Goal: Communication & Community: Answer question/provide support

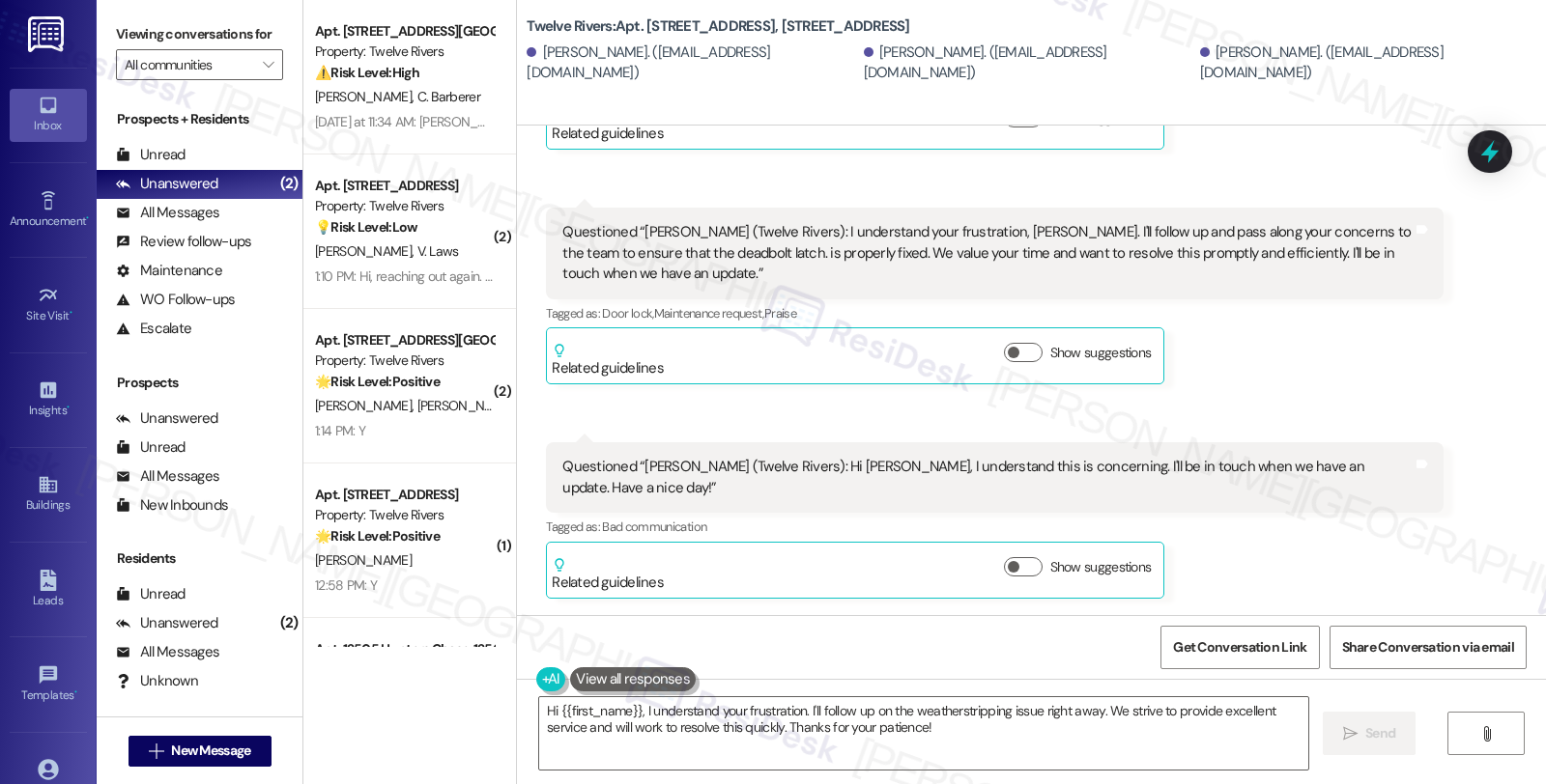
scroll to position [17809, 0]
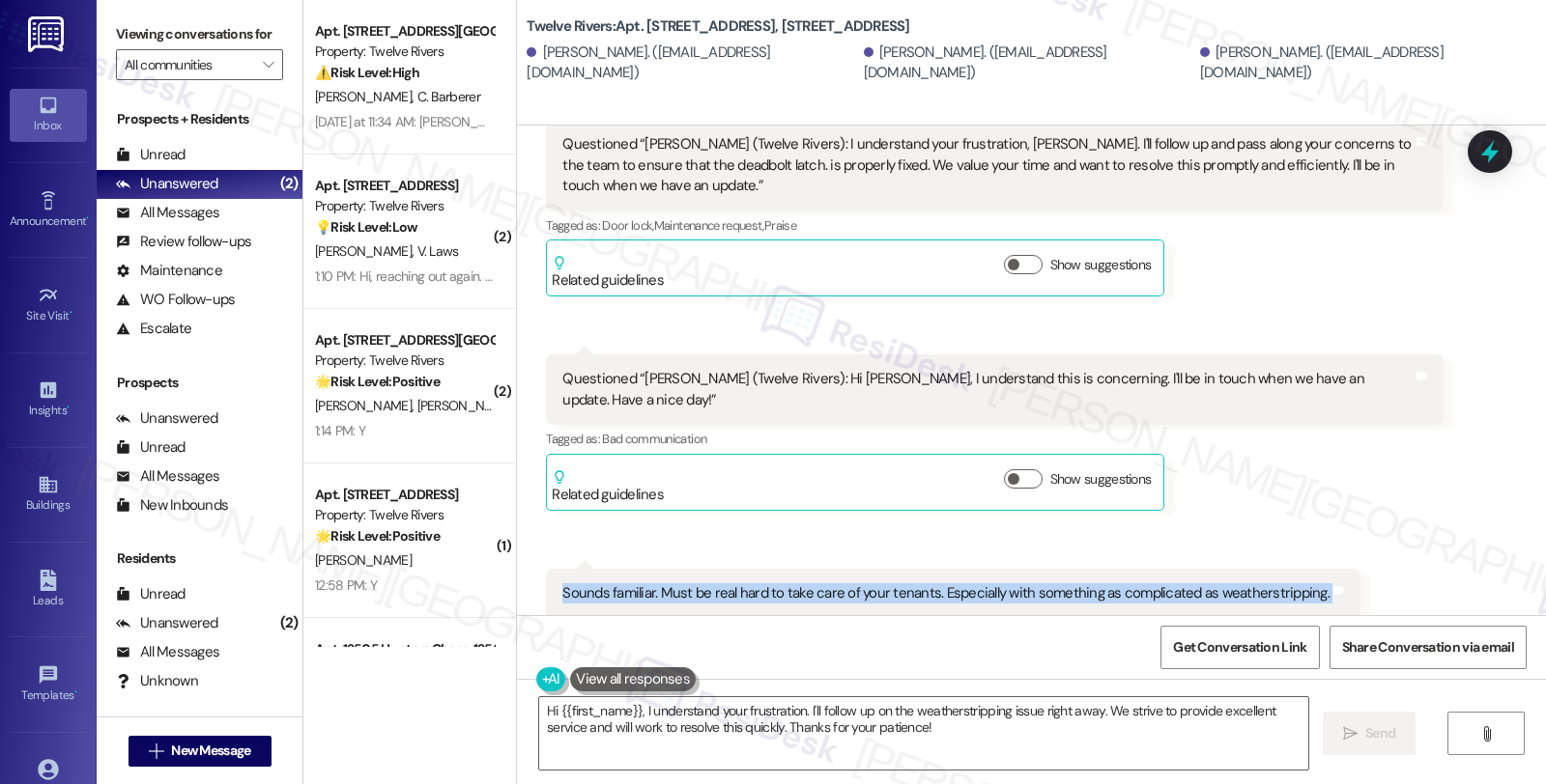
drag, startPoint x: 546, startPoint y: 484, endPoint x: 1398, endPoint y: 486, distance: 852.0
copy div "Sounds familiar. Must be real hard to take care of your tenants. Especially wit…"
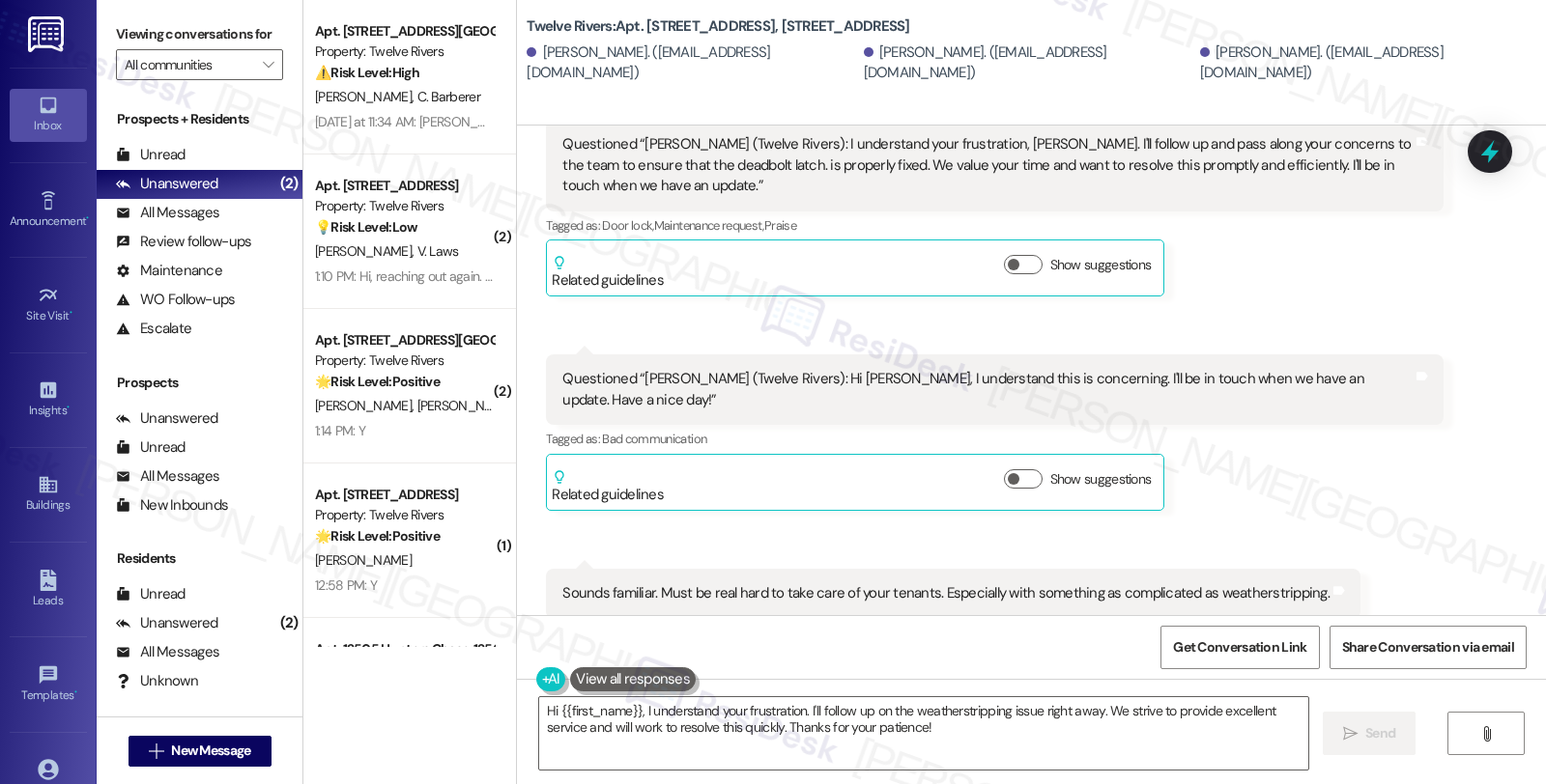
click at [645, 17] on b "Twelve Rivers: Apt. 1815 Golden Pheasant Drive, 1815 Golden Pheasant Drive" at bounding box center [718, 27] width 383 height 20
drag, startPoint x: 832, startPoint y: 64, endPoint x: 920, endPoint y: 68, distance: 88.1
click at [920, 68] on div "Jake Gautreaux. (jzakeword@gmail.com)" at bounding box center [1029, 63] width 331 height 42
copy div "Jake Gautreaux"
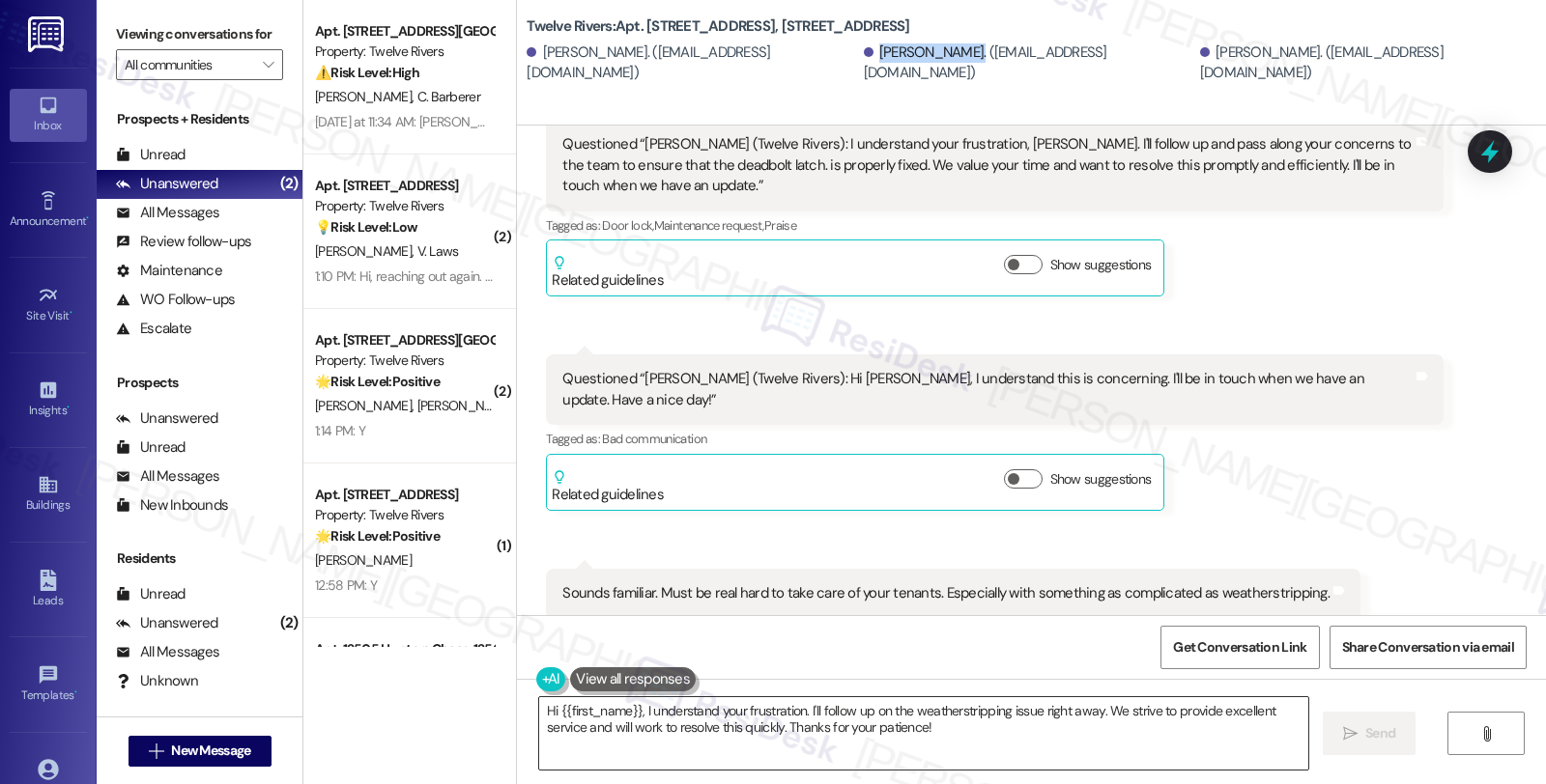
click at [539, 715] on textarea "Hi {{first_name}}, I understand your frustration. I'll follow up on the weather…" at bounding box center [923, 732] width 769 height 72
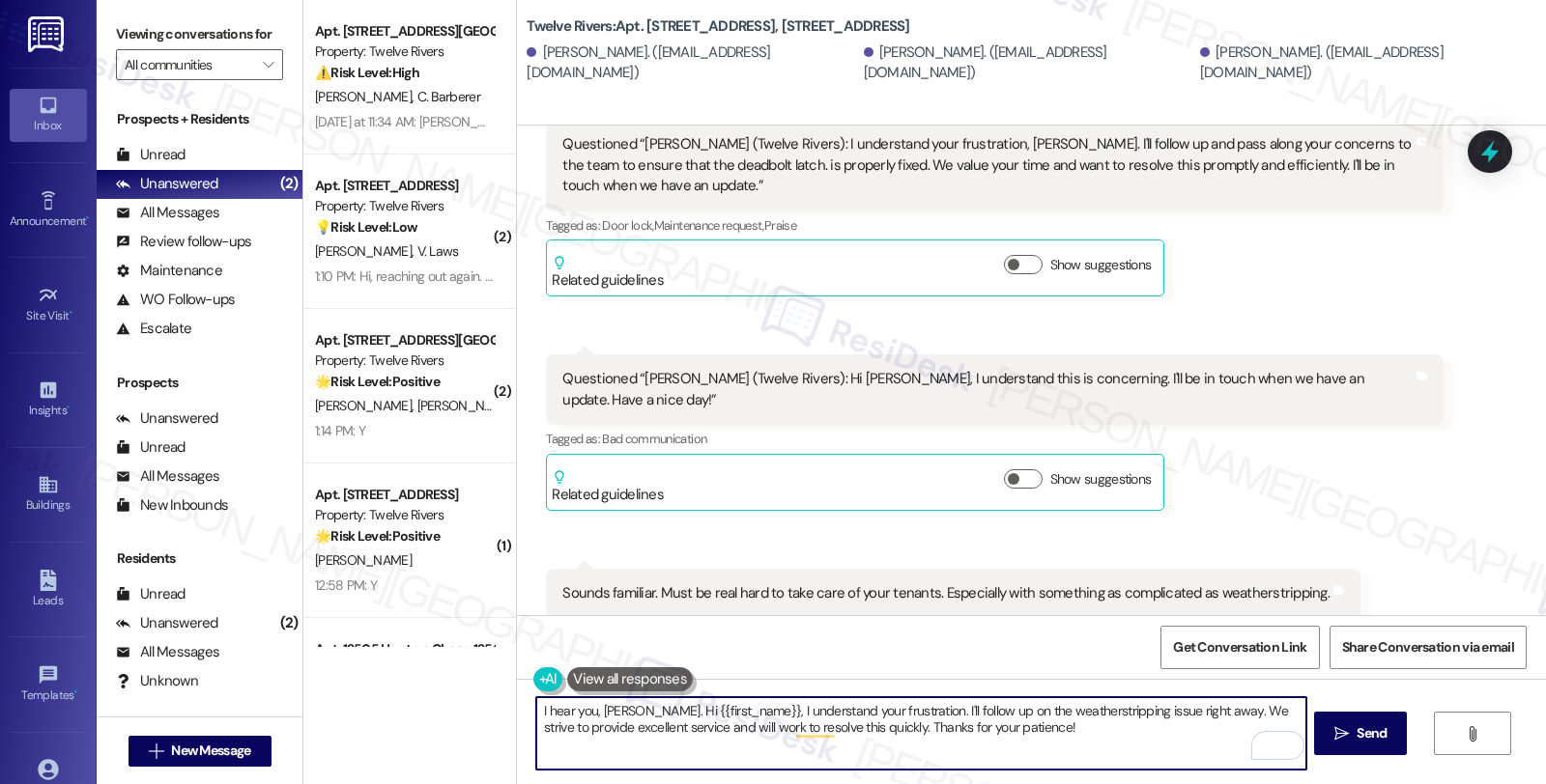
click at [993, 723] on textarea "I hear you, Jake. Hi {{first_name}}, I understand your frustration. I'll follow…" at bounding box center [920, 732] width 769 height 72
click at [877, 725] on textarea "I hear you, Jake. We appreciate your patience as we" at bounding box center [920, 732] width 769 height 72
click at [1047, 715] on textarea "I hear you, Jake. We appreciate your patience as we work on getting this addres…" at bounding box center [920, 732] width 769 height 72
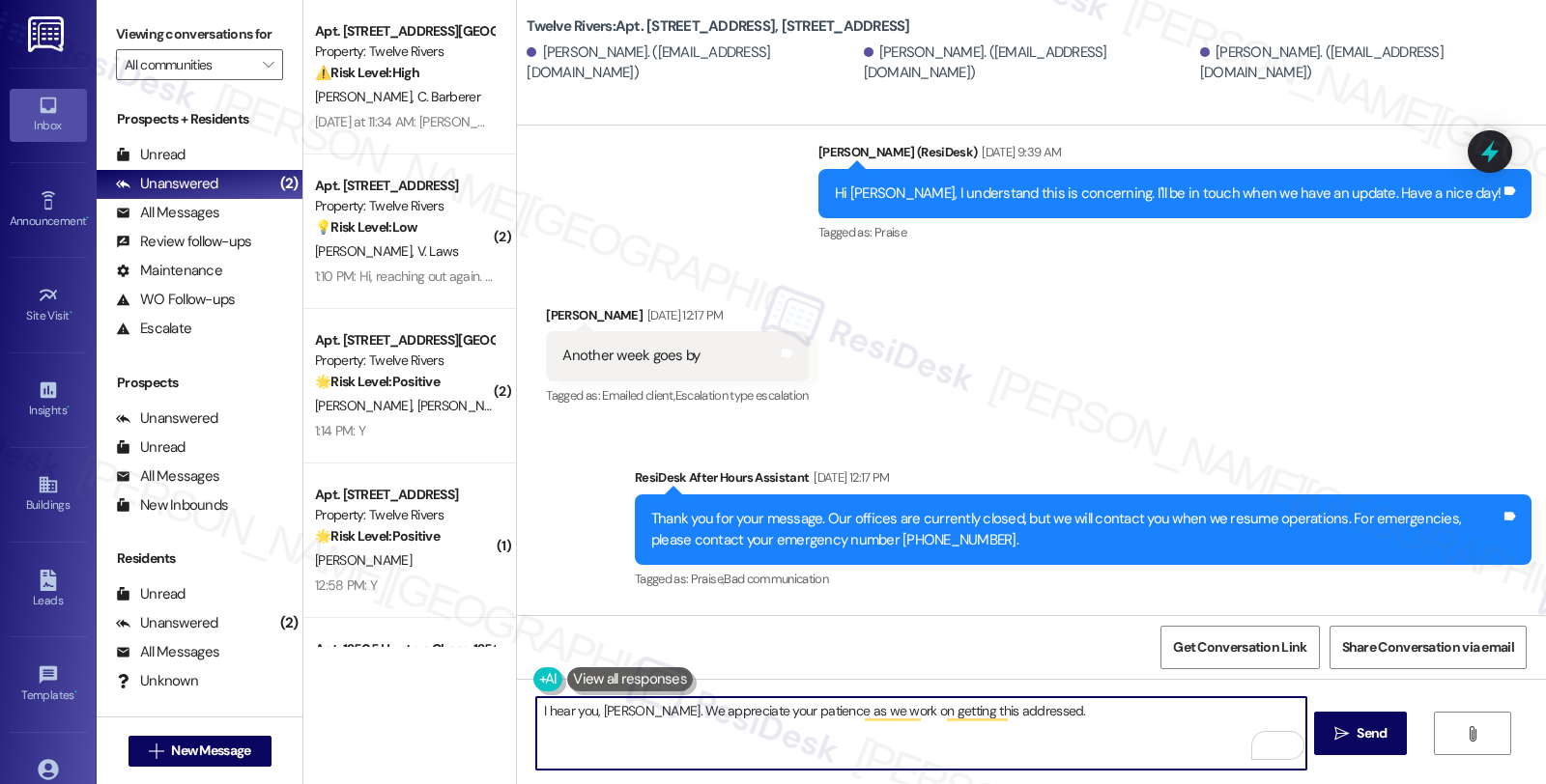
scroll to position [15449, 0]
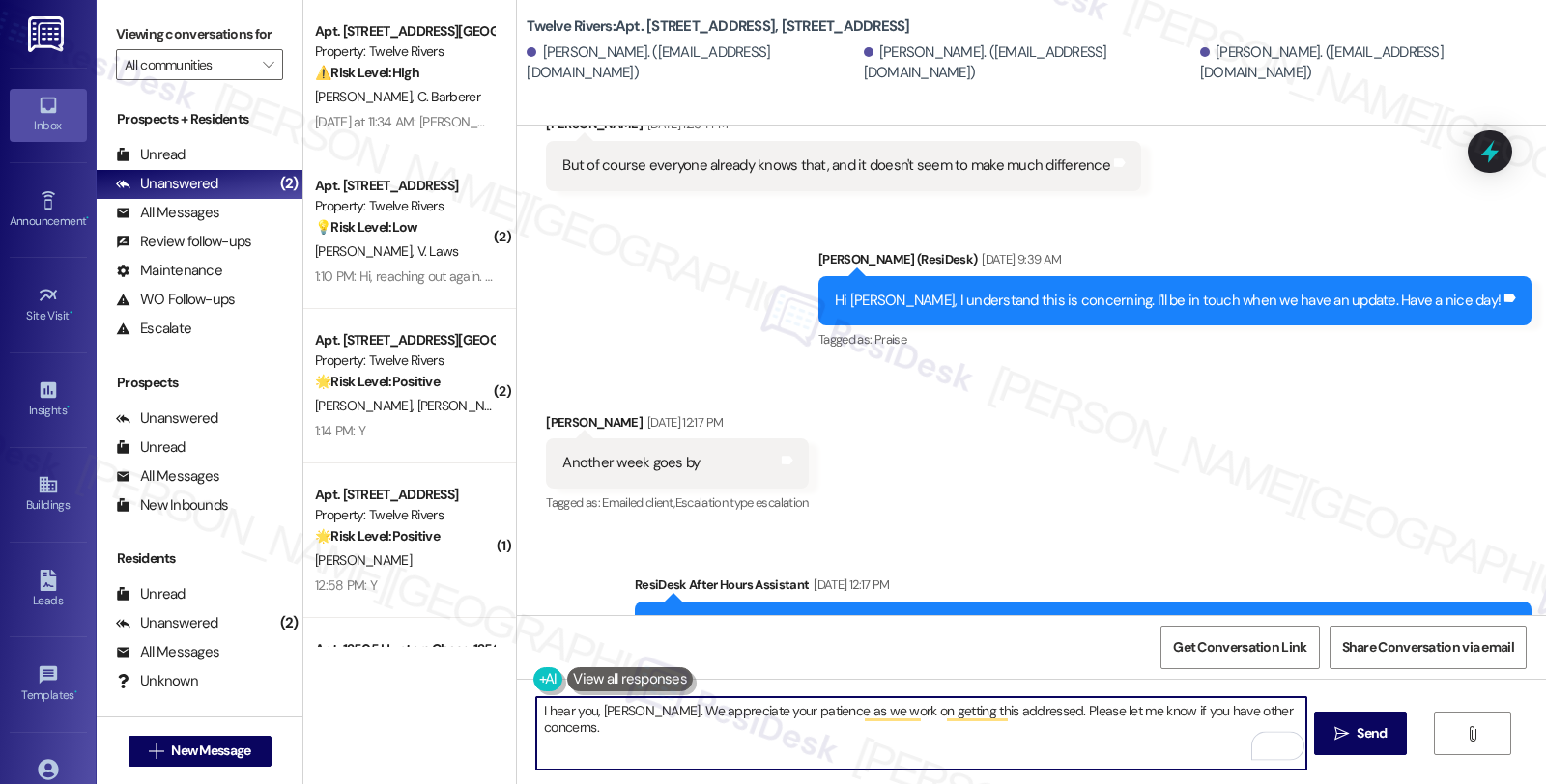
click at [1039, 706] on textarea "I hear you, Jake. We appreciate your patience as we work on getting this addres…" at bounding box center [920, 732] width 769 height 72
drag, startPoint x: 1035, startPoint y: 712, endPoint x: 1167, endPoint y: 710, distance: 132.0
click at [1036, 712] on textarea "I hear you, Jake. We appreciate your patience as we work on getting this addres…" at bounding box center [920, 732] width 769 height 72
type textarea "I hear you, Jake. We appreciate your patience as we work on getting this addres…"
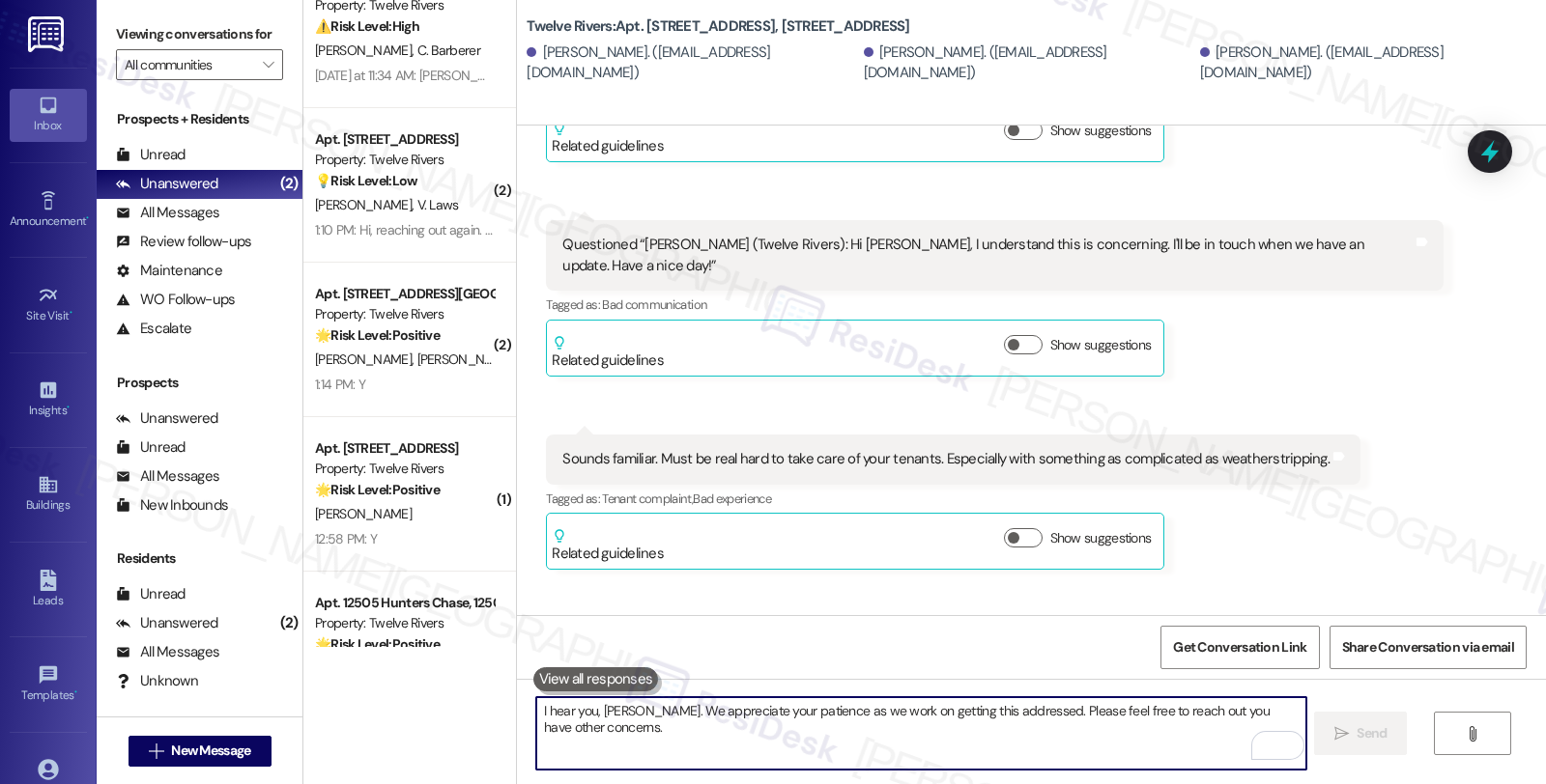
scroll to position [0, 0]
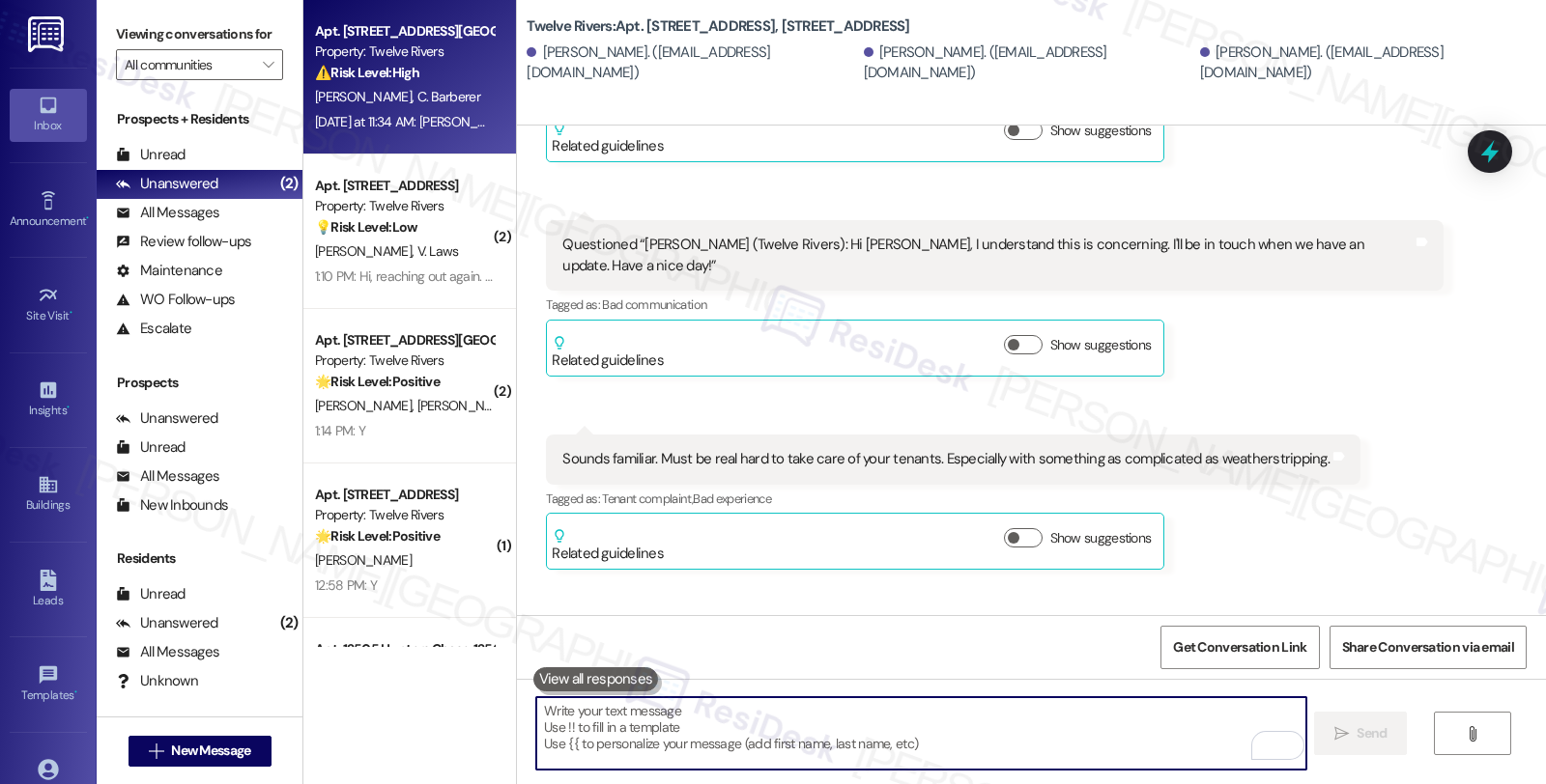
click at [436, 113] on div "Yesterday at 11:34 AM: Sarah, do you have any updates for us? Yesterday at 11:3…" at bounding box center [511, 122] width 392 height 18
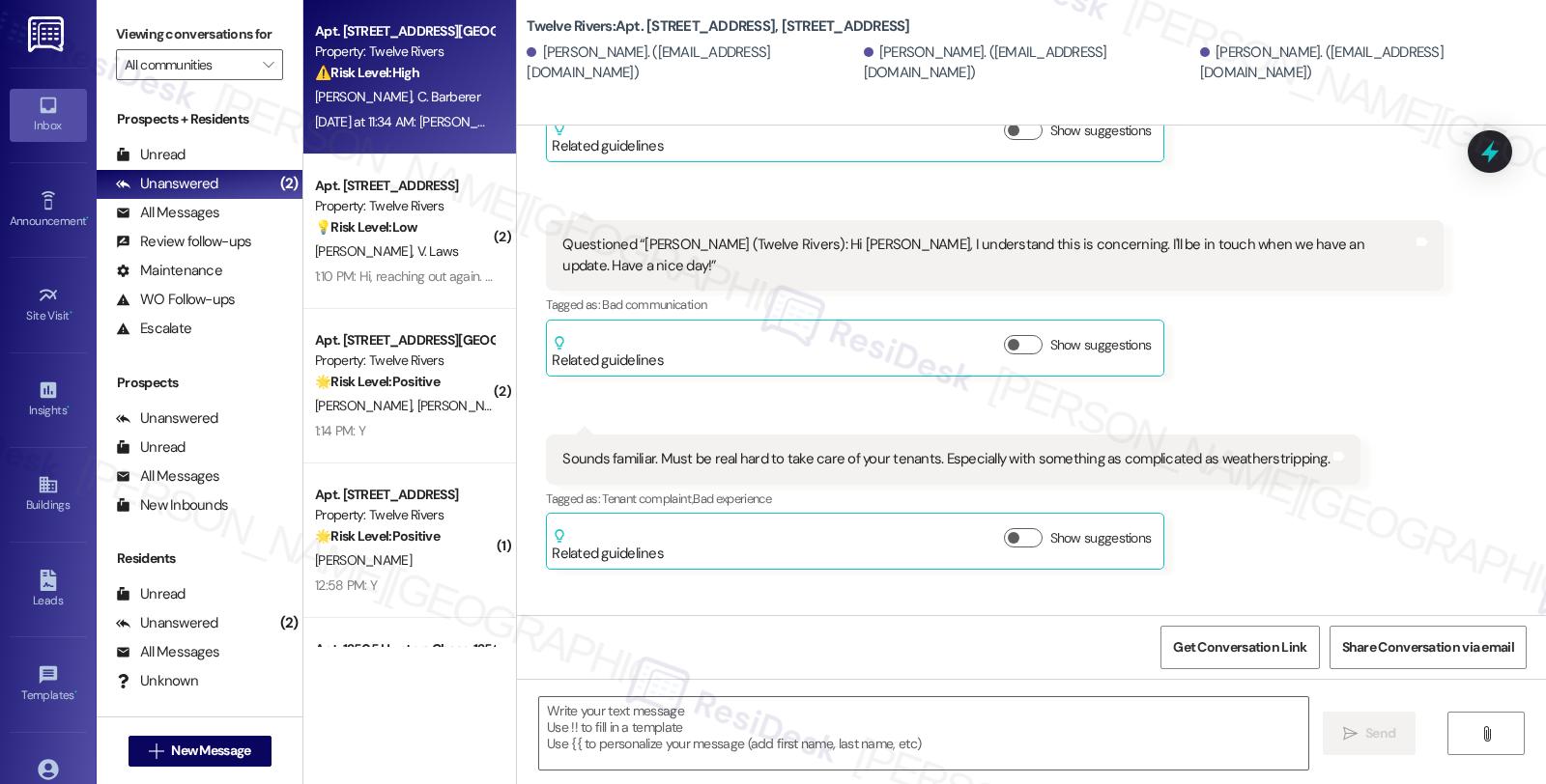
type textarea "Fetching suggested responses. Please feel free to read through the conversation…"
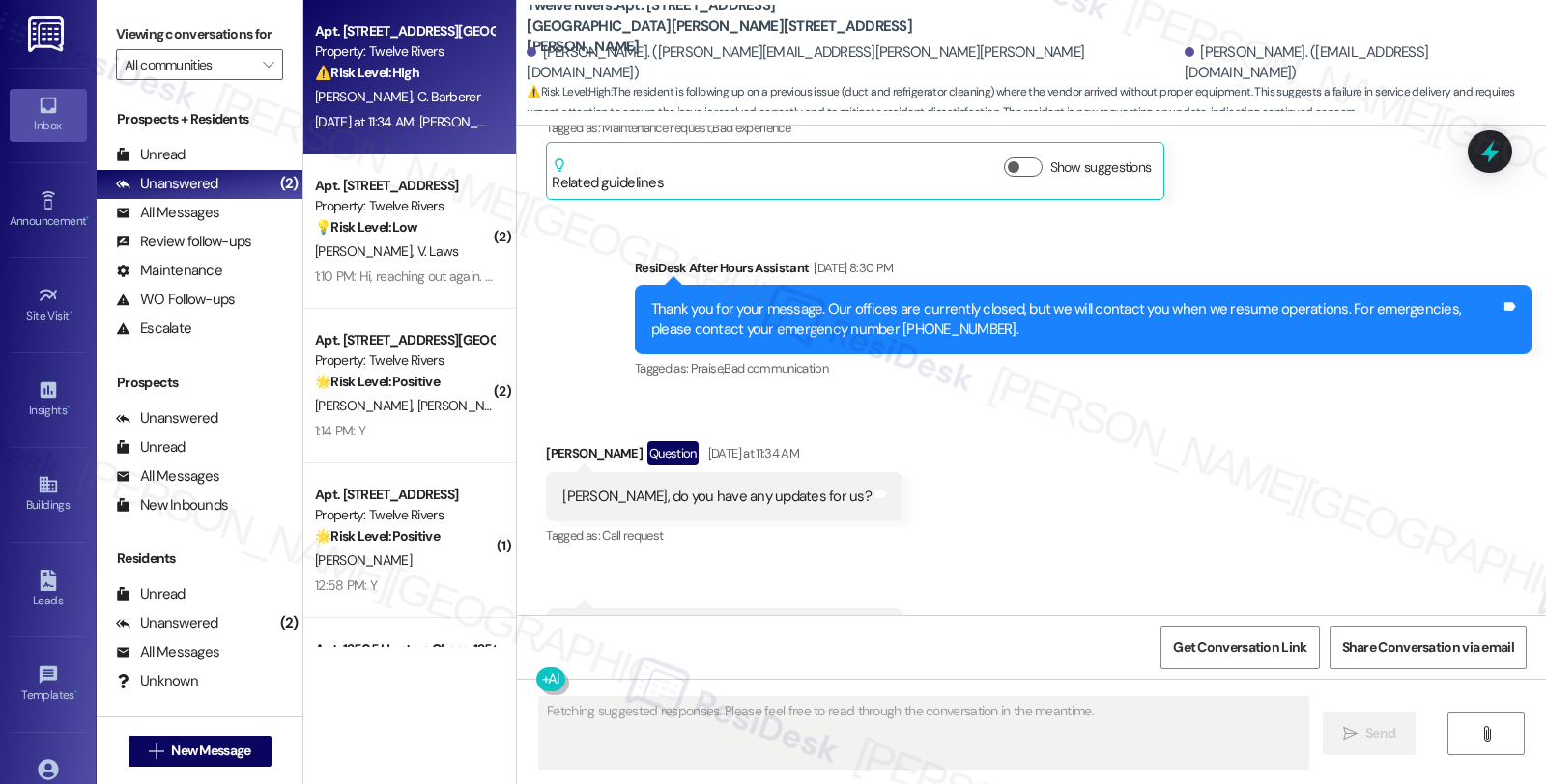
scroll to position [3106, 0]
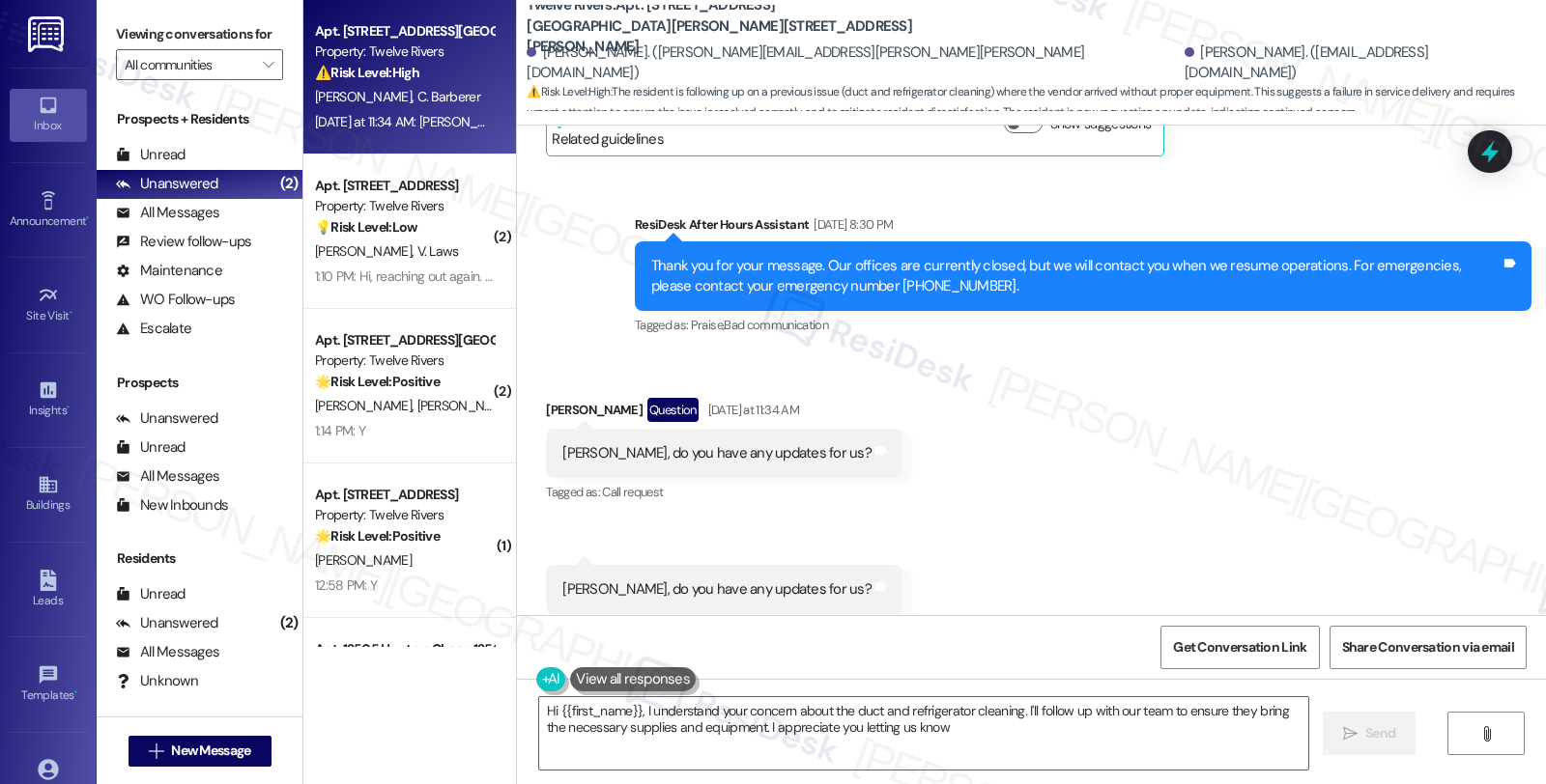
type textarea "Hi {{first_name}}, I understand your concern about the duct and refrigerator cl…"
drag, startPoint x: 532, startPoint y: 368, endPoint x: 635, endPoint y: 367, distance: 103.0
click at [635, 384] on div "Received via SMS Crystal R. Barberer Question Yesterday at 11:34 AM Sarah, do y…" at bounding box center [724, 452] width 386 height 138
copy div "Crystal R. Barberer"
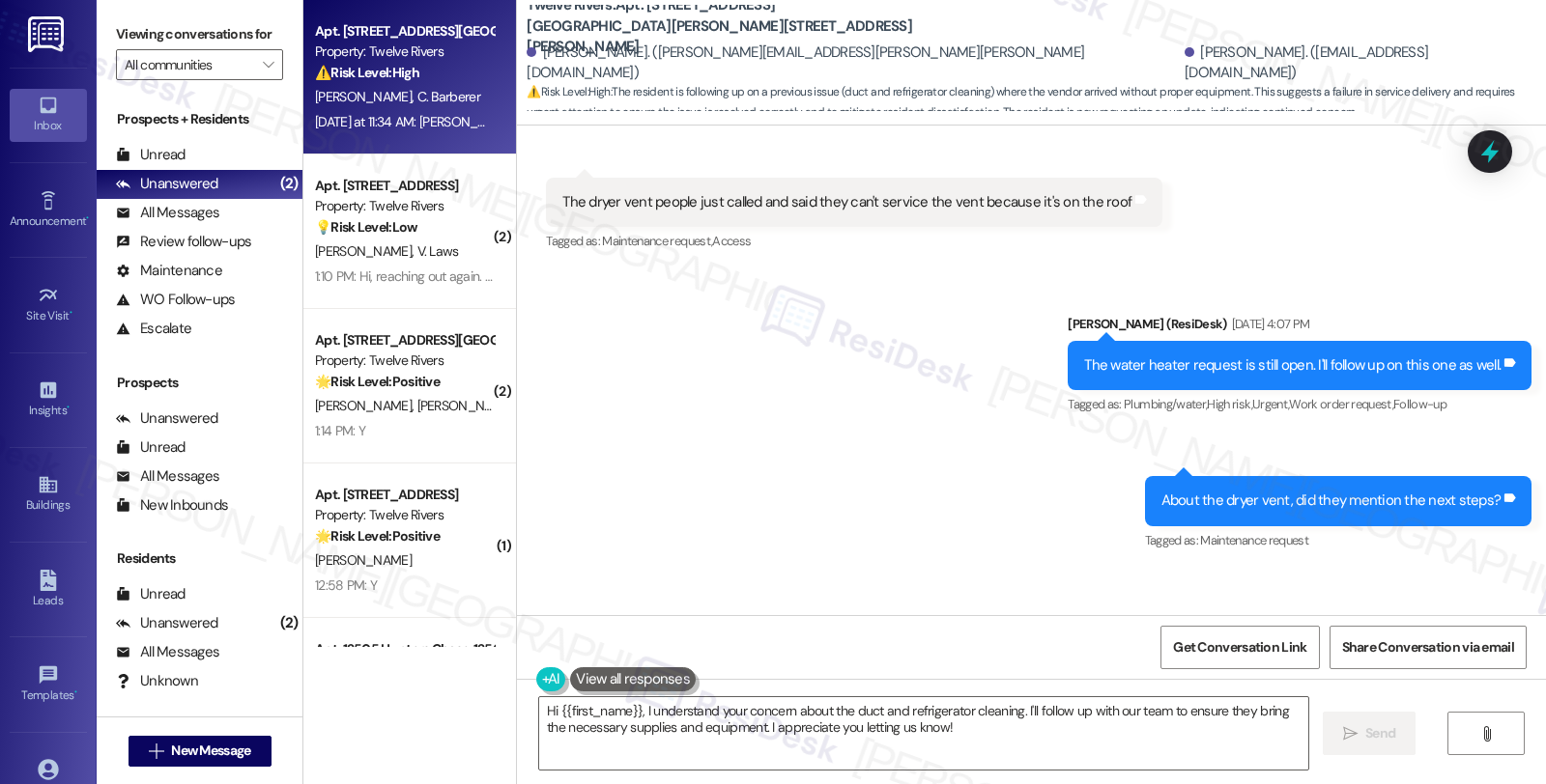
scroll to position [1179, 0]
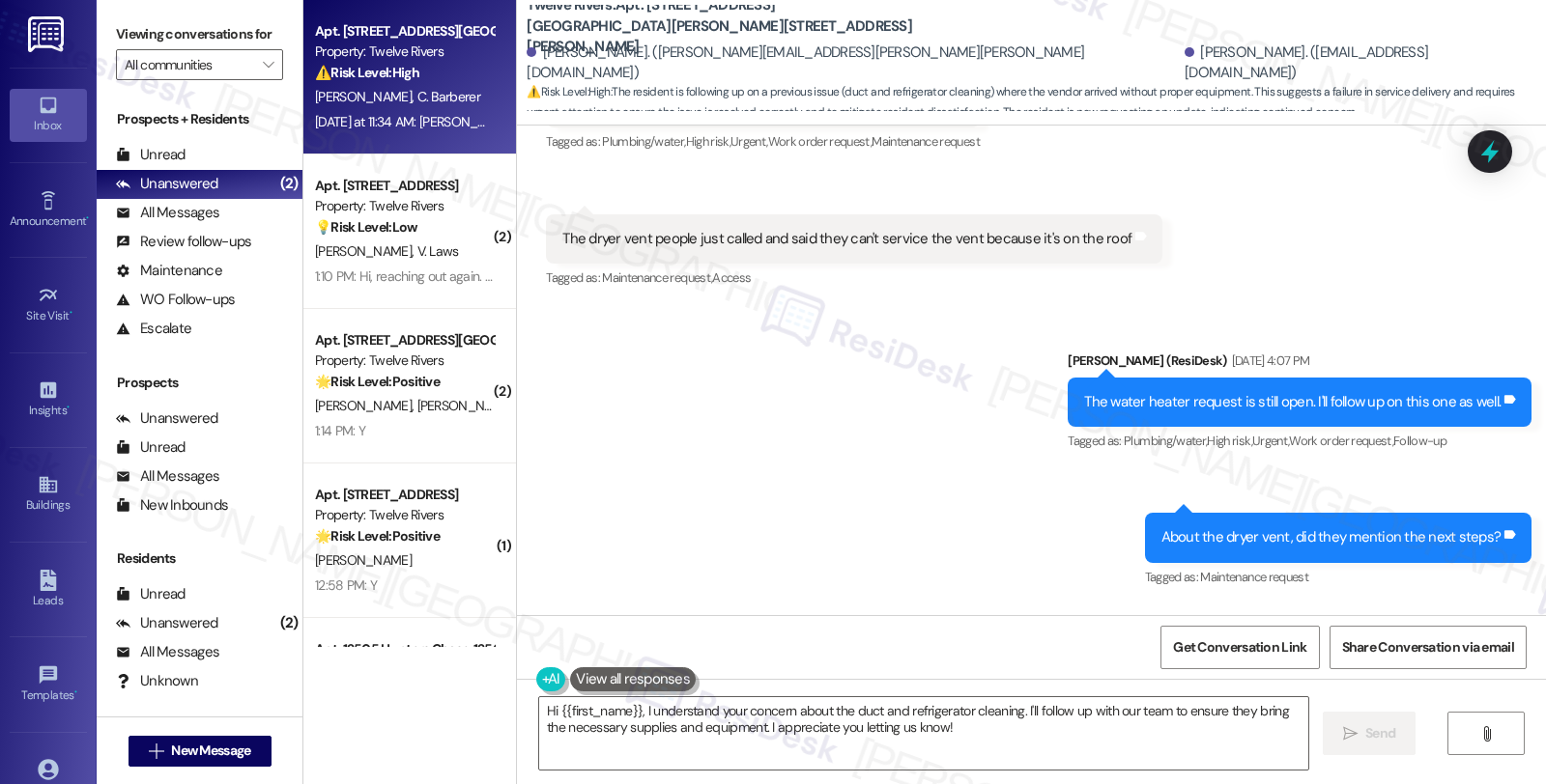
click at [1021, 421] on div "Sent via SMS Sarah (ResiDesk) Aug 29, 2025 at 4:07 PM The water heater request …" at bounding box center [1030, 457] width 1028 height 299
click at [1480, 152] on icon at bounding box center [1489, 151] width 33 height 33
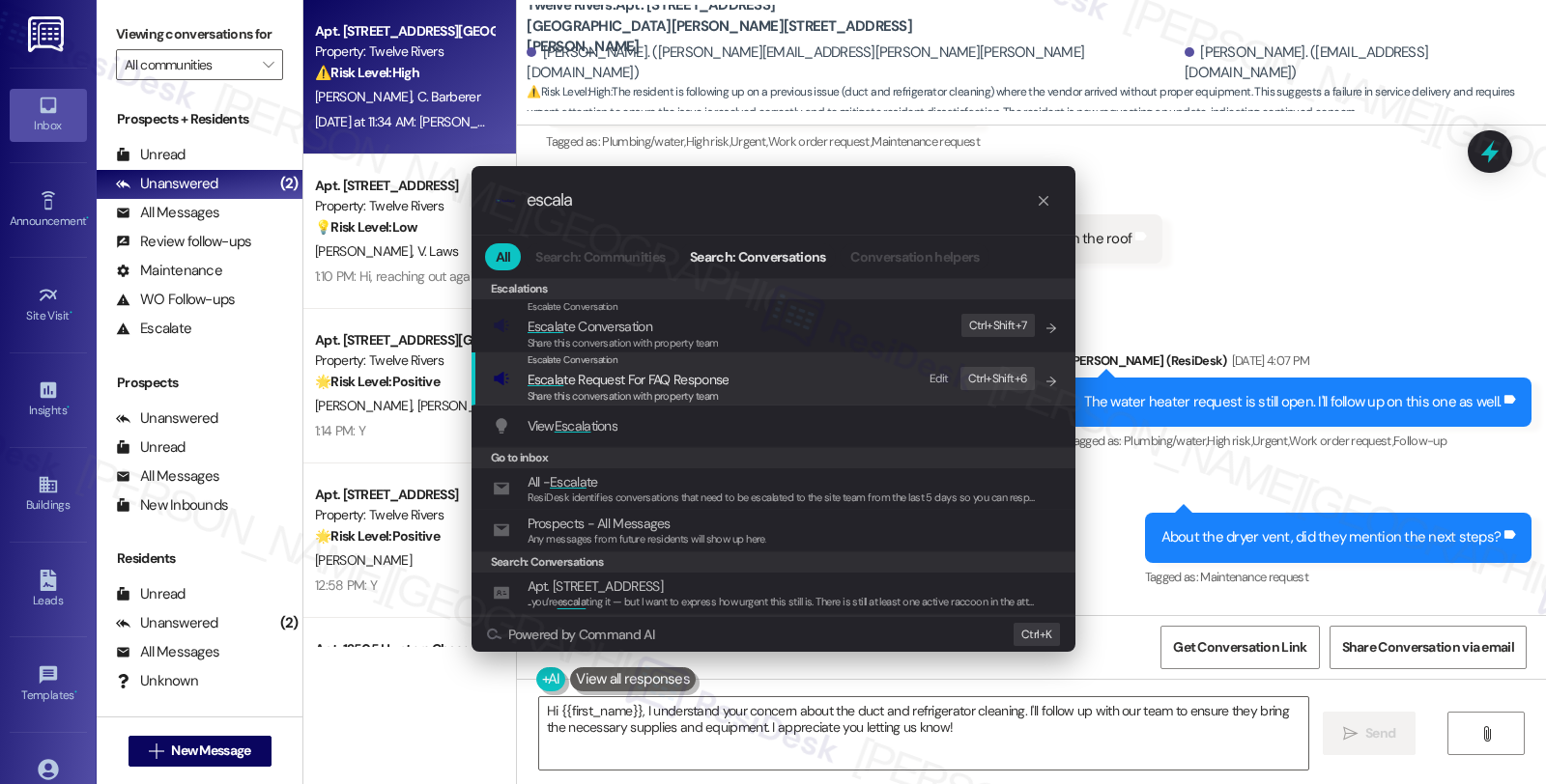
click at [732, 190] on input "escala" at bounding box center [780, 200] width 509 height 20
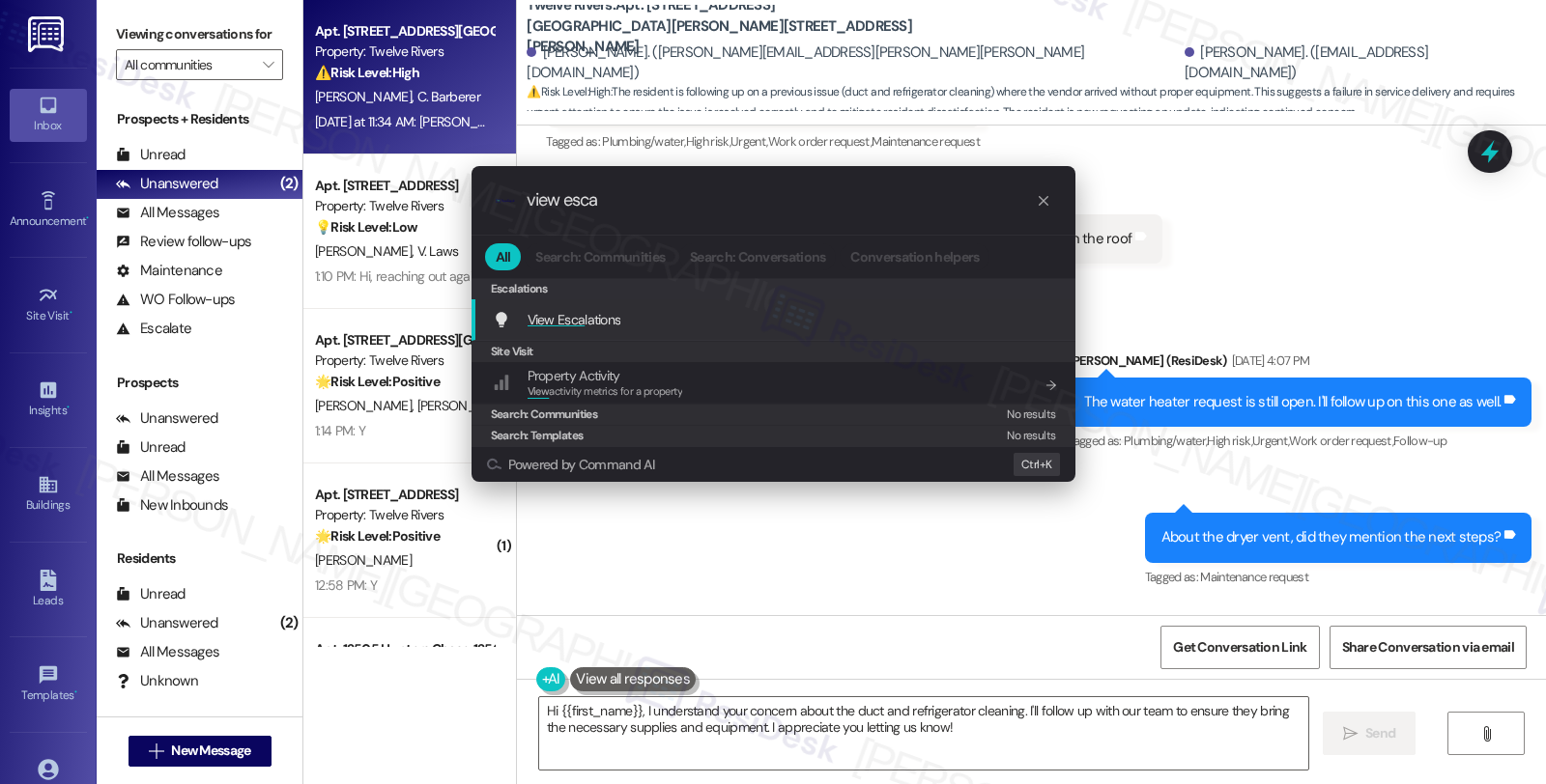
type input "view esca"
click at [625, 322] on div "View Esca lations Add shortcut" at bounding box center [775, 319] width 565 height 21
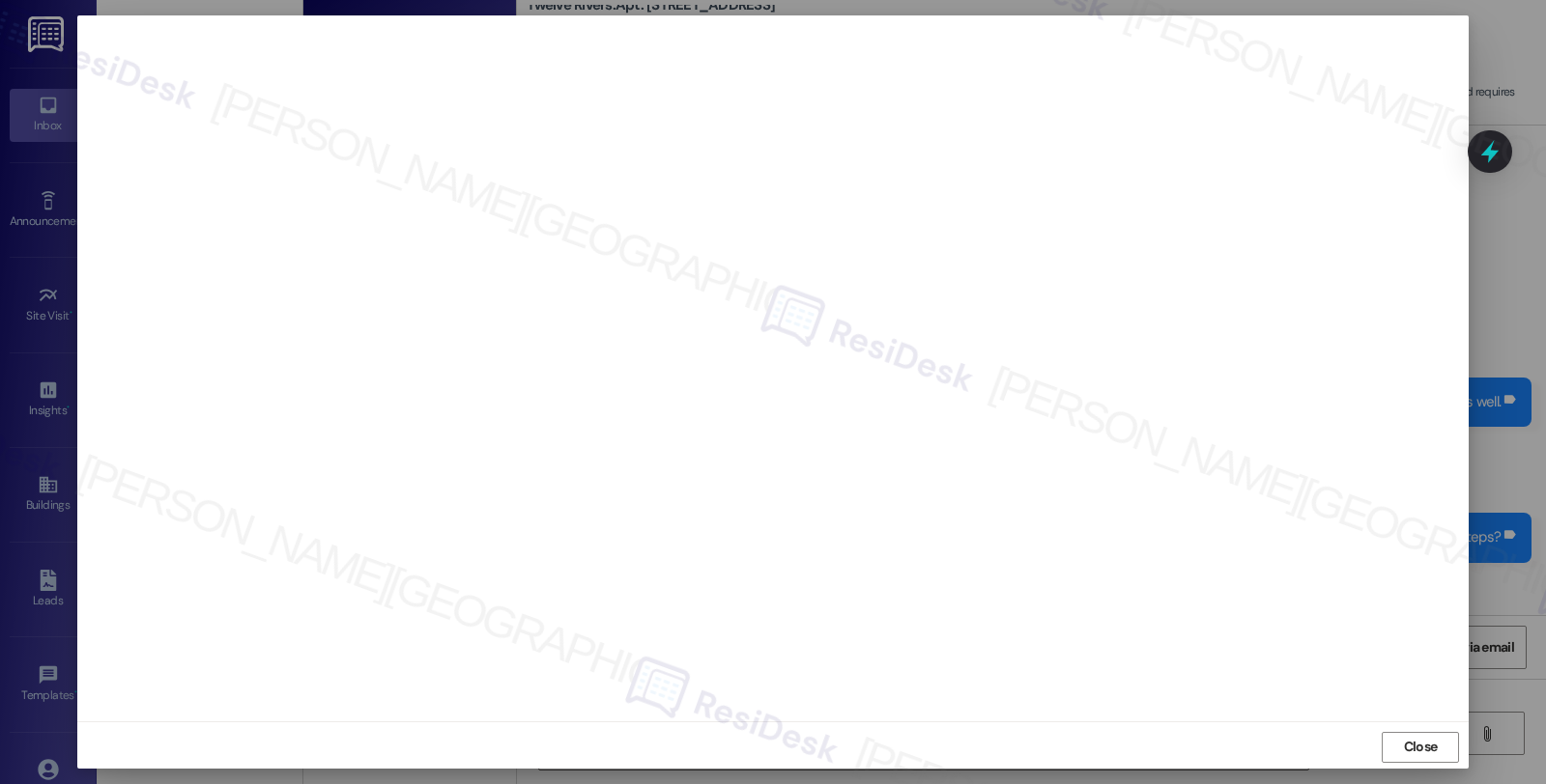
scroll to position [3, 0]
click at [1391, 744] on button "Close" at bounding box center [1420, 743] width 77 height 31
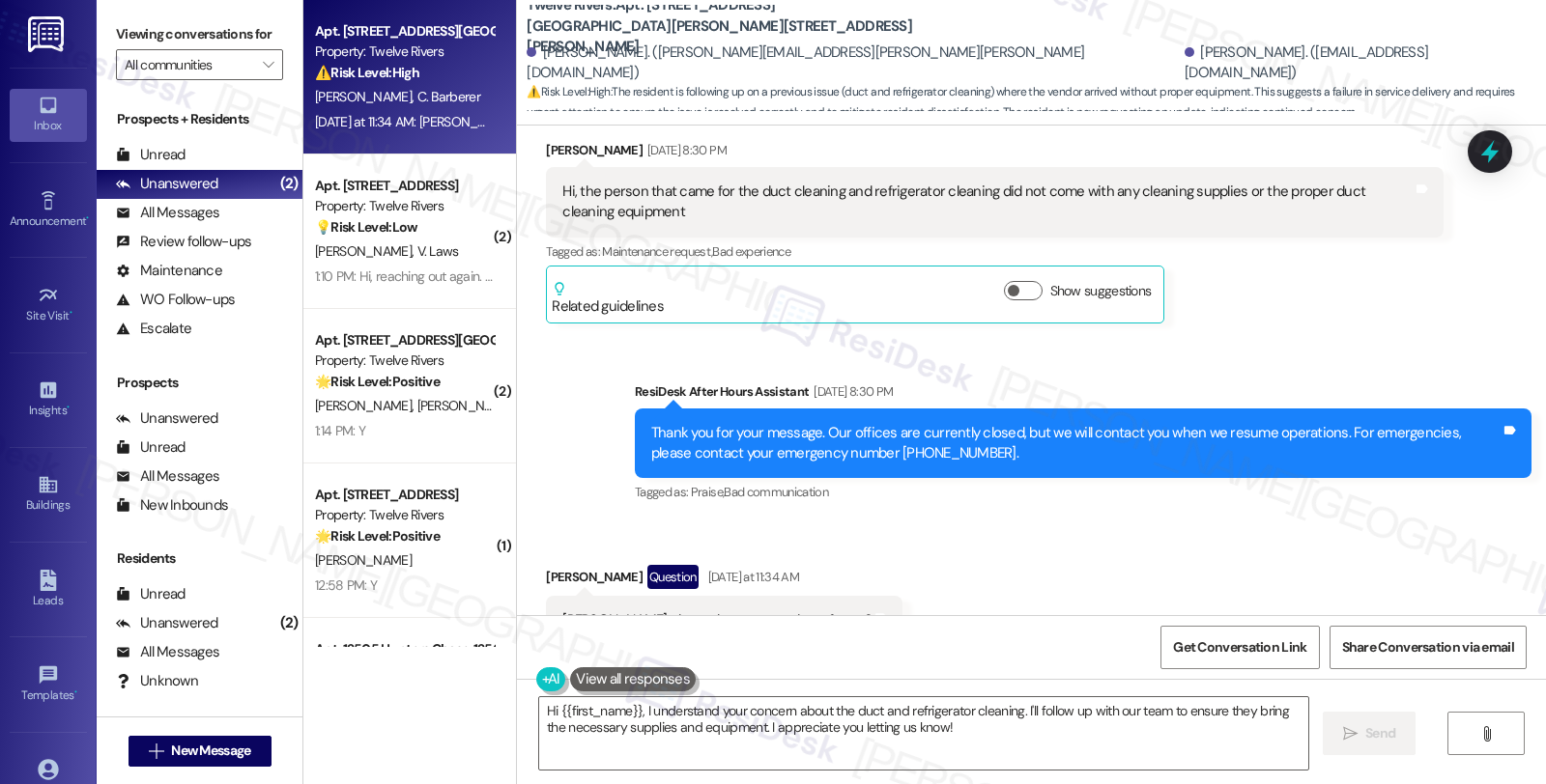
scroll to position [2892, 0]
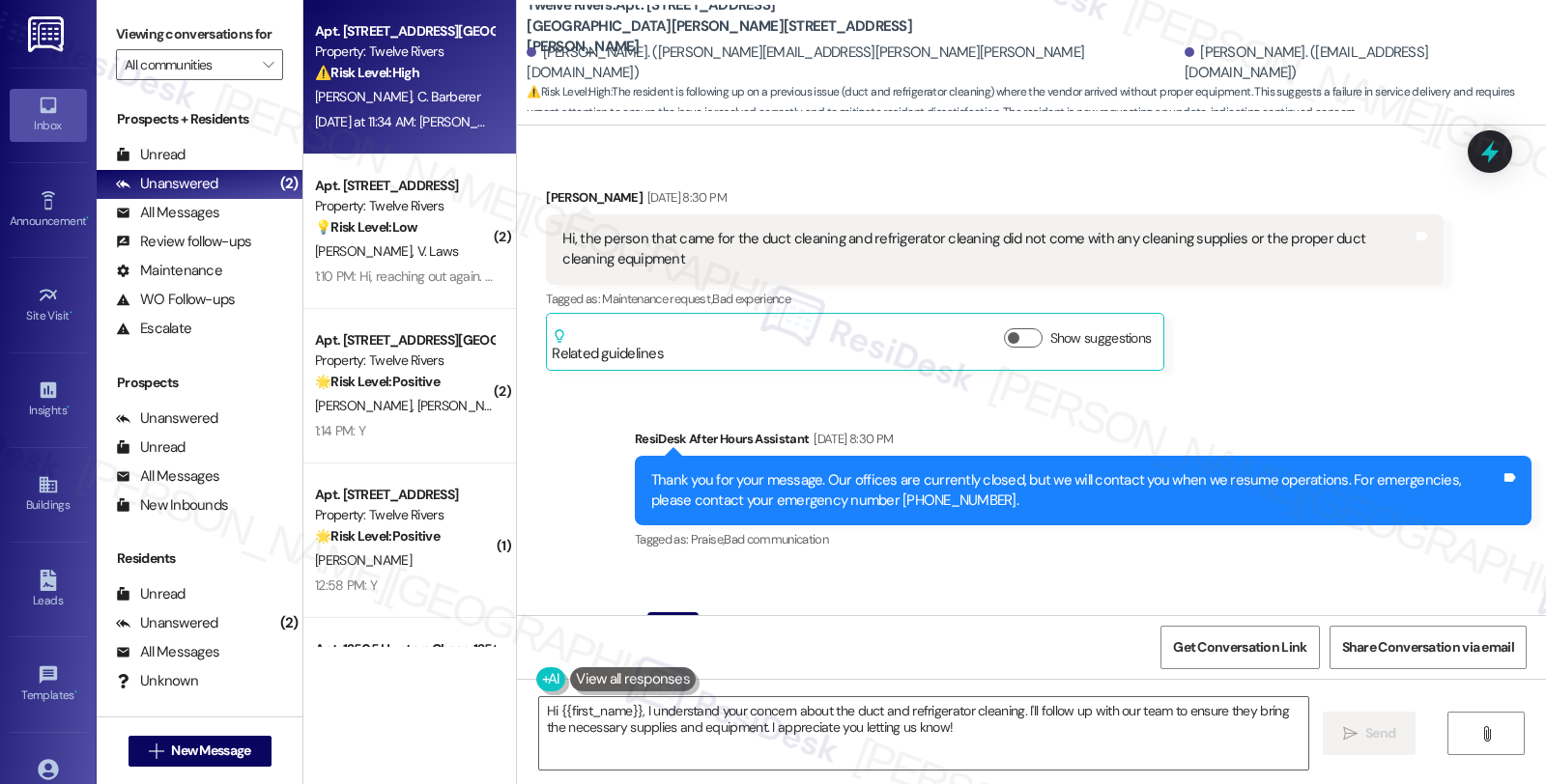
click at [545, 613] on div "Crystal R. Barberer Question Yesterday at 11:34 AM" at bounding box center [723, 627] width 356 height 31
copy div "Crystal"
click at [544, 707] on textarea "Hi {{first_name}}, I understand your concern about the duct and refrigerator cl…" at bounding box center [923, 732] width 769 height 72
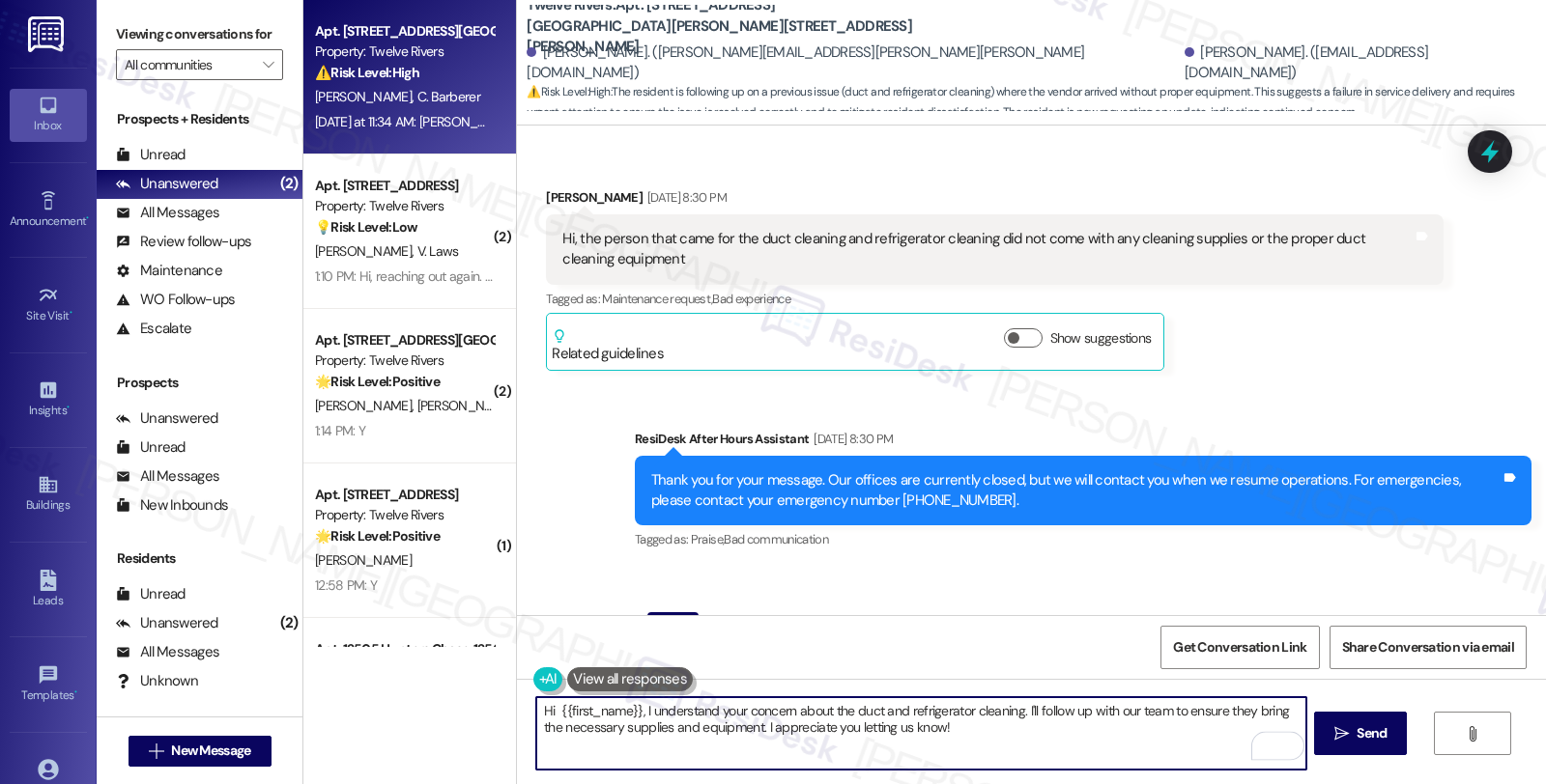
paste textarea "Crystal"
click at [1069, 711] on textarea "Hi Crystal I understand your concern about the duct and refrigerator cleaning. …" at bounding box center [920, 732] width 769 height 72
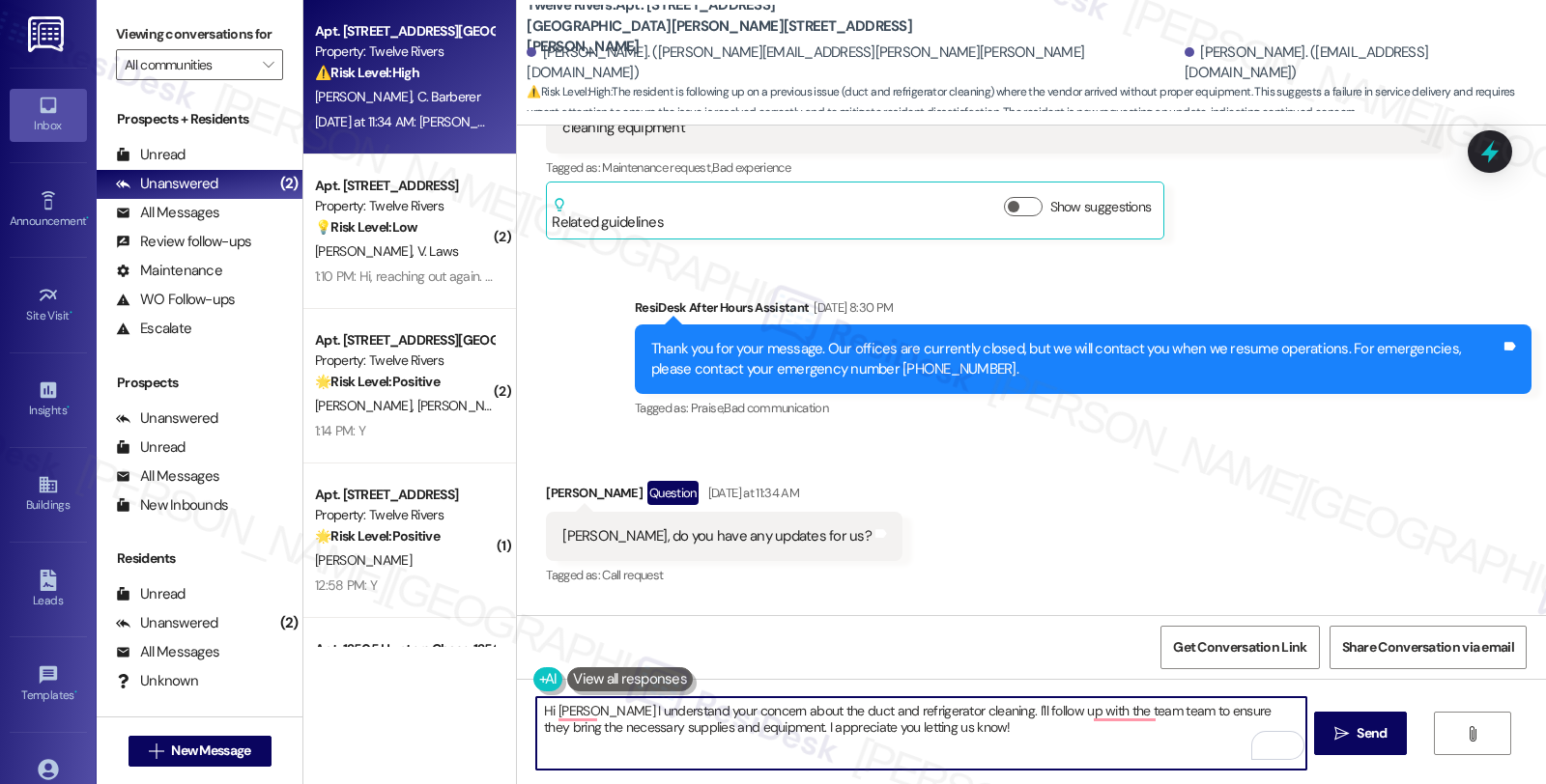
scroll to position [3106, 0]
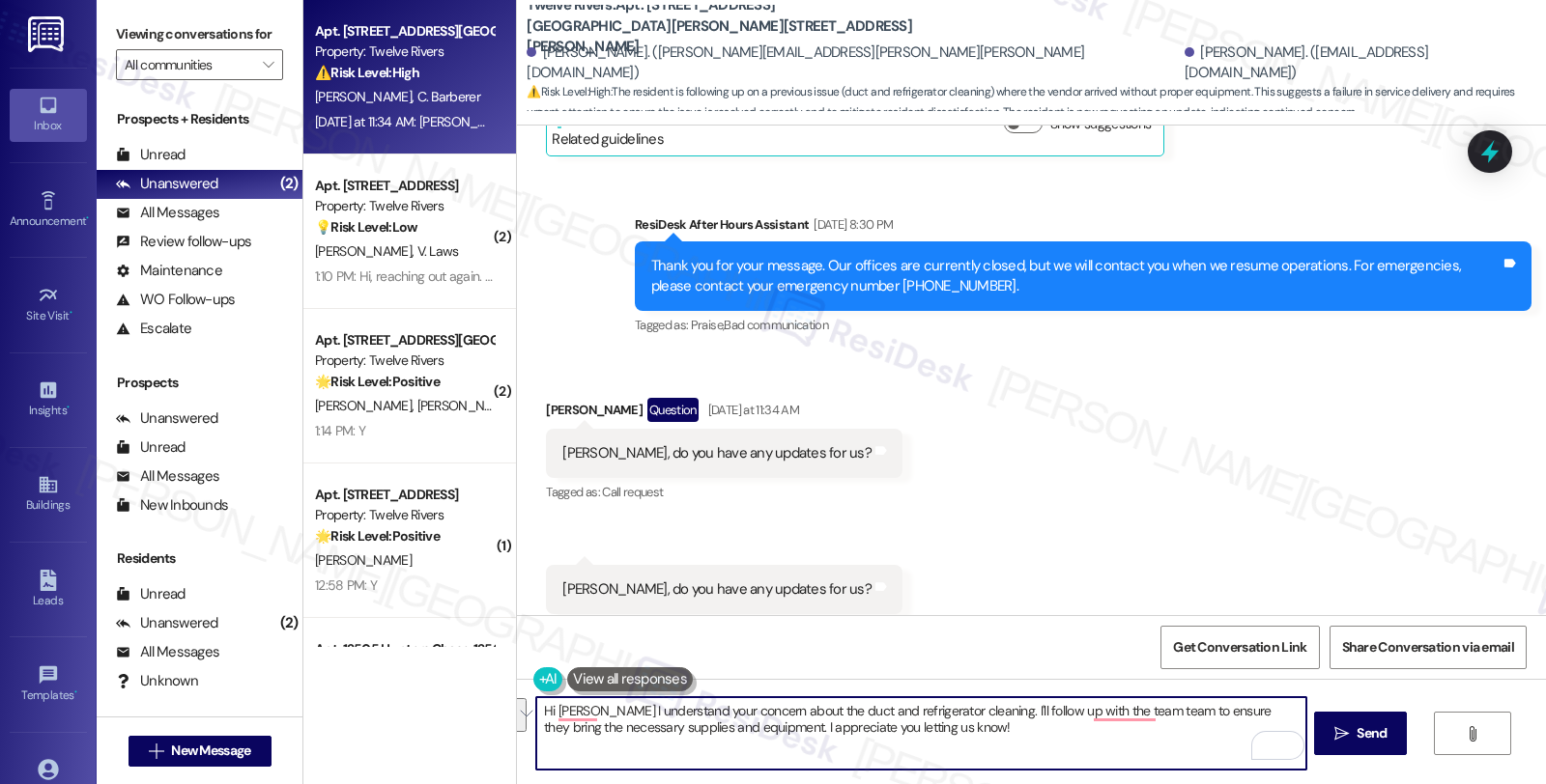
drag, startPoint x: 967, startPoint y: 708, endPoint x: 996, endPoint y: 740, distance: 43.2
click at [996, 740] on textarea "Hi Crystal I understand your concern about the duct and refrigerator cleaning. …" at bounding box center [920, 732] width 769 height 72
click at [1205, 713] on textarea "Hi Crystal I understand your concern about the duct and refrigerator cleaning. …" at bounding box center [920, 732] width 769 height 72
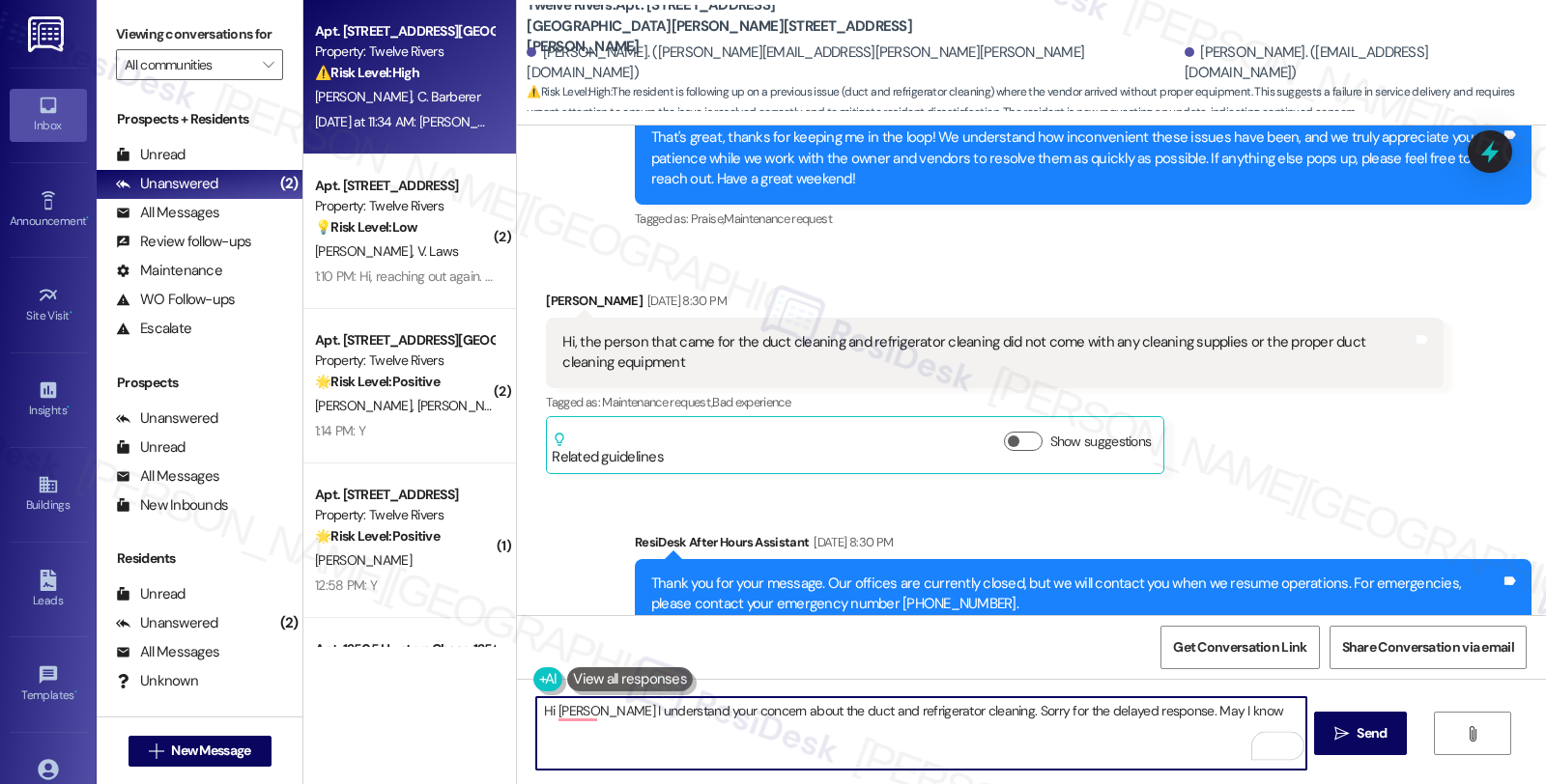
scroll to position [2784, 0]
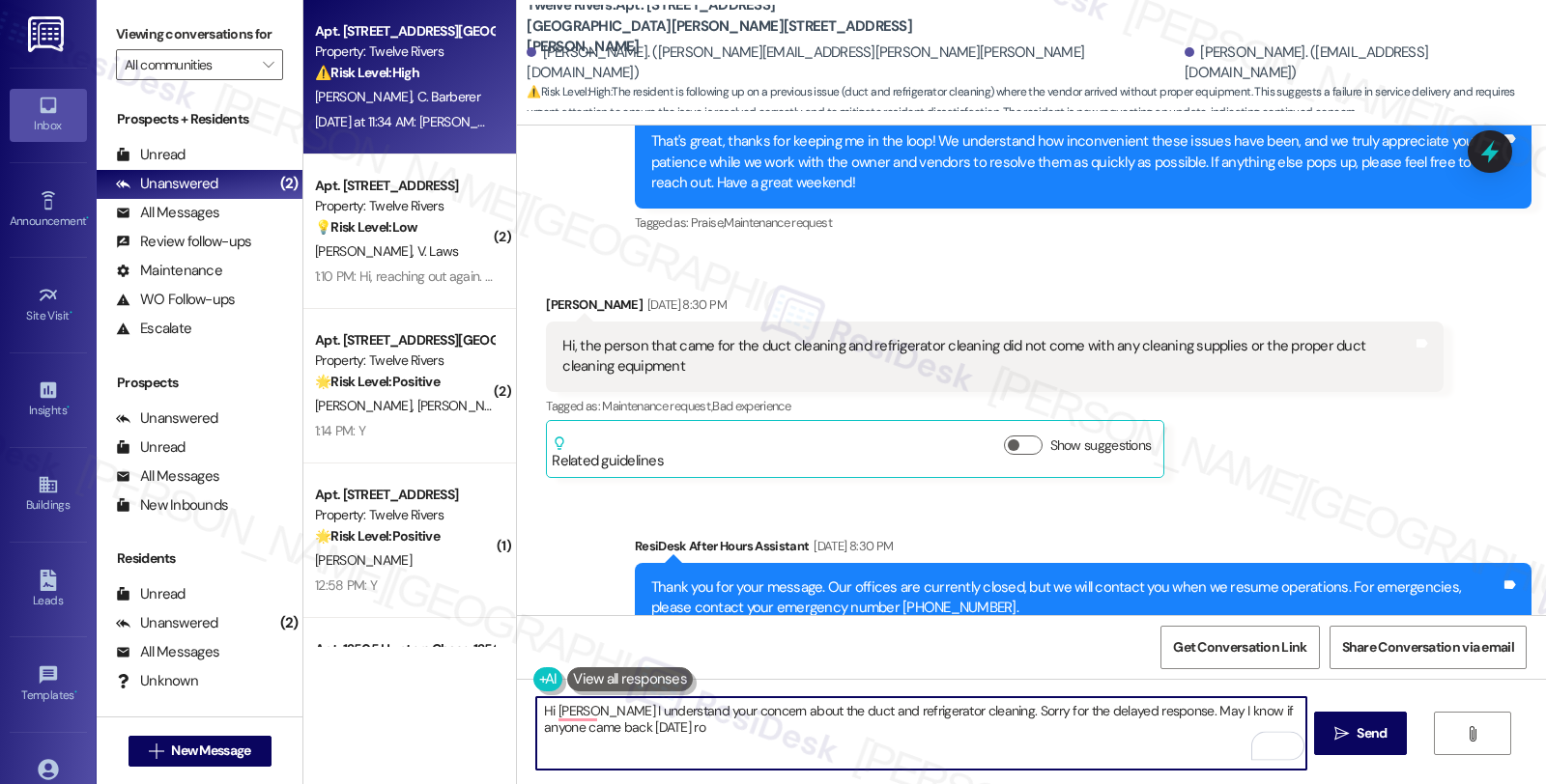
click at [536, 731] on textarea "Hi Crystal I understand your concern about the duct and refrigerator cleaning. …" at bounding box center [920, 732] width 769 height 72
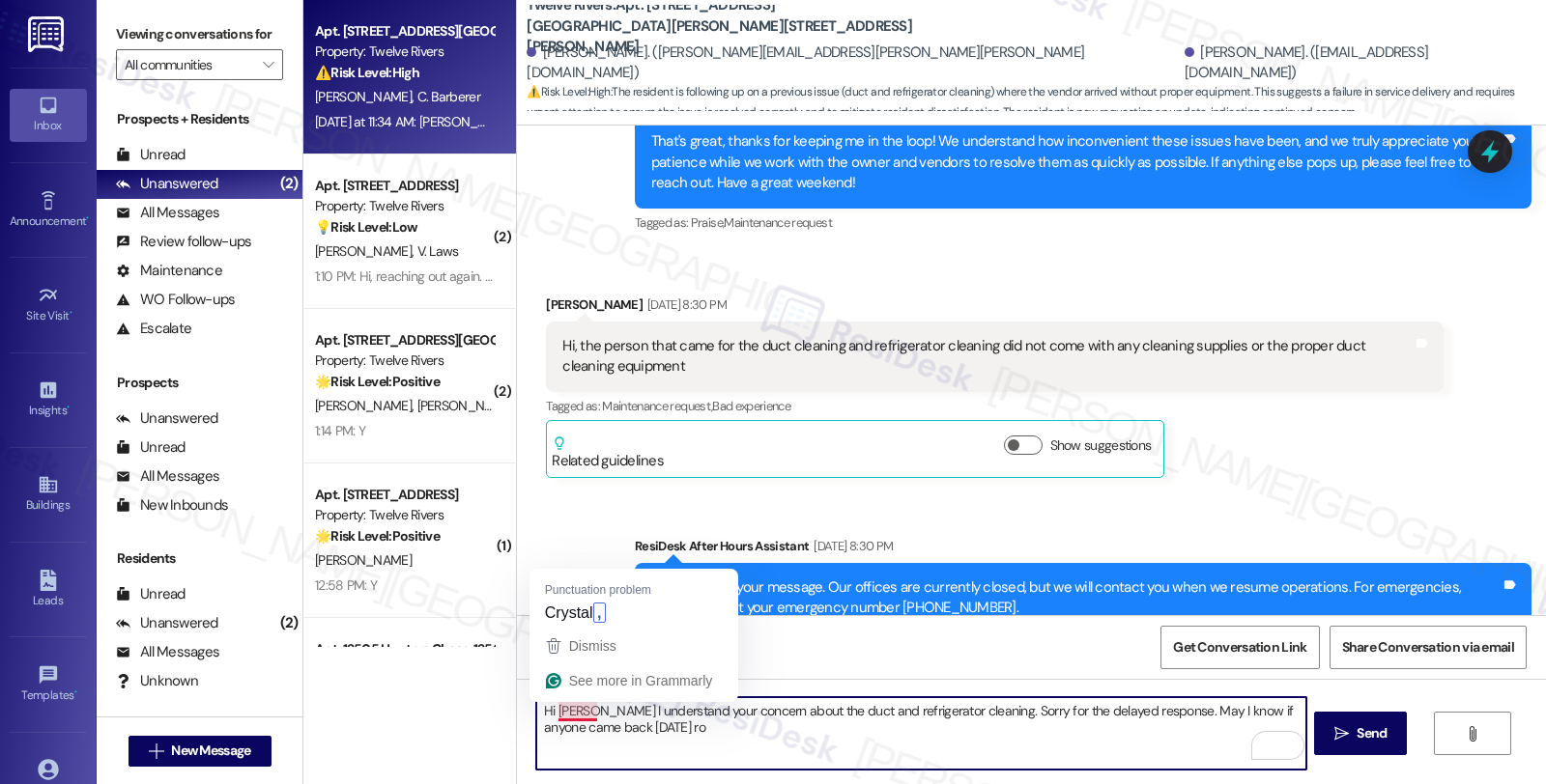
click at [640, 735] on textarea "Hi Crystal I understand your concern about the duct and refrigerator cleaning. …" at bounding box center [920, 732] width 769 height 72
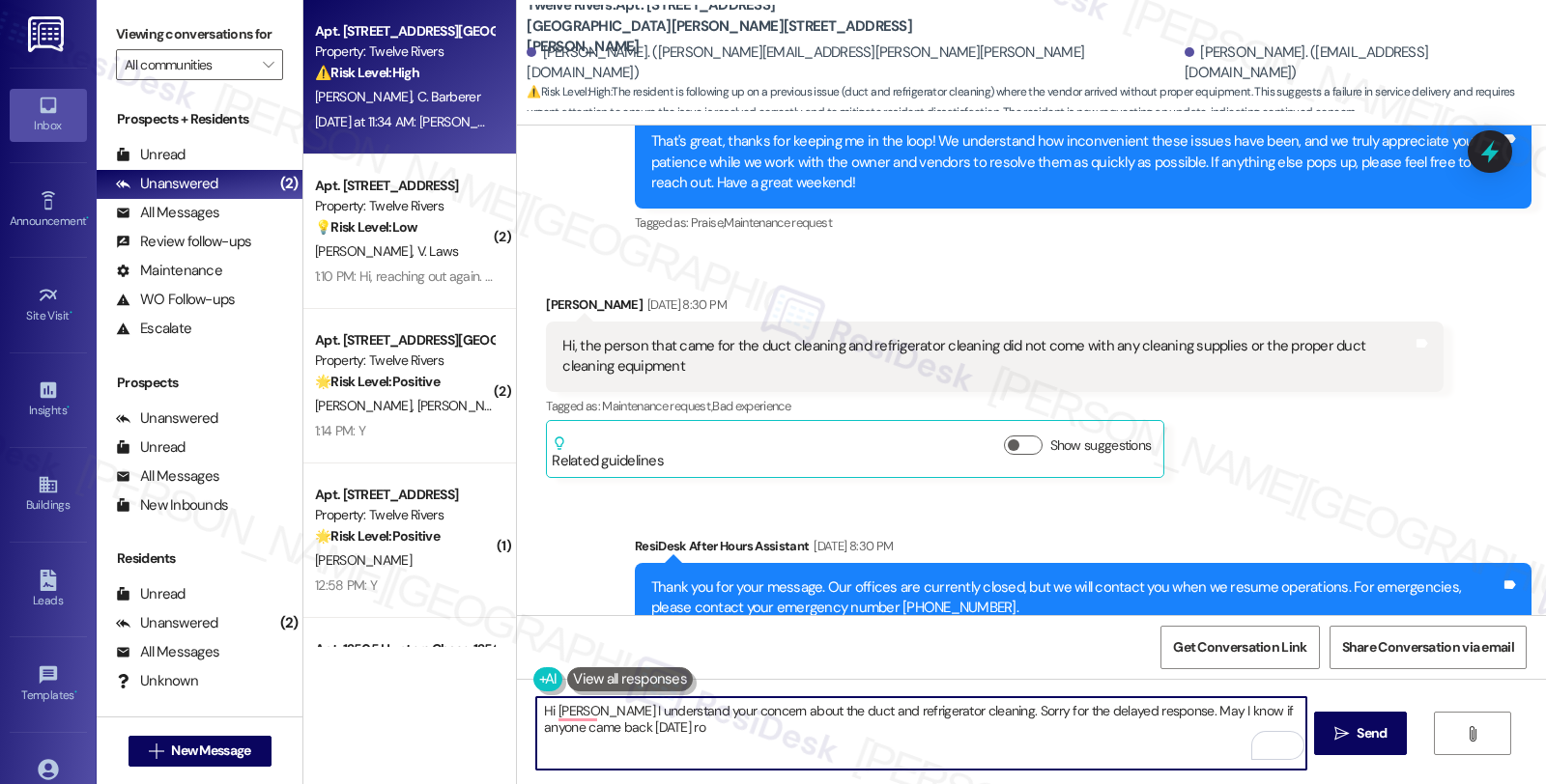
click at [641, 735] on textarea "Hi Crystal I understand your concern about the duct and refrigerator cleaning. …" at bounding box center [920, 732] width 769 height 72
click at [889, 336] on div "Hi, the person that came for the duct cleaning and refrigerator cleaning did no…" at bounding box center [987, 357] width 849 height 42
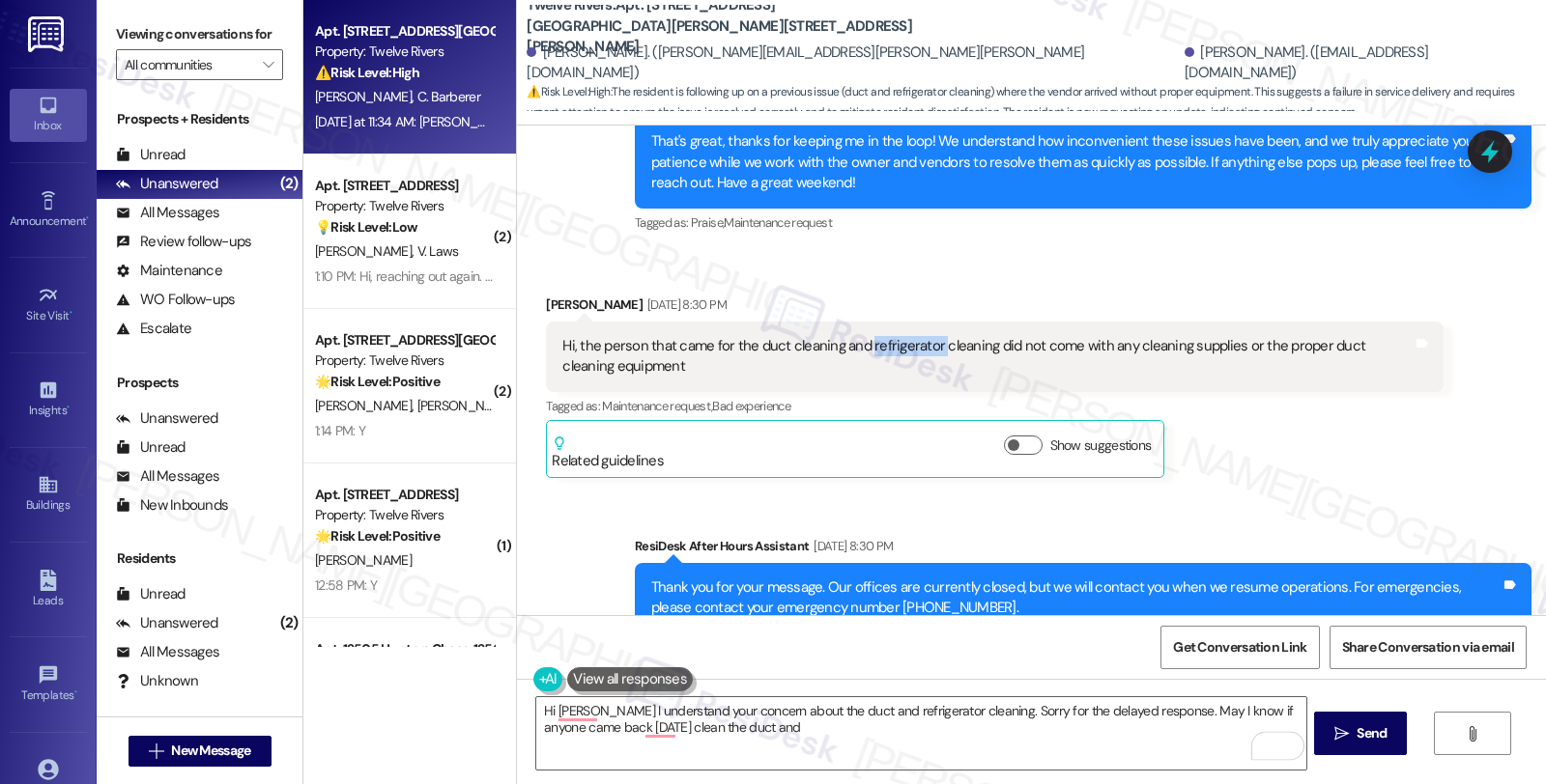
click at [889, 336] on div "Hi, the person that came for the duct cleaning and refrigerator cleaning did no…" at bounding box center [987, 357] width 849 height 42
copy div "refrigerator"
click at [776, 735] on textarea "Hi Crystal I understand your concern about the duct and refrigerator cleaning. …" at bounding box center [920, 732] width 769 height 72
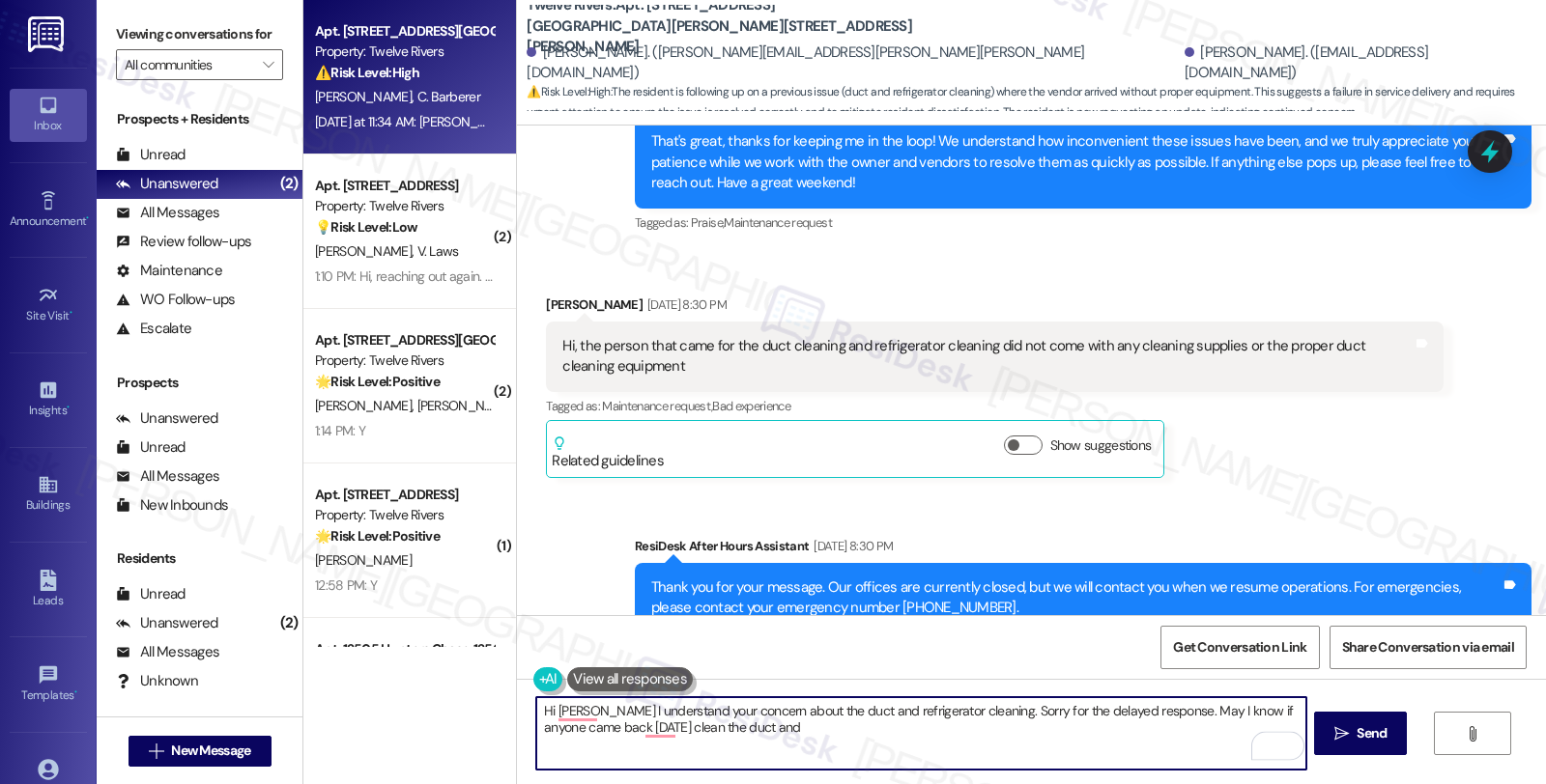
paste textarea "refrigerator"
click at [882, 738] on textarea "Hi Crystal, I understand your concern about the duct and refrigerator cleaning.…" at bounding box center [920, 732] width 769 height 72
type textarea "Hi Crystal, I understand your concern about the duct and refrigerator cleaning.…"
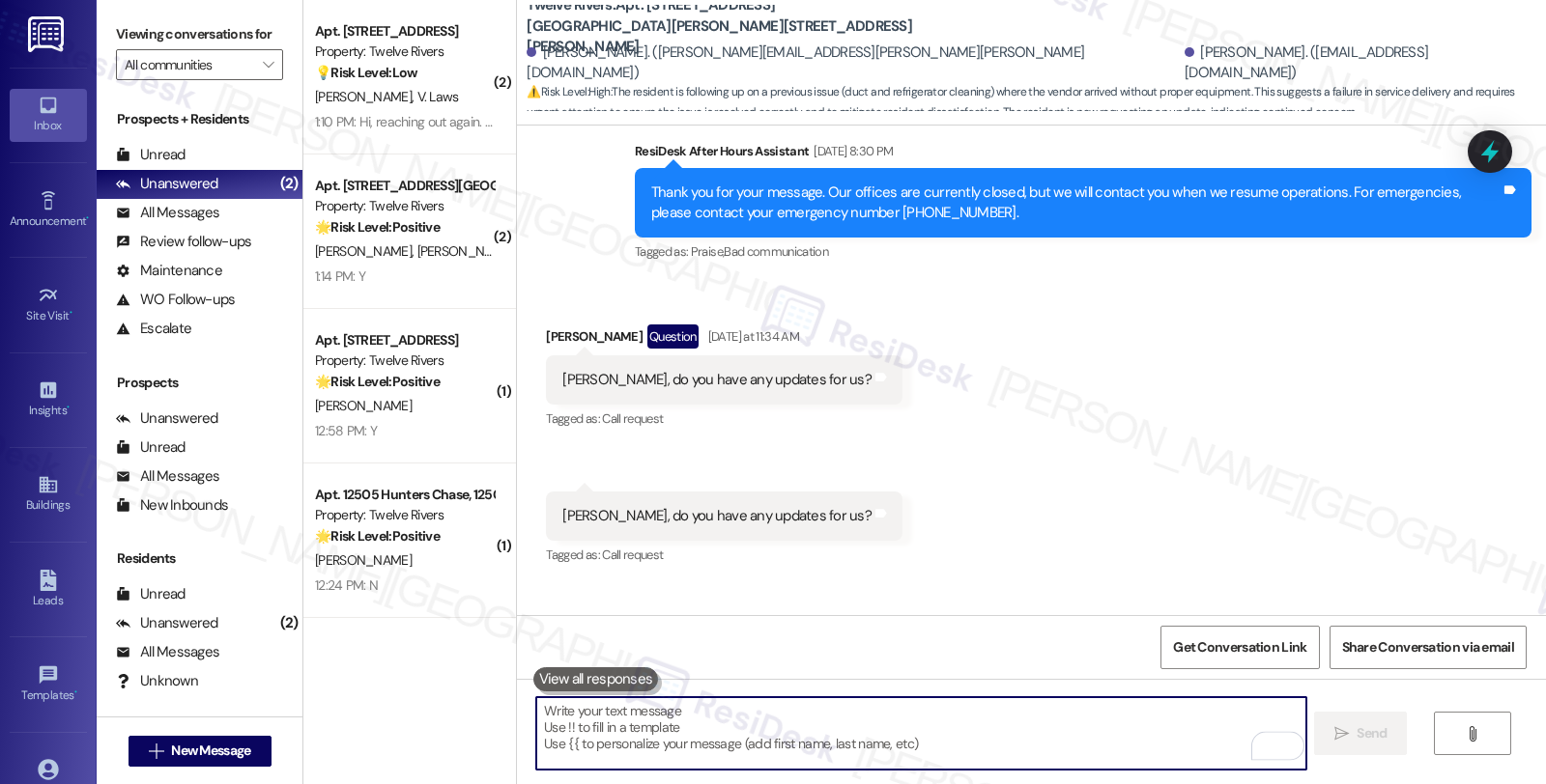
scroll to position [3262, 0]
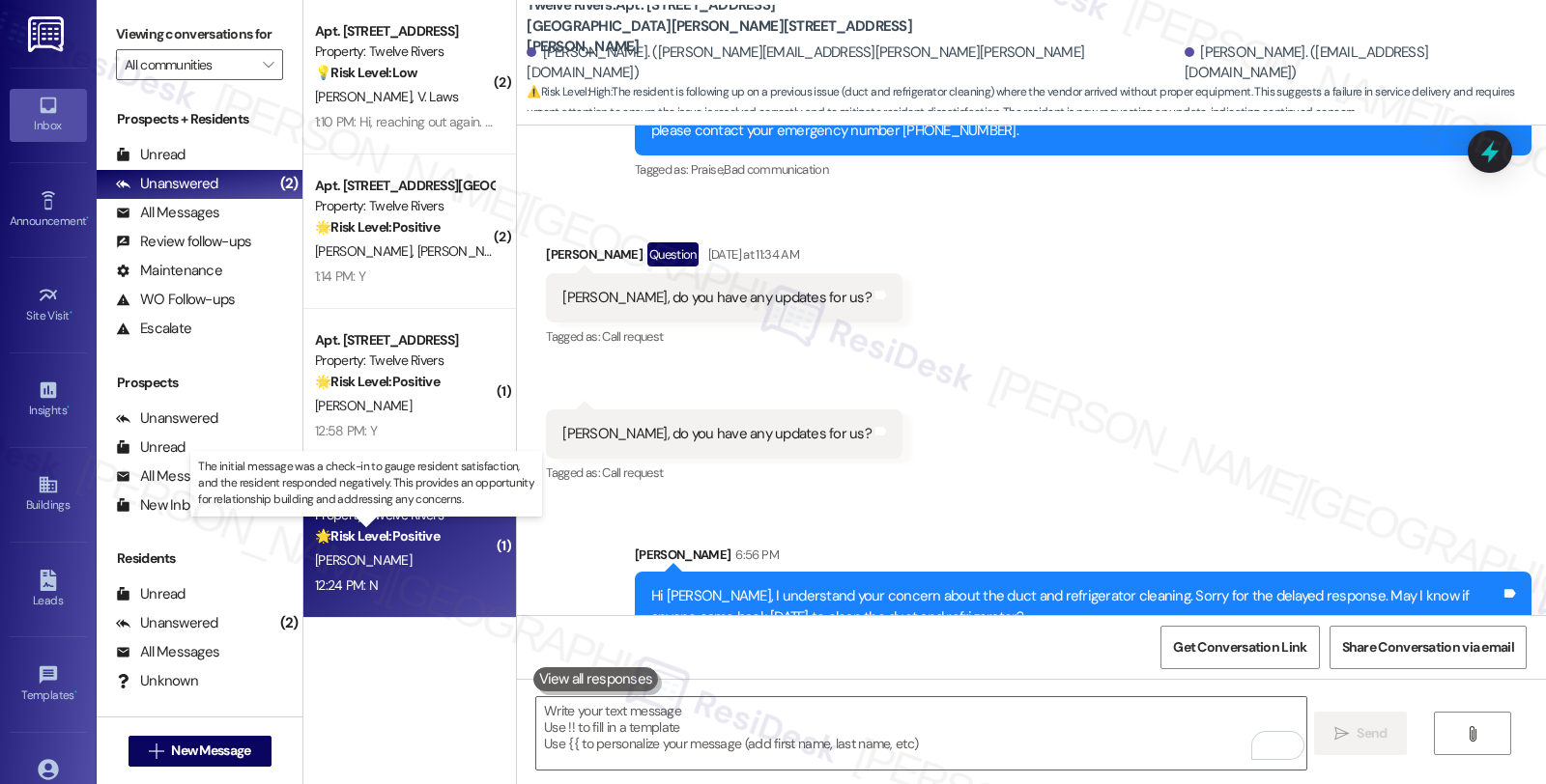
click at [393, 527] on strong "🌟 Risk Level: Positive" at bounding box center [378, 536] width 125 height 18
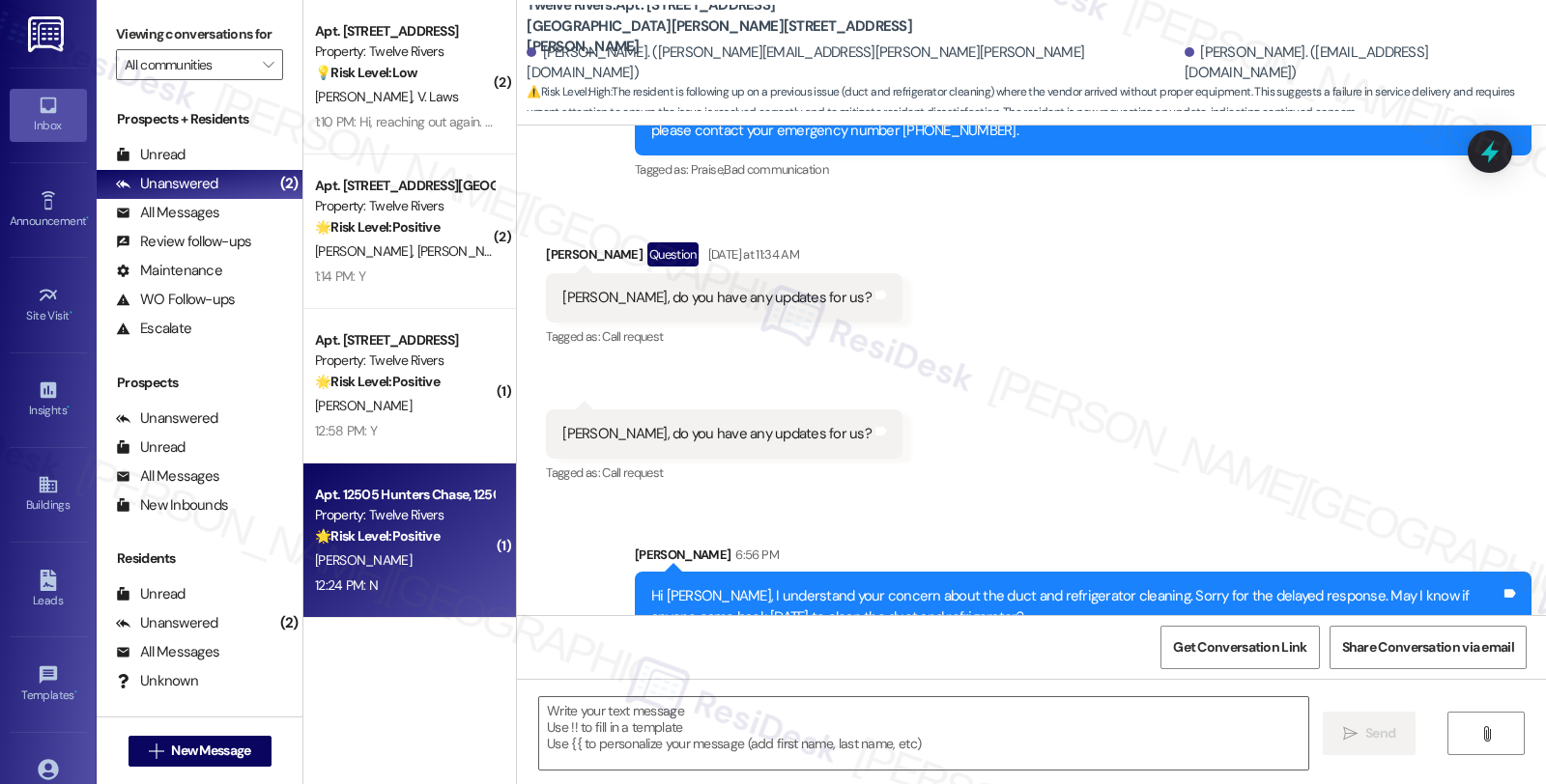
type textarea "Fetching suggested responses. Please feel free to read through the conversation…"
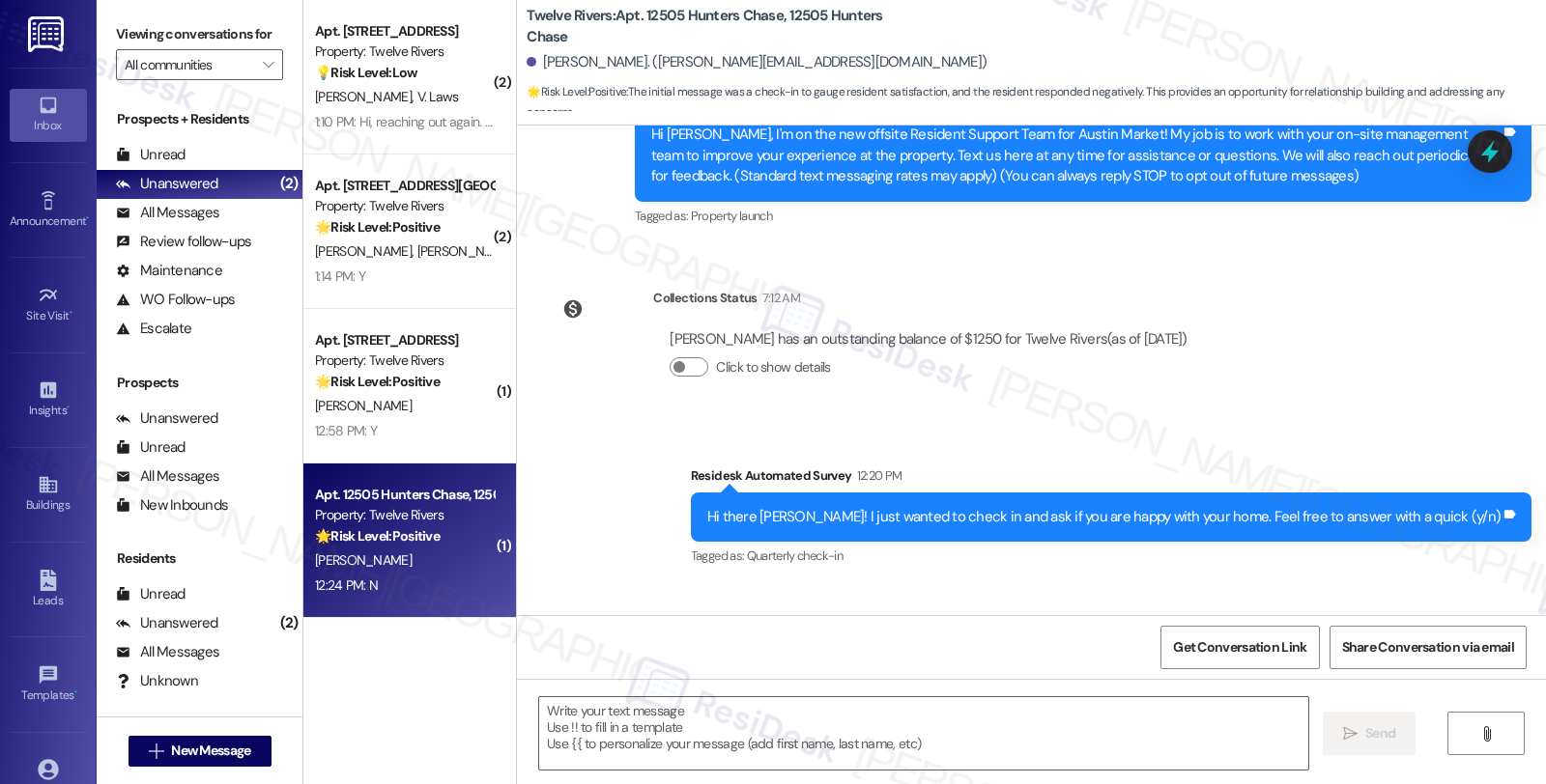
scroll to position [385, 0]
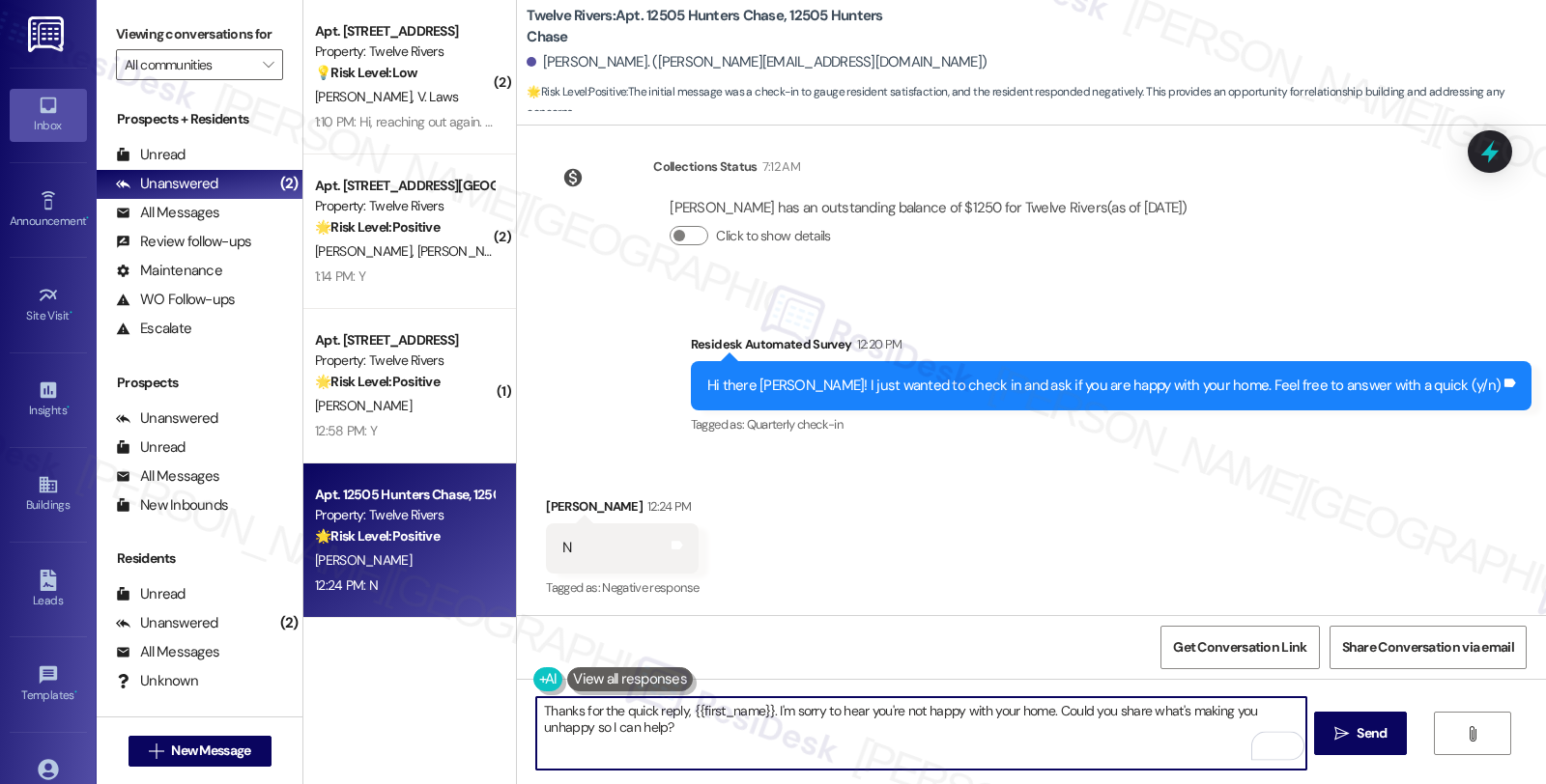
drag, startPoint x: 579, startPoint y: 728, endPoint x: 653, endPoint y: 723, distance: 74.2
click at [653, 723] on textarea "Thanks for the quick reply, {{first_name}}. I'm sorry to hear you're not happy …" at bounding box center [920, 732] width 769 height 72
click at [572, 726] on textarea "Thanks for the quick reply, {{first_name}}. I'm sorry to hear you're not happy …" at bounding box center [920, 732] width 769 height 72
type textarea "Thanks for the quick reply, {{first_name}}. I'm sorry to hear you're not happy …"
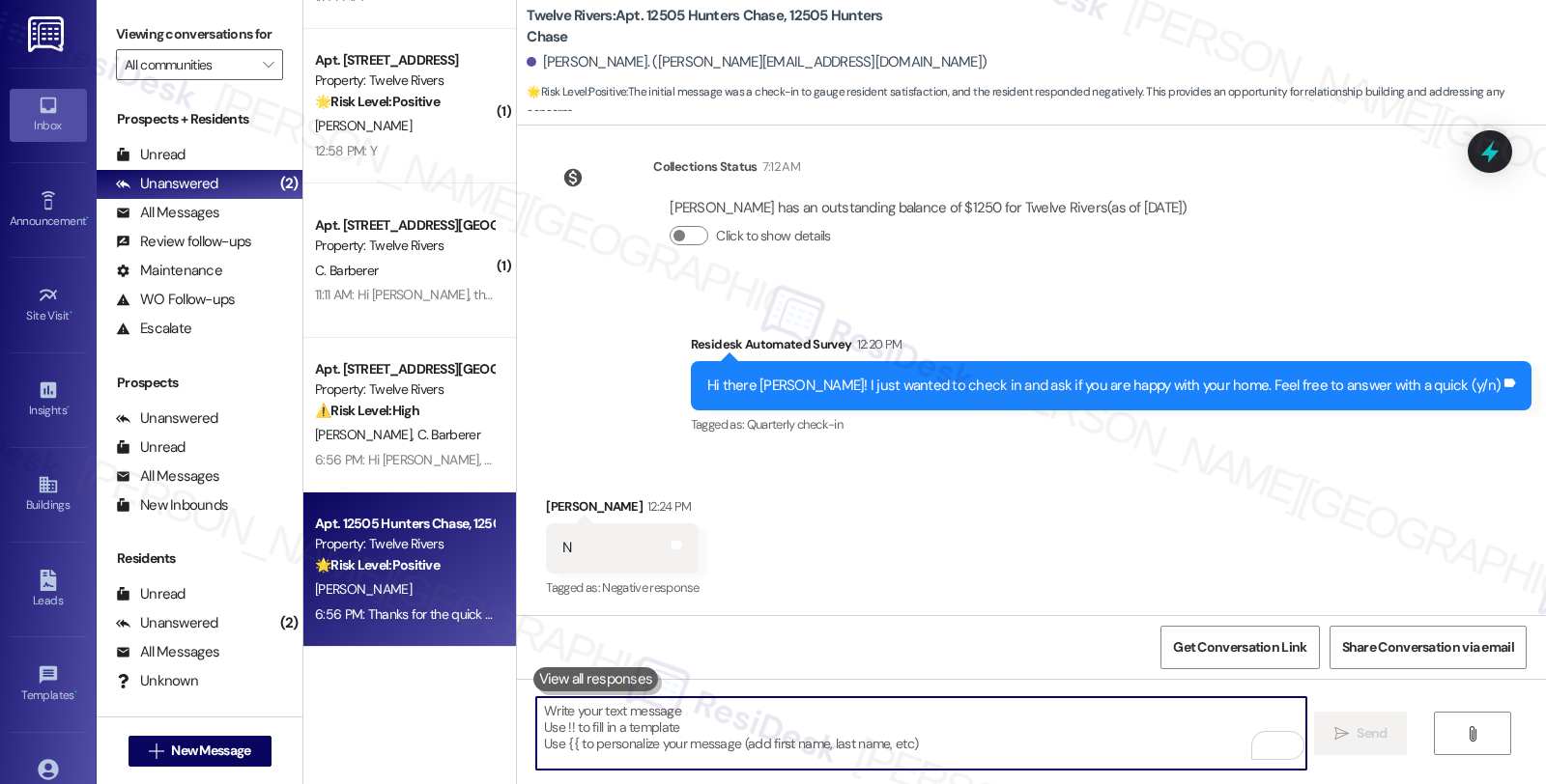
scroll to position [171, 0]
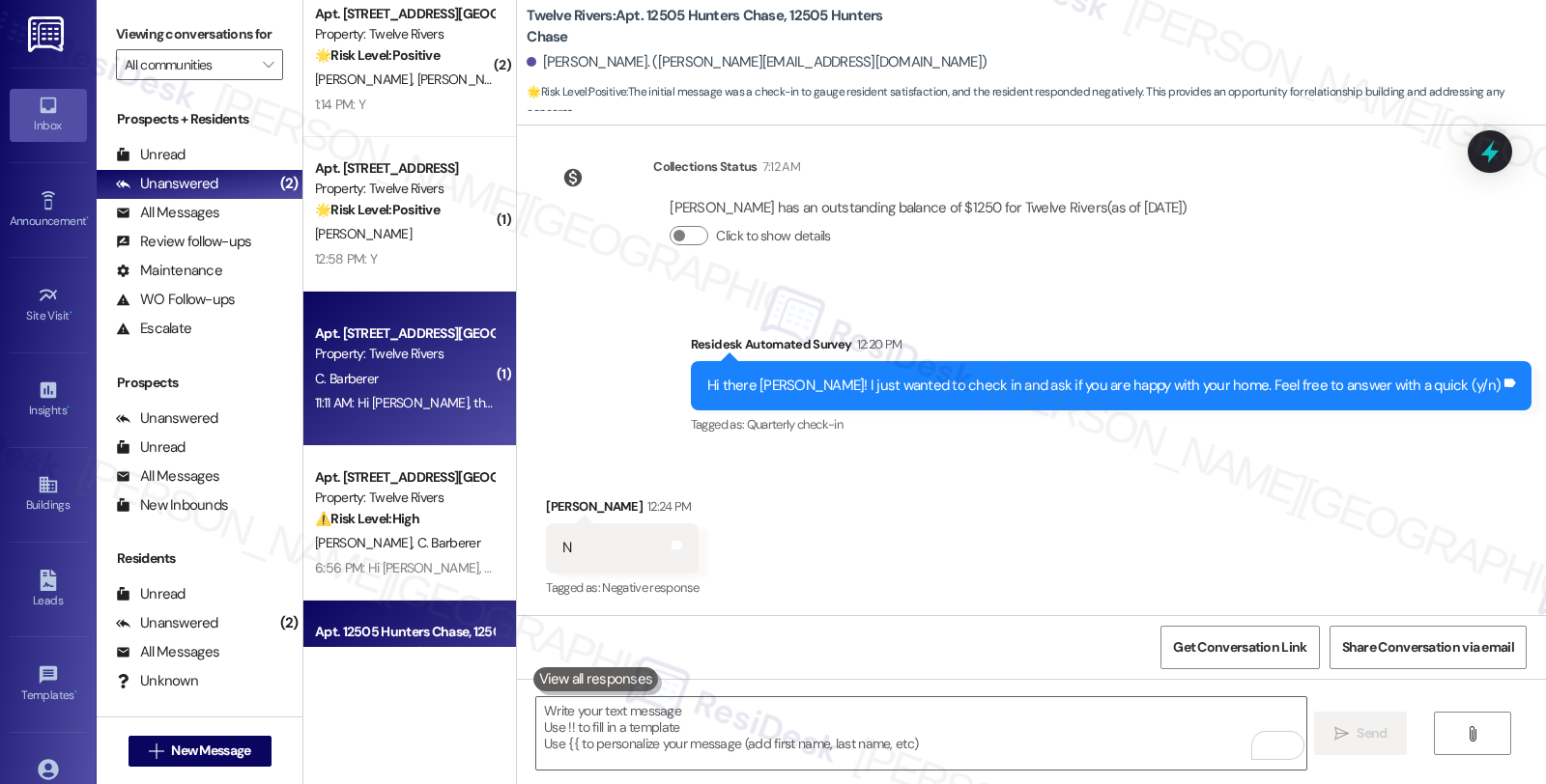
click at [477, 398] on div "Apt. 3102 Corbin Lane, 3102 Corbin Lane Property: Twelve Rivers C. Barberer 11:…" at bounding box center [410, 369] width 212 height 155
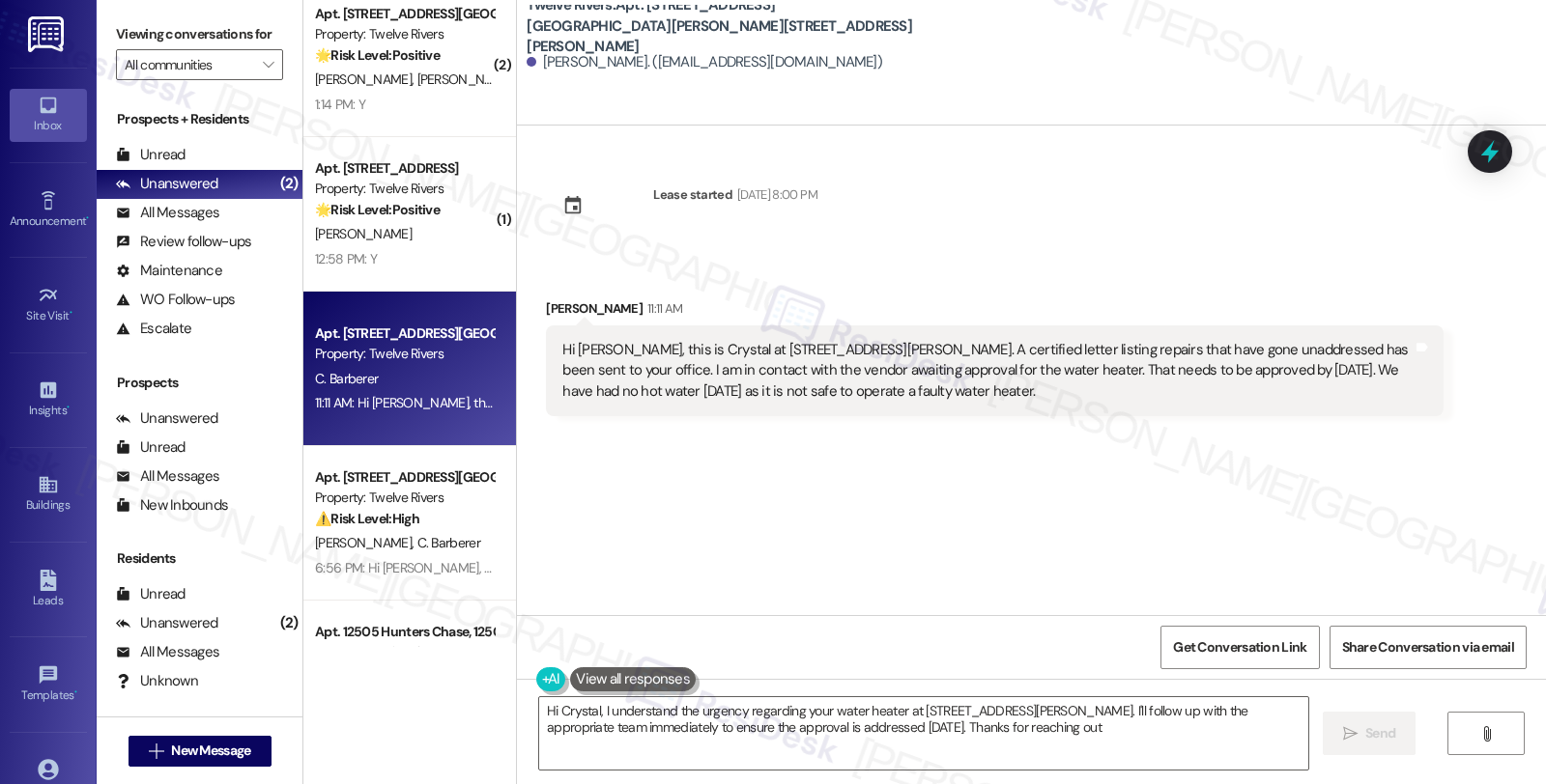
type textarea "Hi Crystal, I understand the urgency regarding your water heater at 3102 Corbin…"
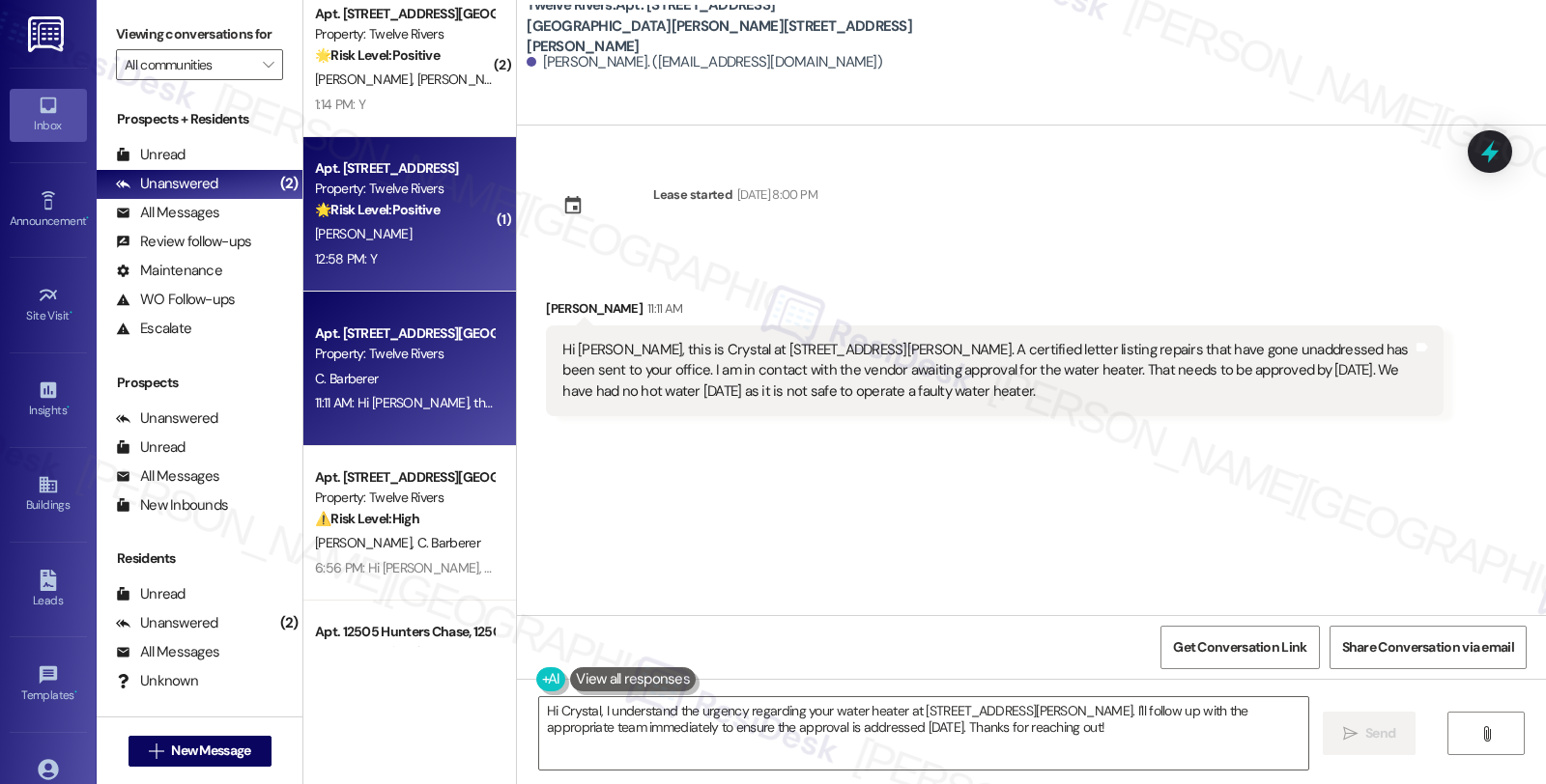
click at [380, 240] on div "[PERSON_NAME]" at bounding box center [405, 234] width 182 height 24
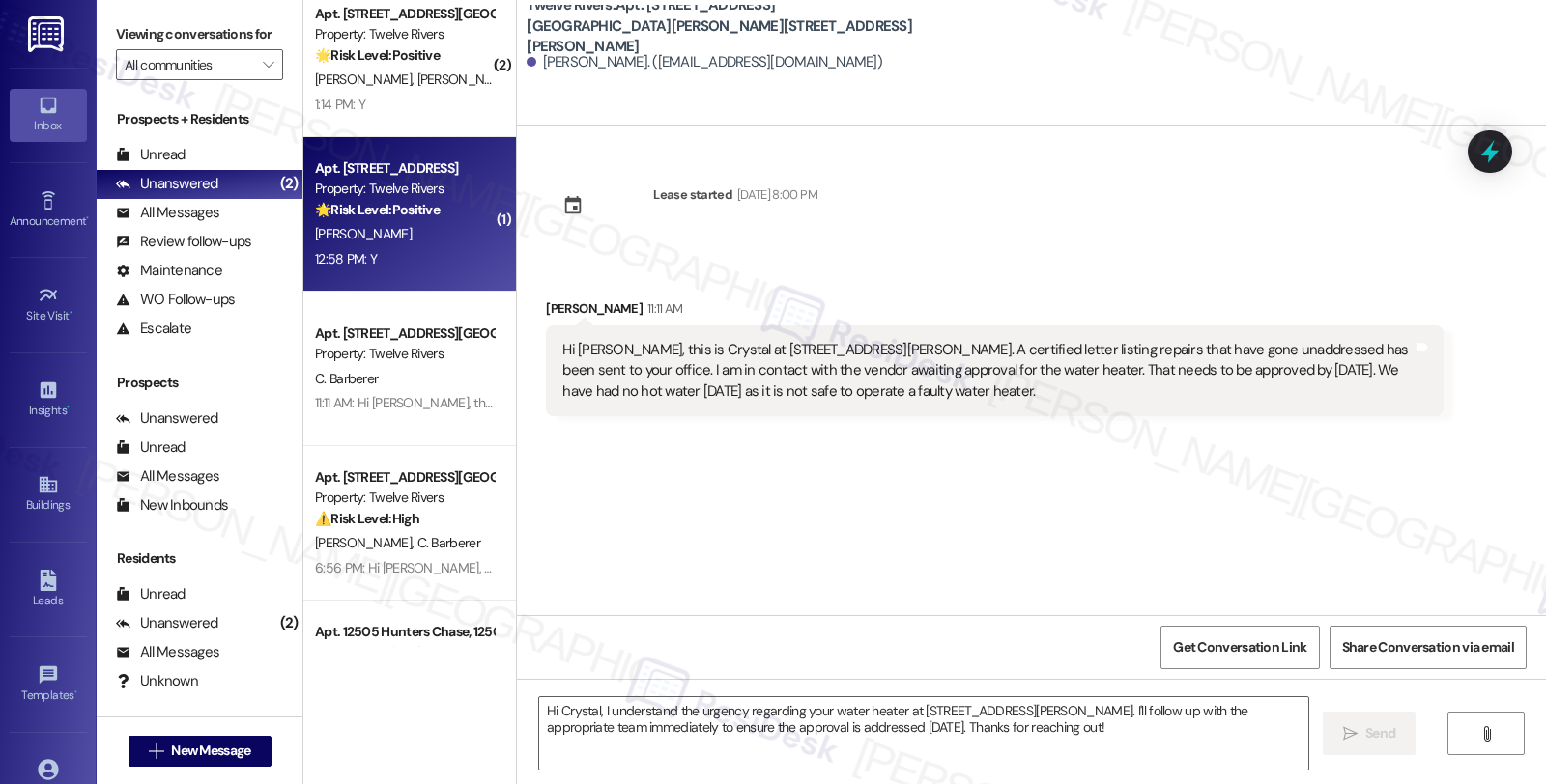
type textarea "Fetching suggested responses. Please feel free to read through the conversation…"
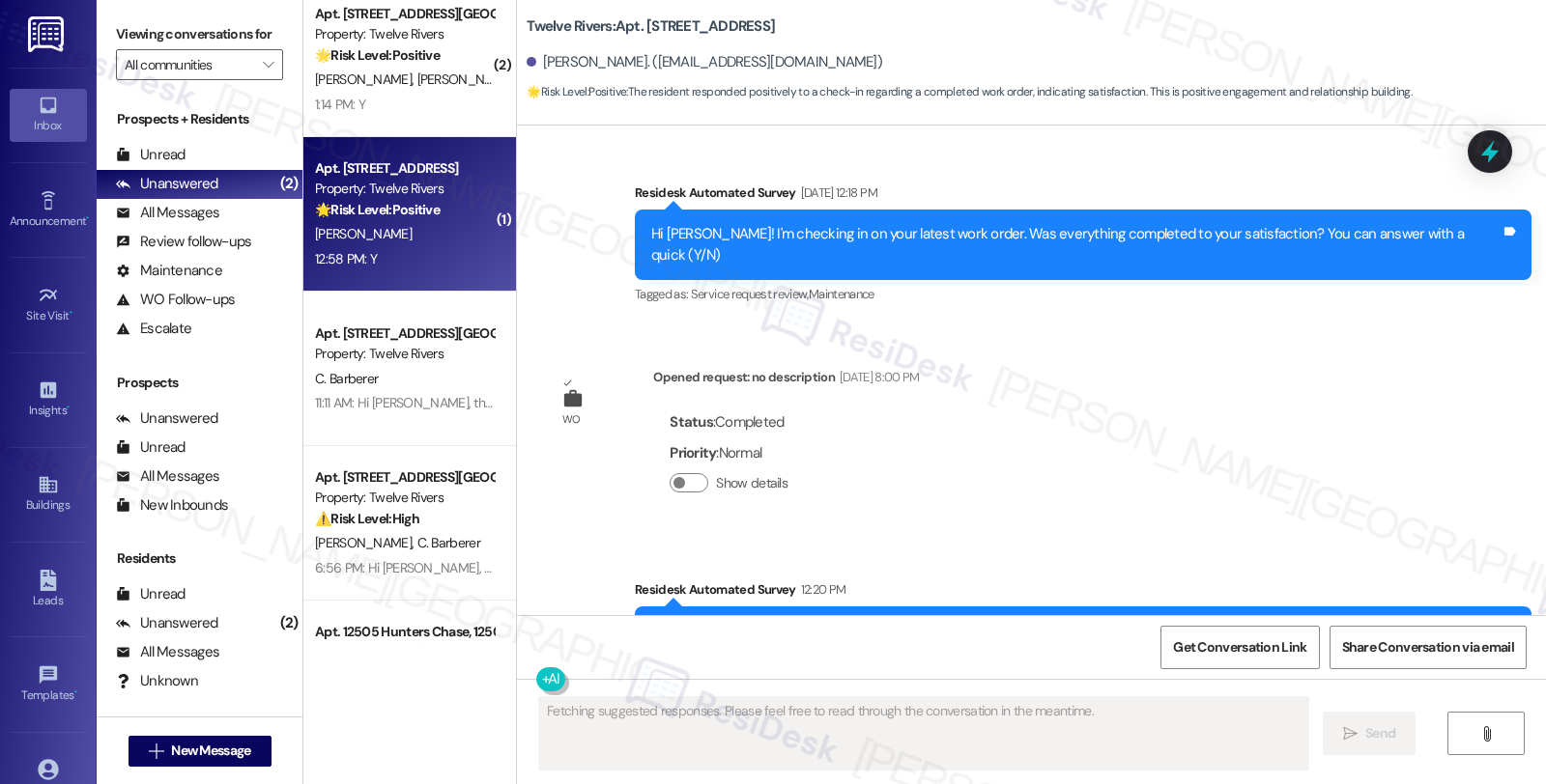
scroll to position [1008, 0]
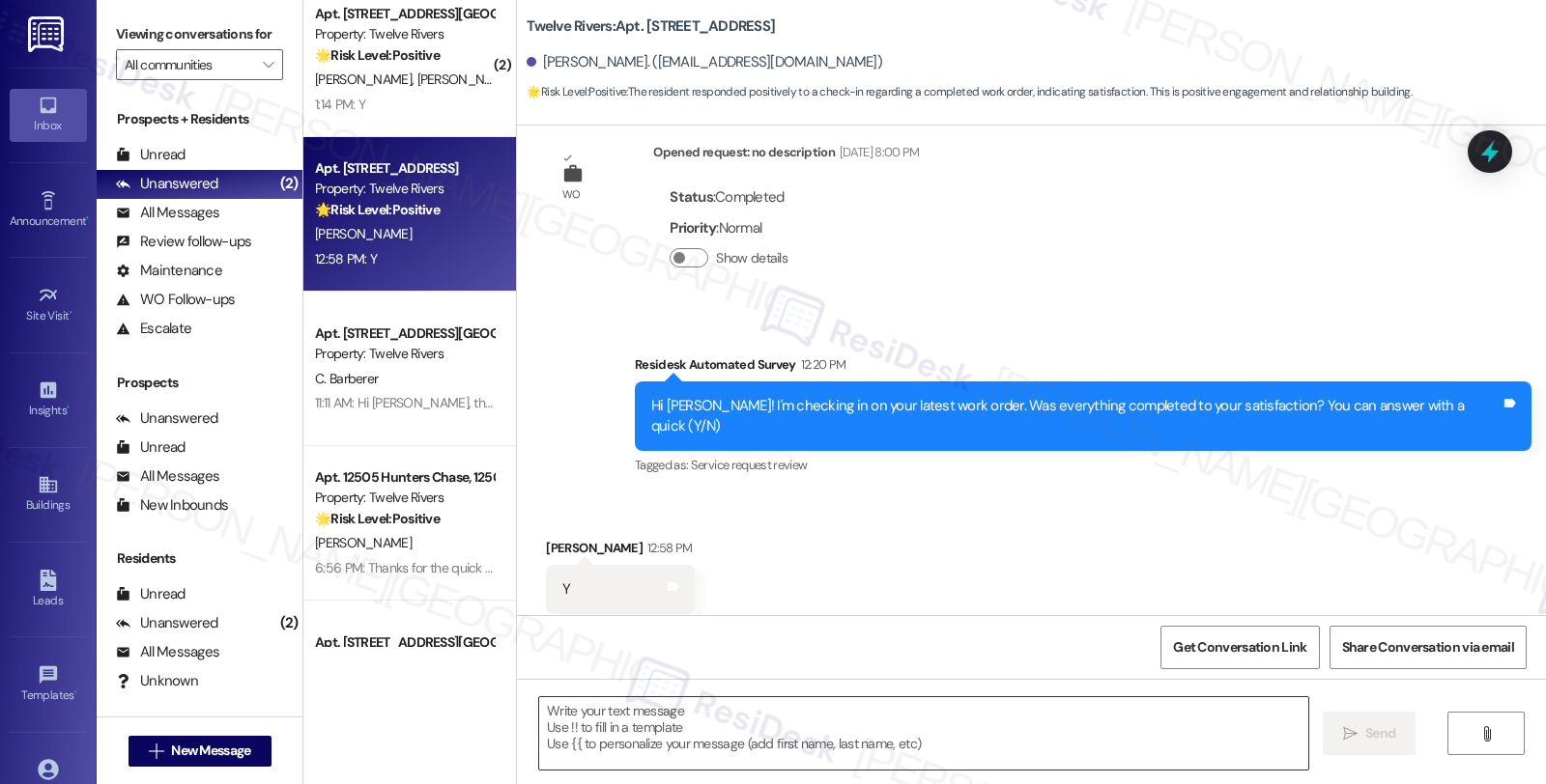
click at [726, 756] on textarea at bounding box center [923, 732] width 769 height 72
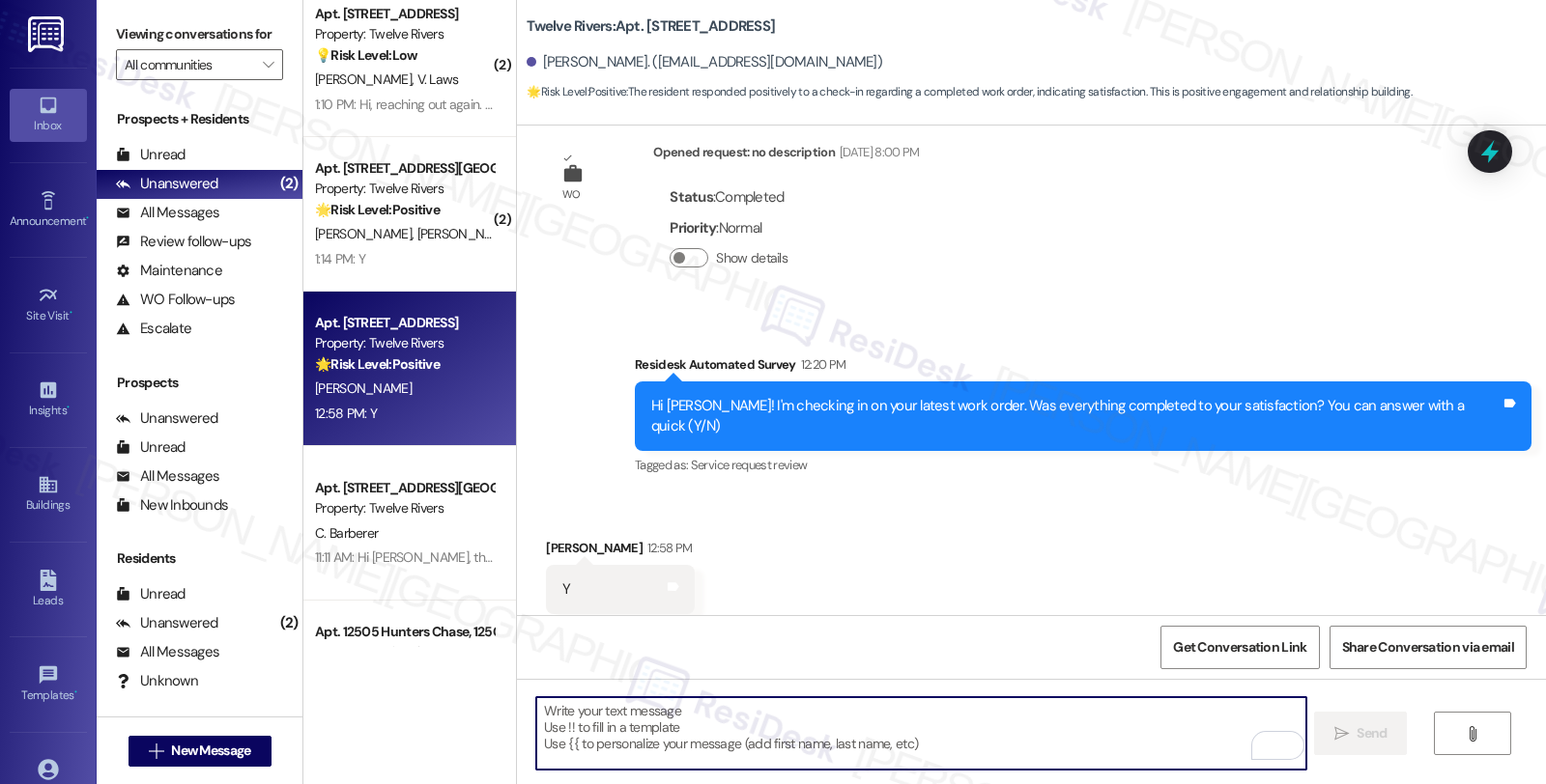
click at [571, 746] on textarea "To enrich screen reader interactions, please activate Accessibility in Grammarl…" at bounding box center [920, 732] width 769 height 72
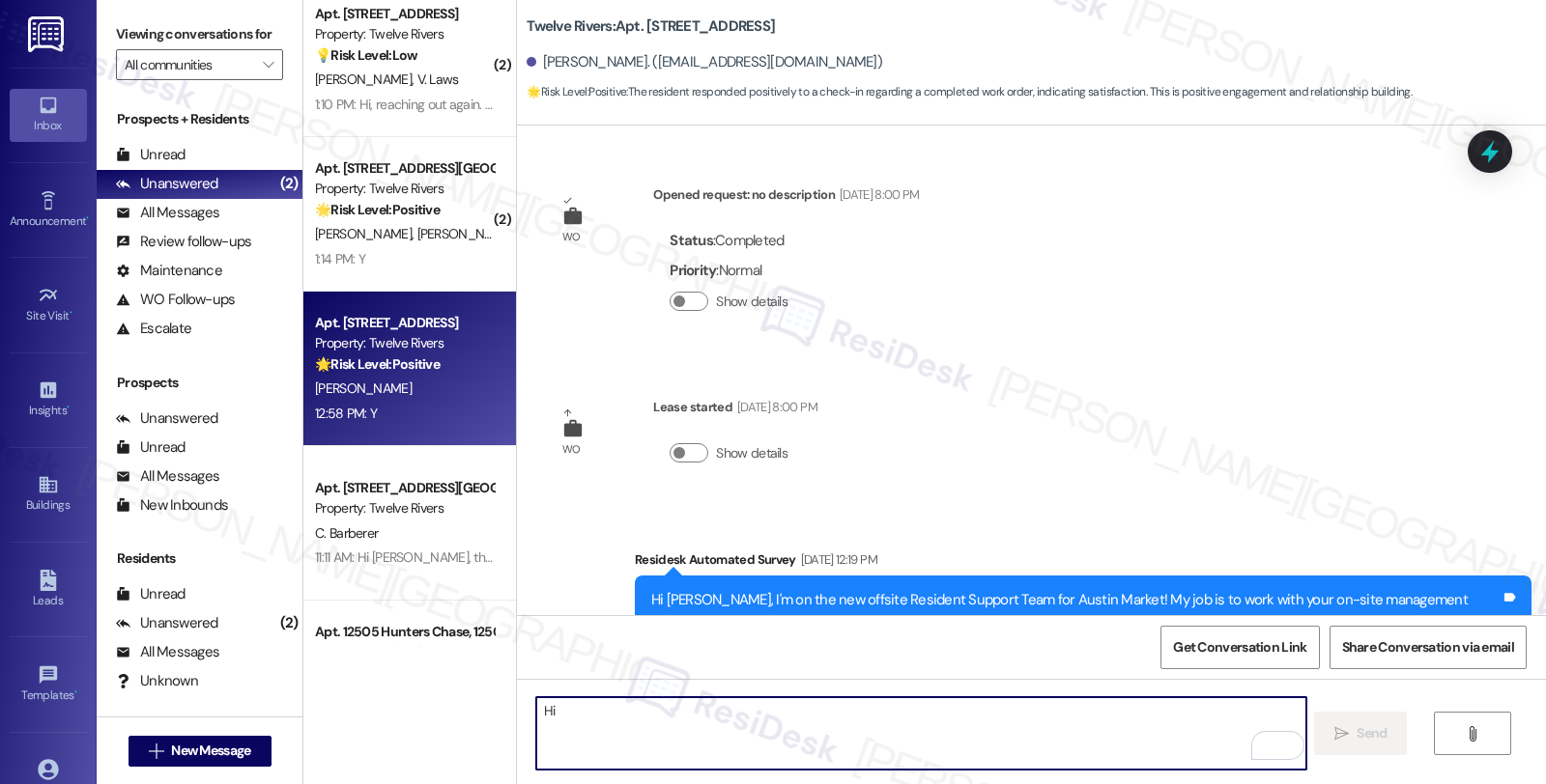
scroll to position [1008, 0]
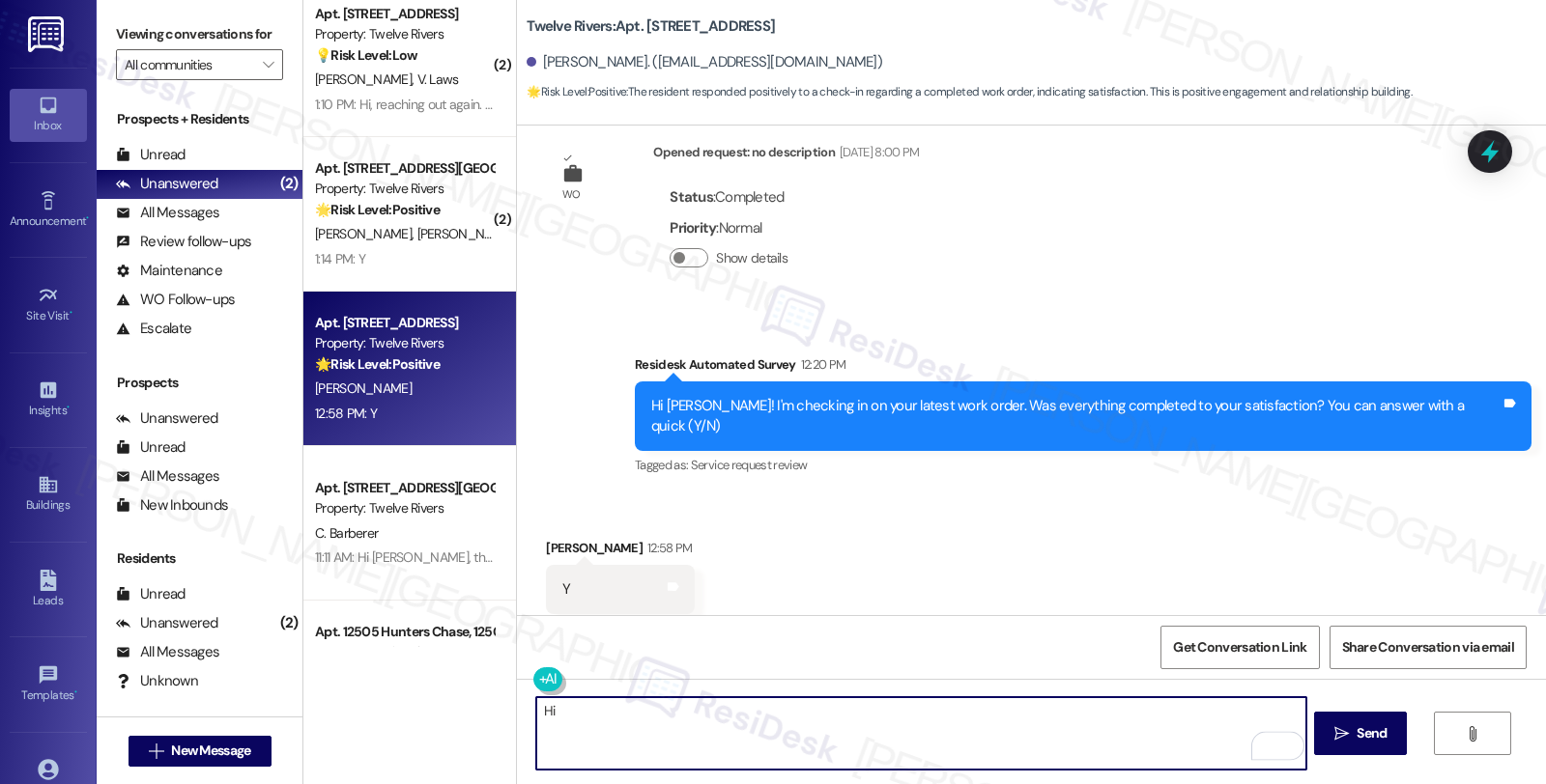
click at [547, 538] on div "[PERSON_NAME] 12:58 PM" at bounding box center [620, 551] width 149 height 27
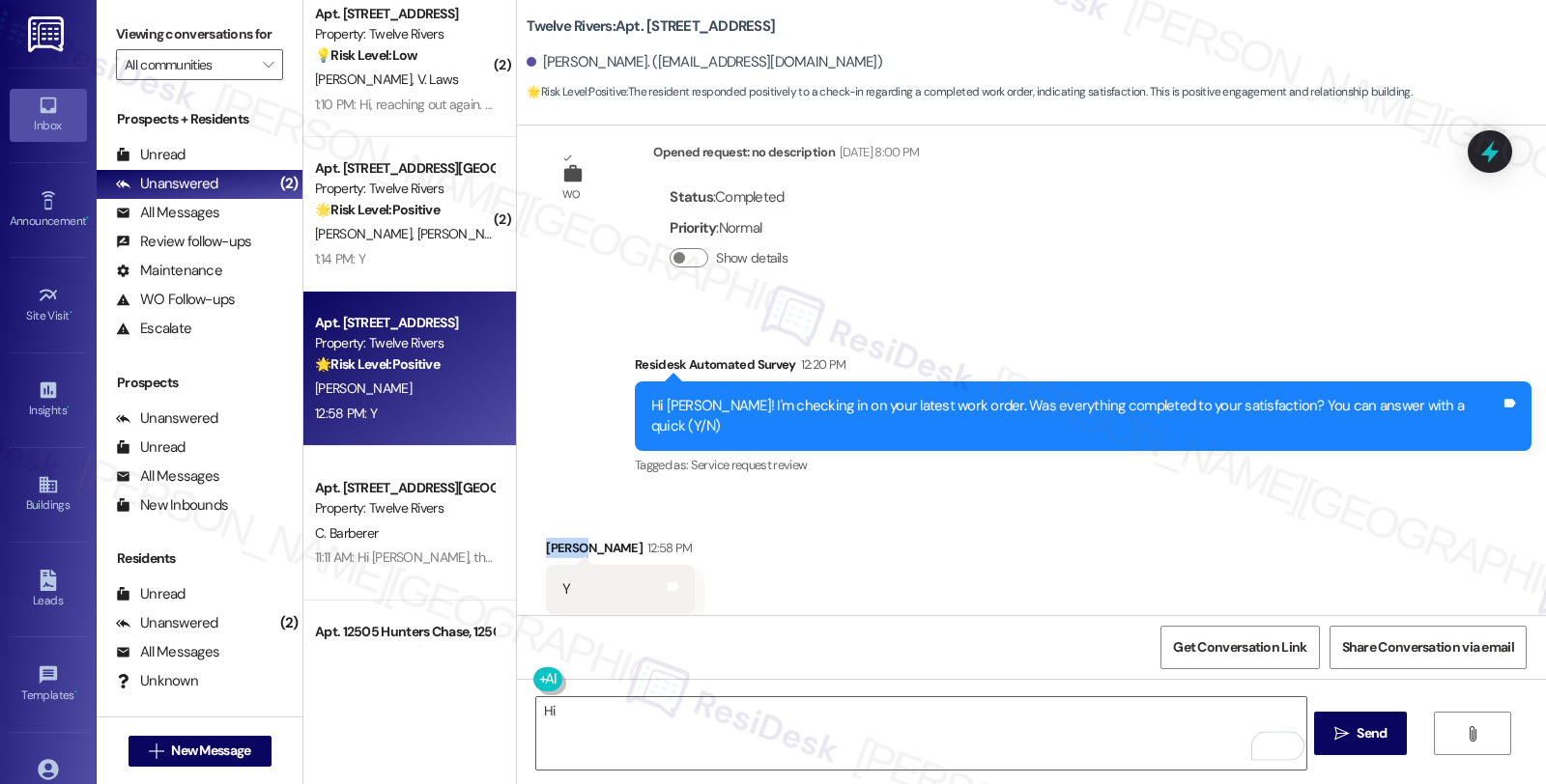
click at [547, 538] on div "[PERSON_NAME] 12:58 PM" at bounding box center [620, 551] width 149 height 27
copy div "[PERSON_NAME]"
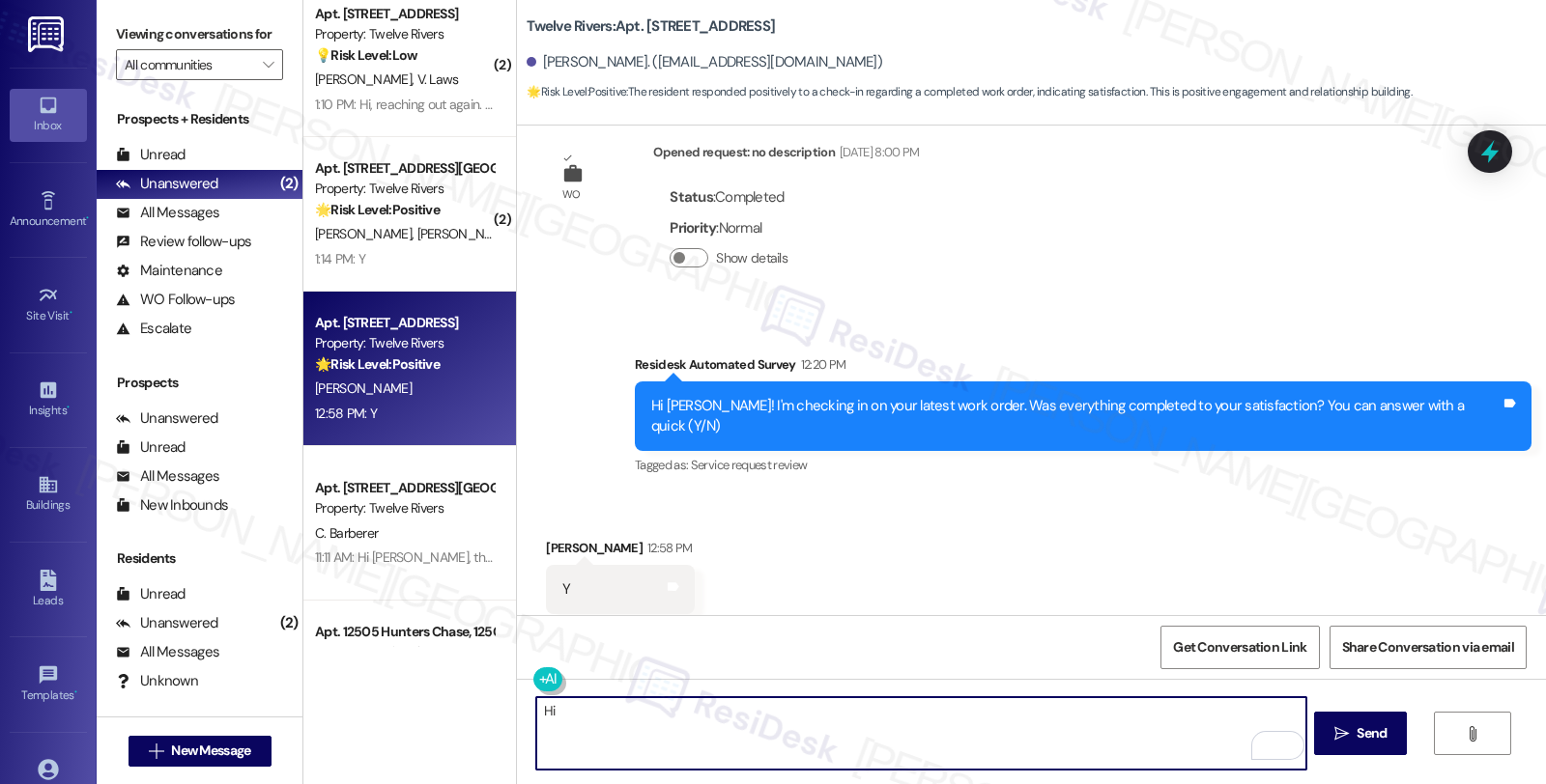
drag, startPoint x: 600, startPoint y: 710, endPoint x: 389, endPoint y: 709, distance: 211.0
click at [389, 709] on div "( 1 ) Apt. [STREET_ADDRESS][GEOGRAPHIC_DATA][PERSON_NAME][STREET_ADDRESS][PERSO…" at bounding box center [924, 392] width 1243 height 784
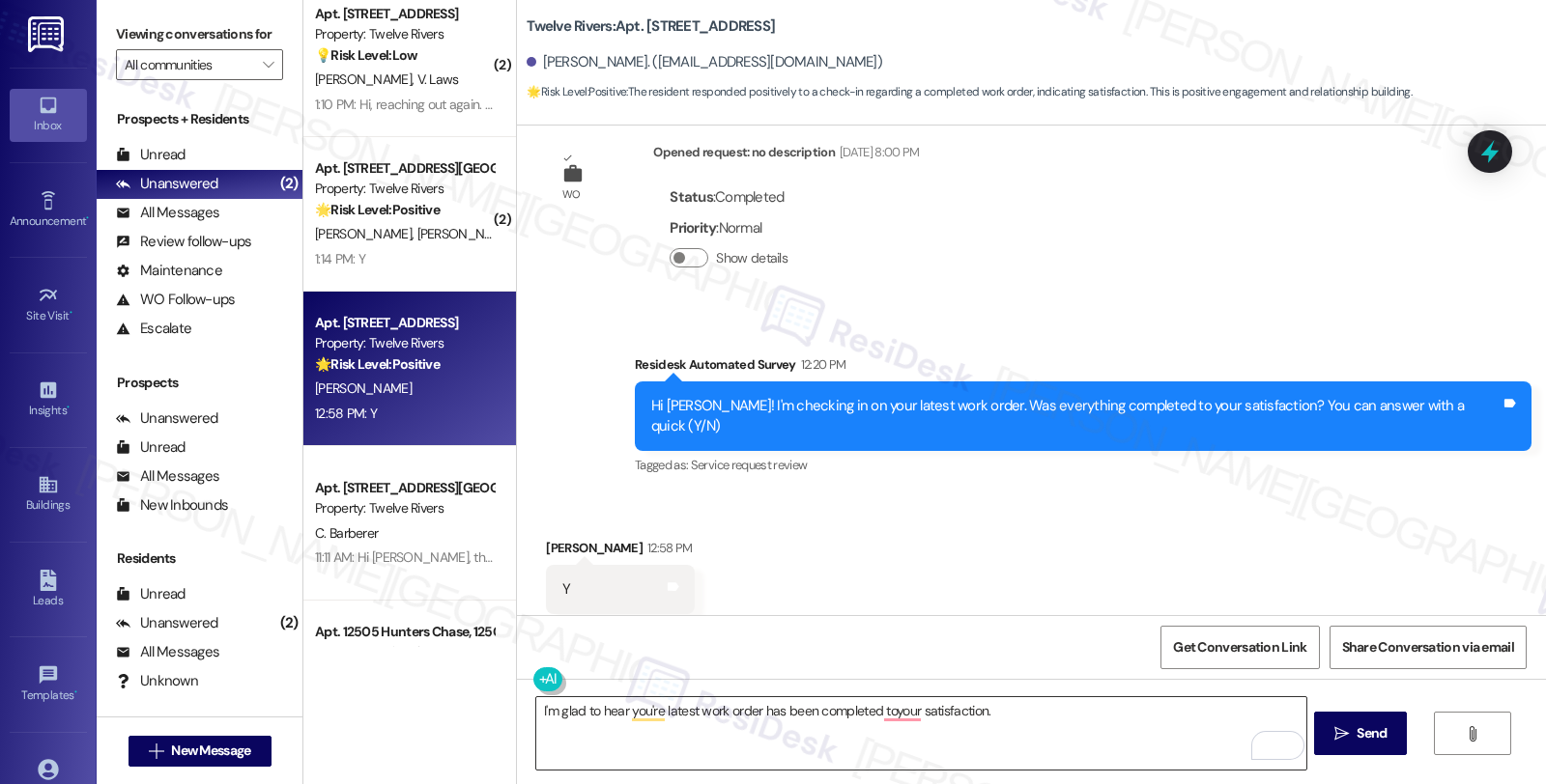
click at [1065, 718] on textarea "I'm glad to hear you're latest work order has been completed toyour satisfactio…" at bounding box center [920, 732] width 769 height 72
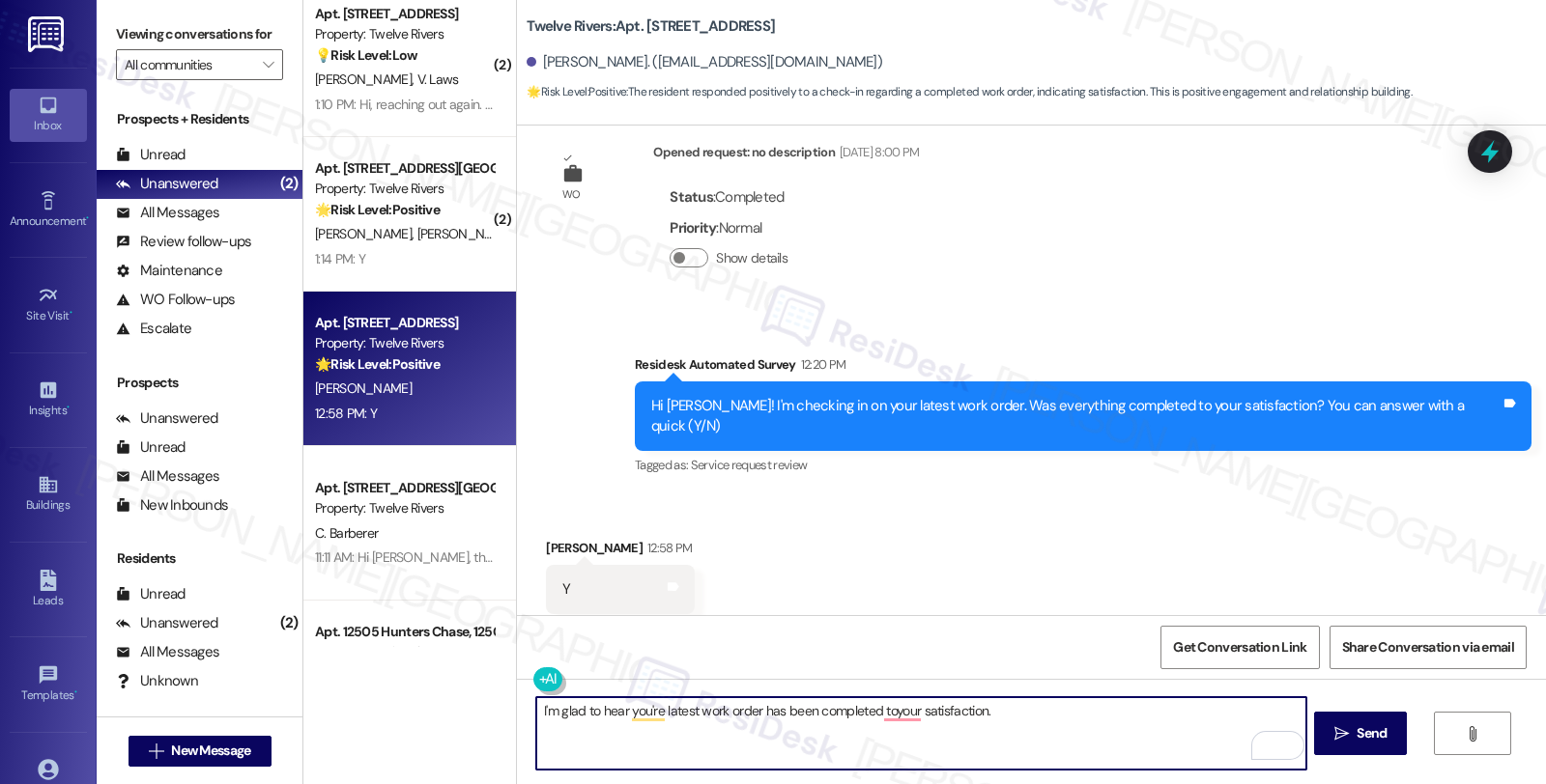
paste textarea "We strive to make your experience here as smooth as possible, and your positive…"
click at [962, 736] on textarea "I'm glad to hear you're latest work order has been completed to your satisfacti…" at bounding box center [920, 732] width 769 height 72
paste textarea "If I may ask...has the {{property}} lived up to your expectations so far?"
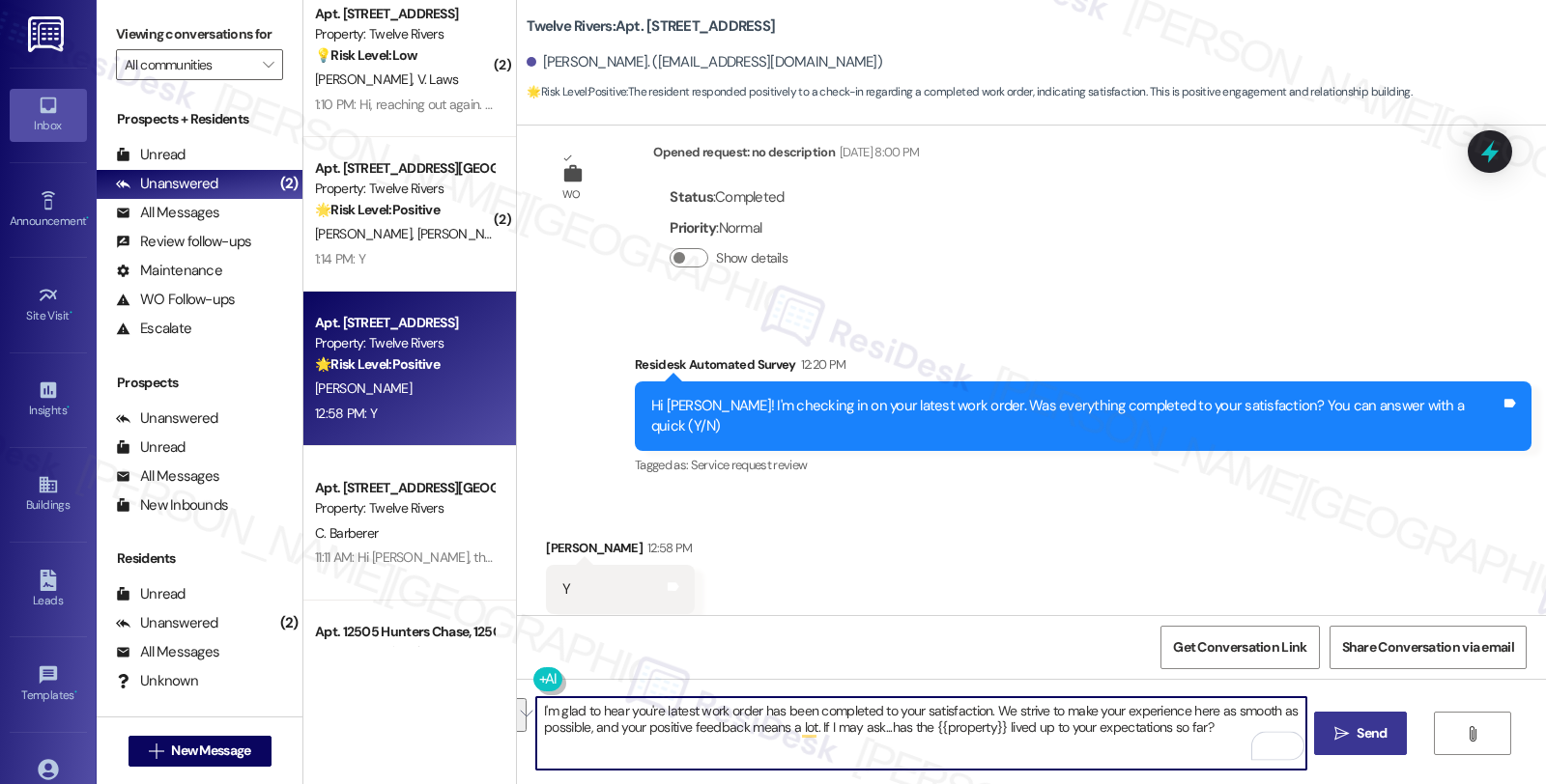
type textarea "I'm glad to hear you're latest work order has been completed to your satisfacti…"
click at [1346, 727] on icon "" at bounding box center [1341, 734] width 15 height 16
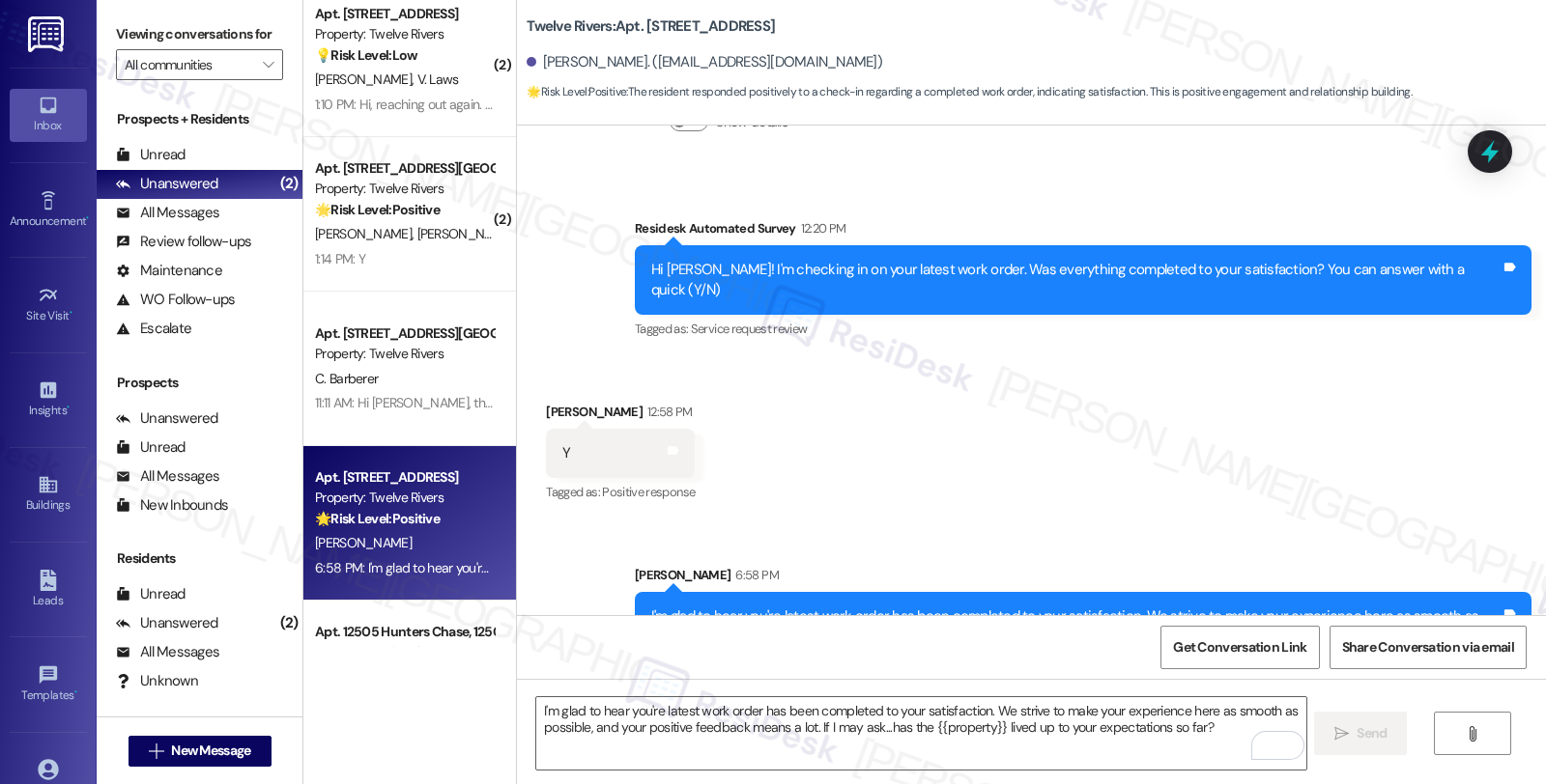
scroll to position [1164, 0]
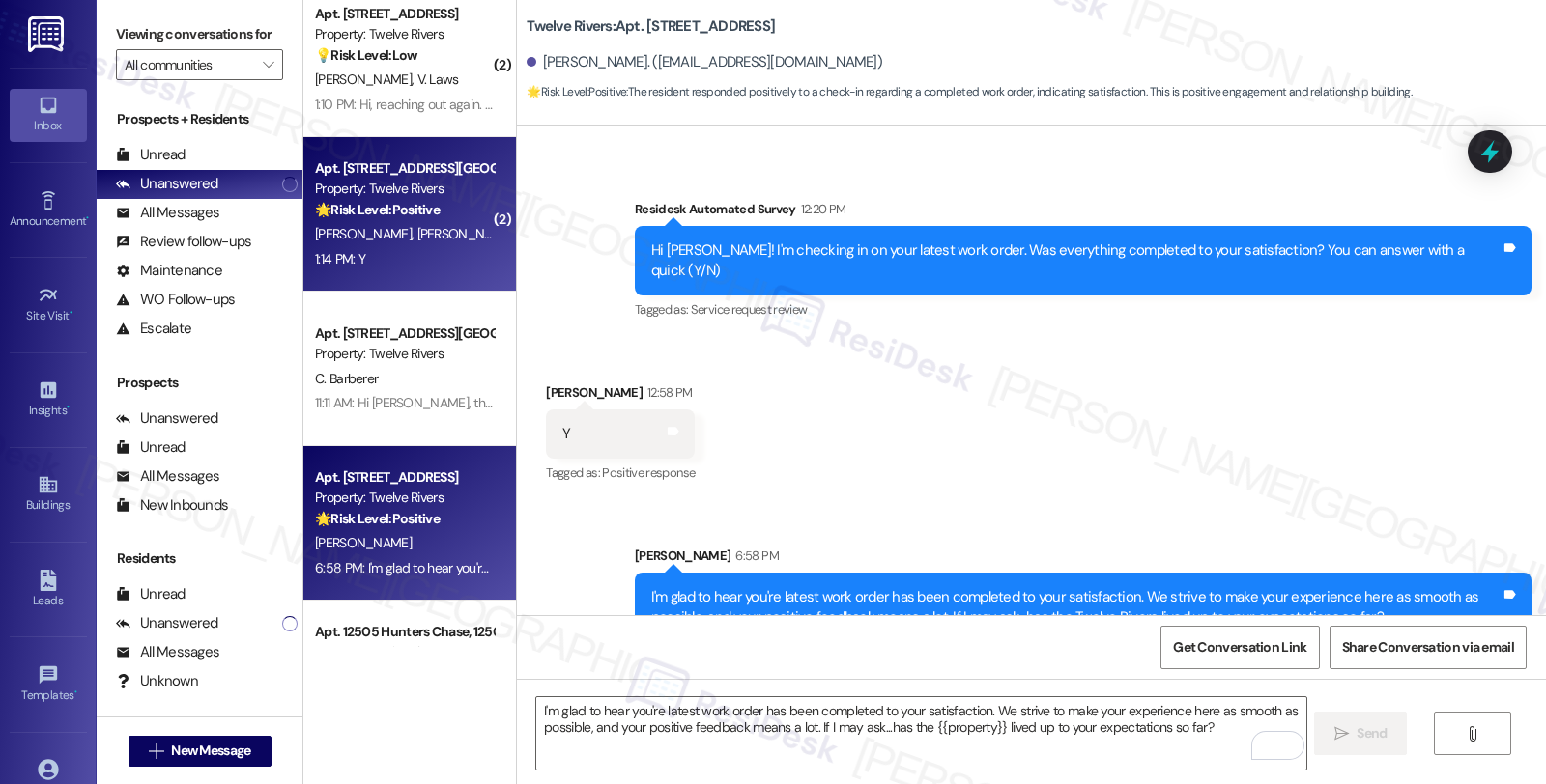
click at [417, 228] on span "[PERSON_NAME]" at bounding box center [465, 234] width 96 height 18
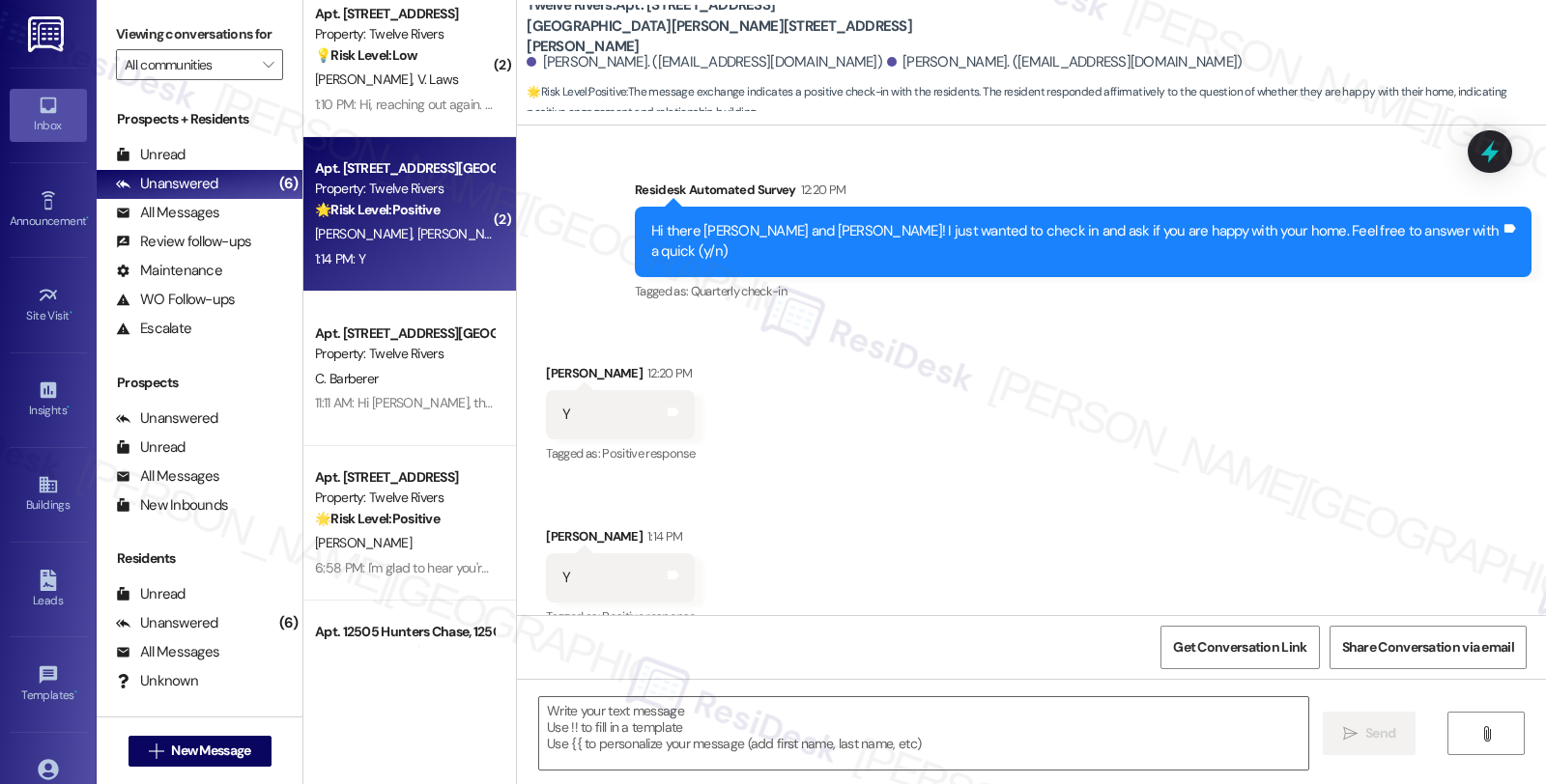
scroll to position [1522, 0]
type textarea "Fetching suggested responses. Please feel free to read through the conversation…"
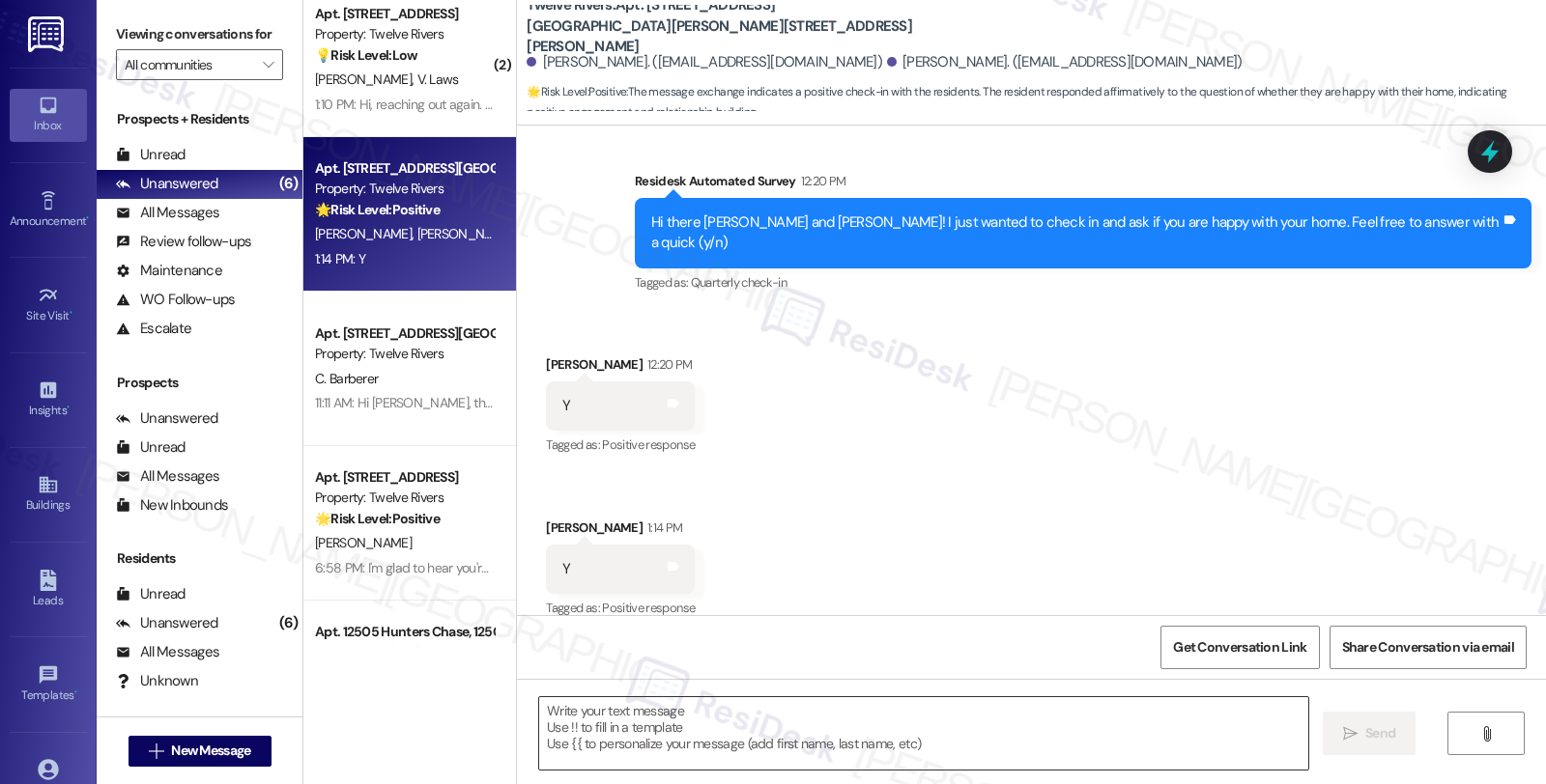
click at [690, 748] on textarea at bounding box center [923, 732] width 769 height 72
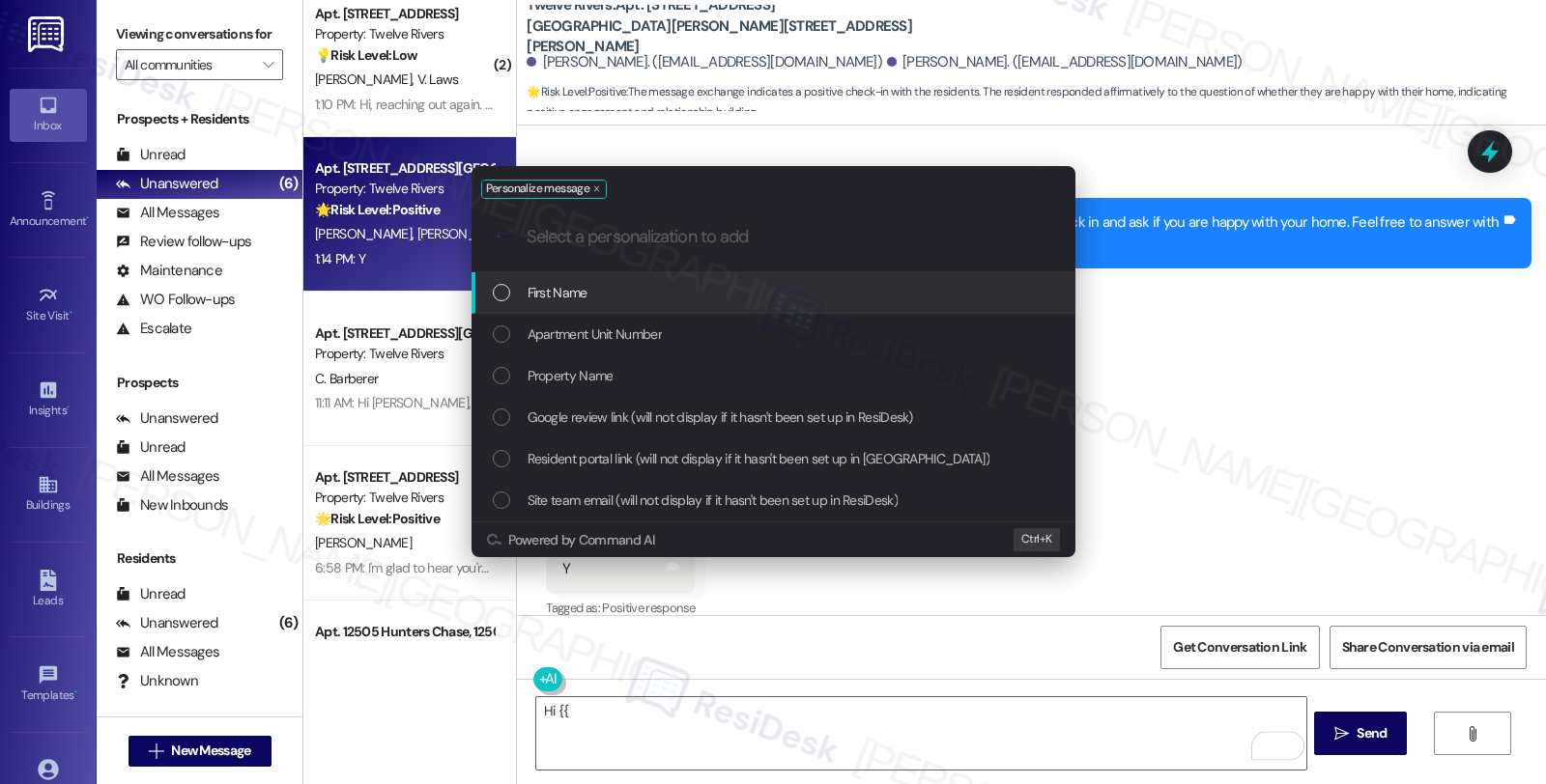
click at [629, 282] on div "First Name" at bounding box center [775, 291] width 565 height 21
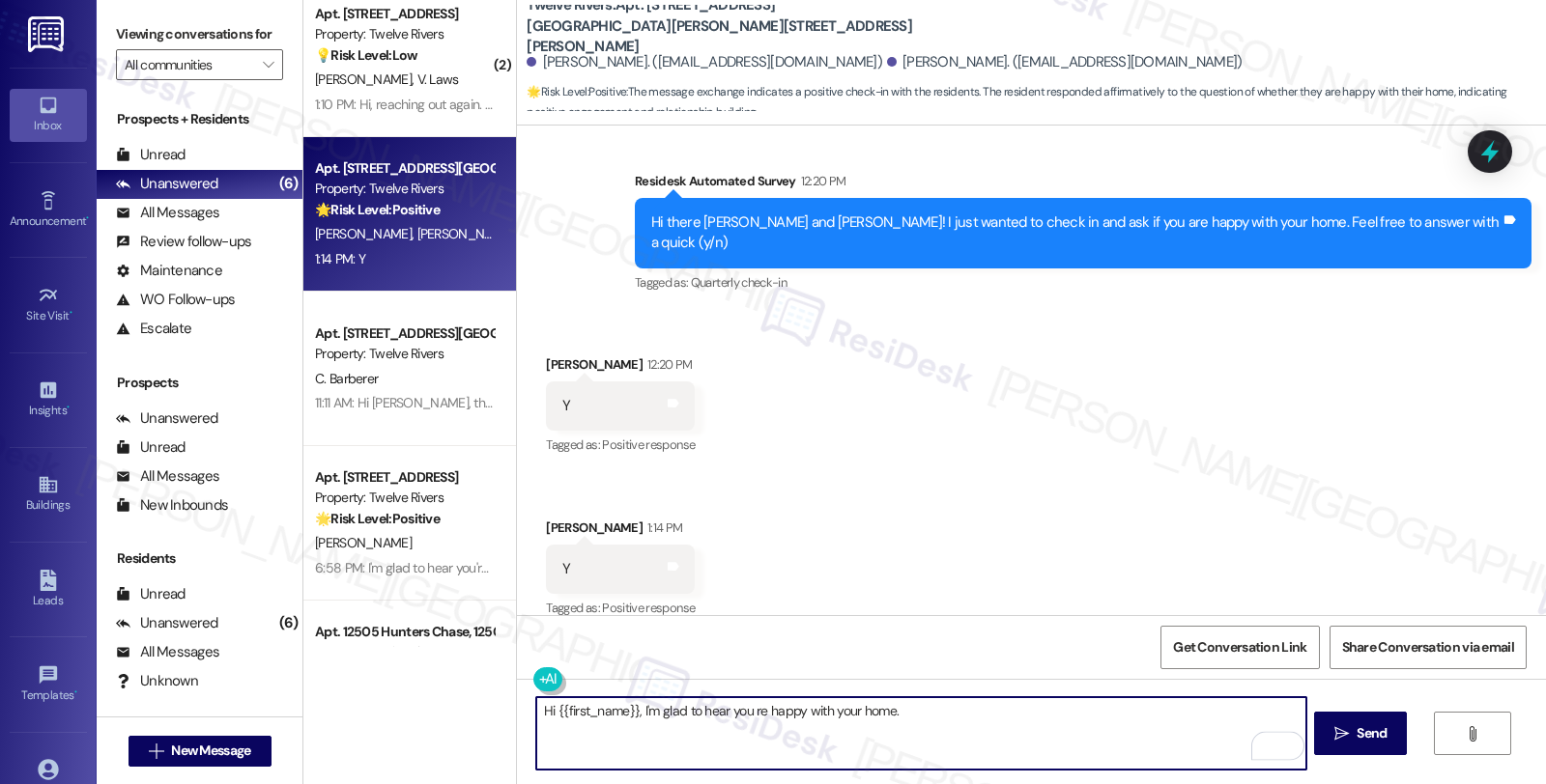
click at [905, 703] on textarea "Hi {{first_name}}, I'm glad to hear you re happy with your home." at bounding box center [920, 732] width 769 height 72
click at [742, 710] on textarea "Hi {{first_name}}, I'm glad to hear you re happy with your home." at bounding box center [920, 732] width 769 height 72
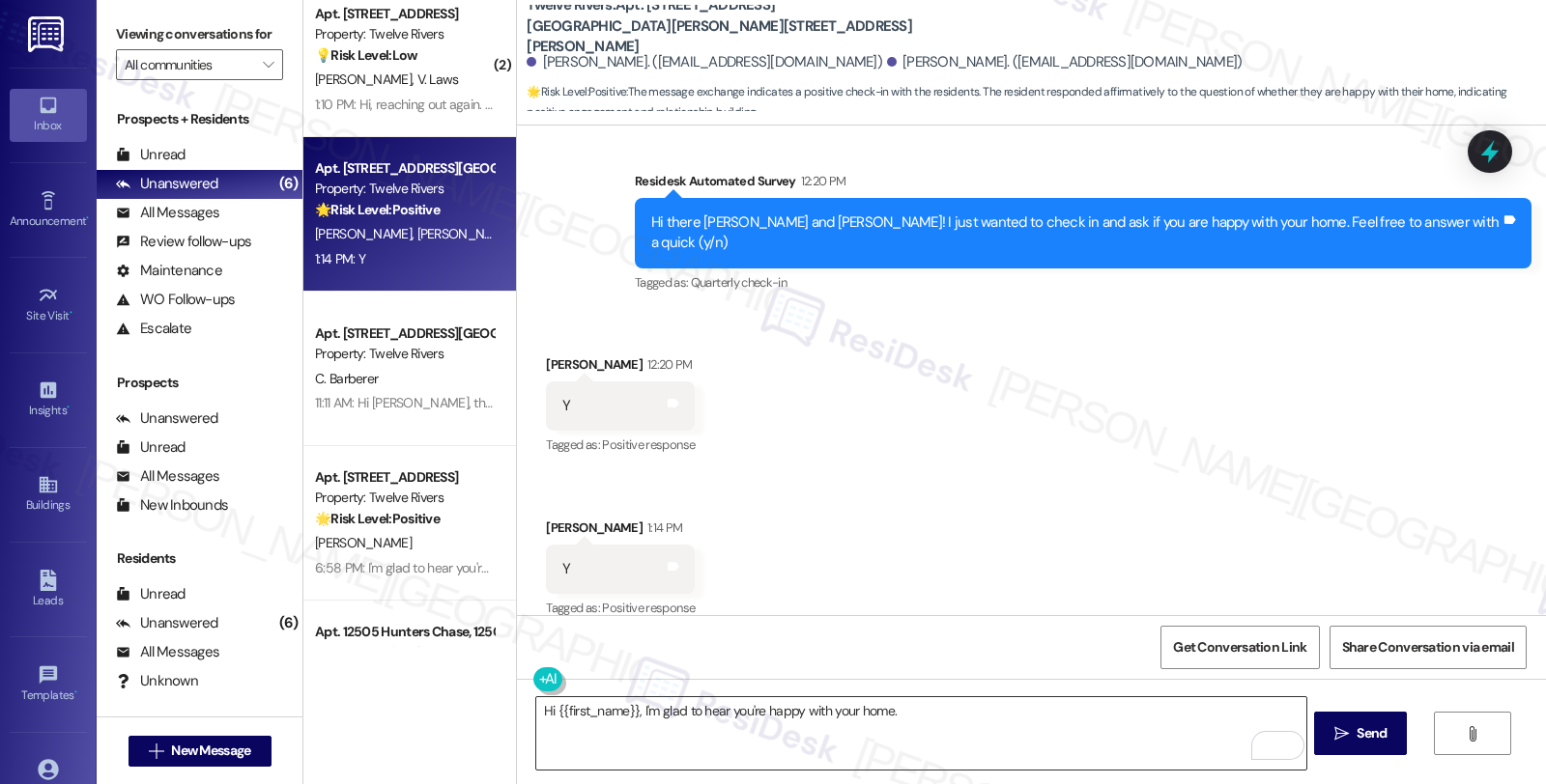
click at [924, 721] on textarea "Hi {{first_name}}, I'm glad to hear you're happy with your home." at bounding box center [920, 732] width 769 height 72
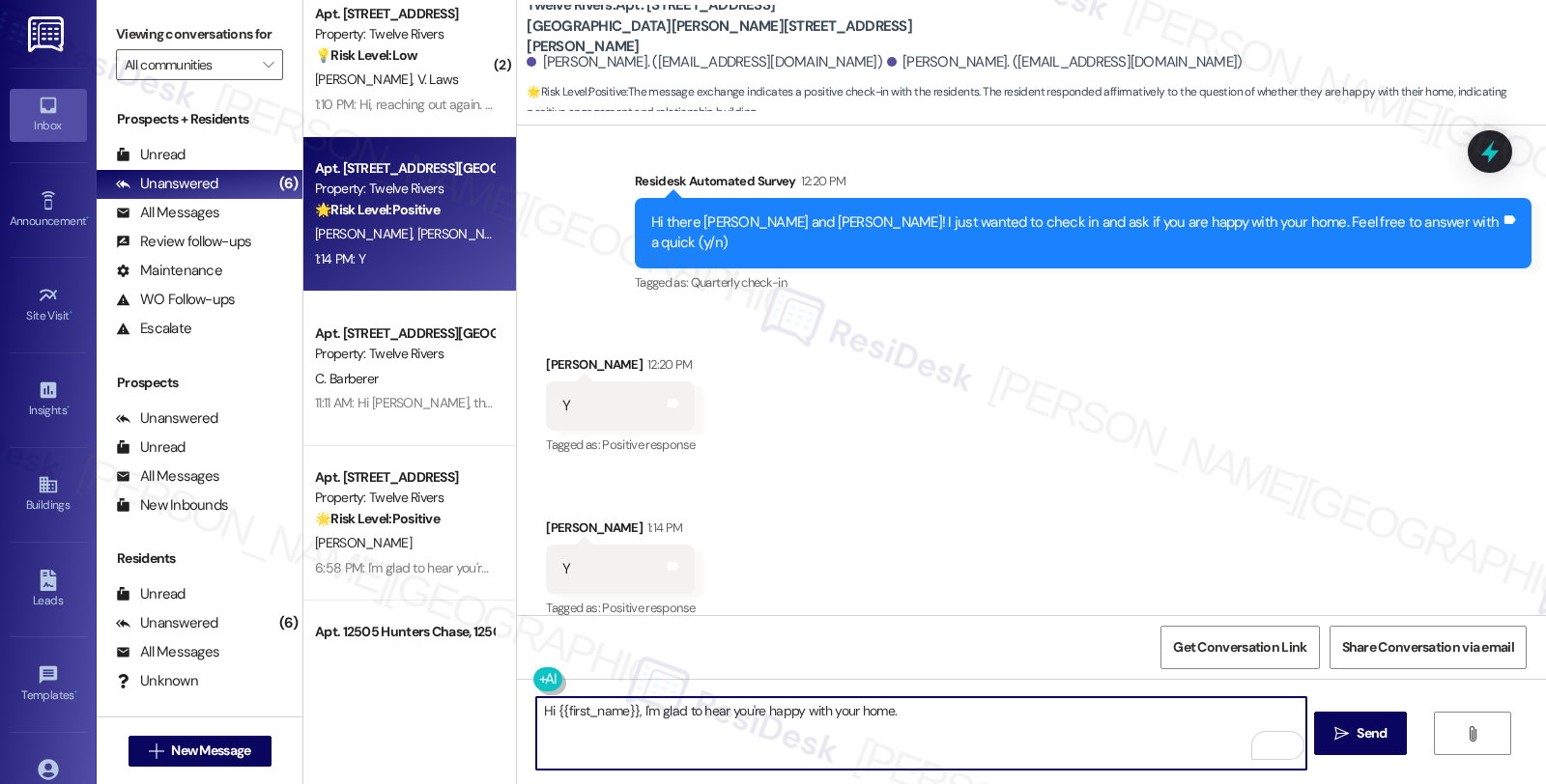
paste textarea "Your comfort and satisfaction are important to us. Can I ask a quick favor...wo…"
type textarea "Hi {{first_name}}, I'm glad to hear you're happy with your home. Your comfort a…"
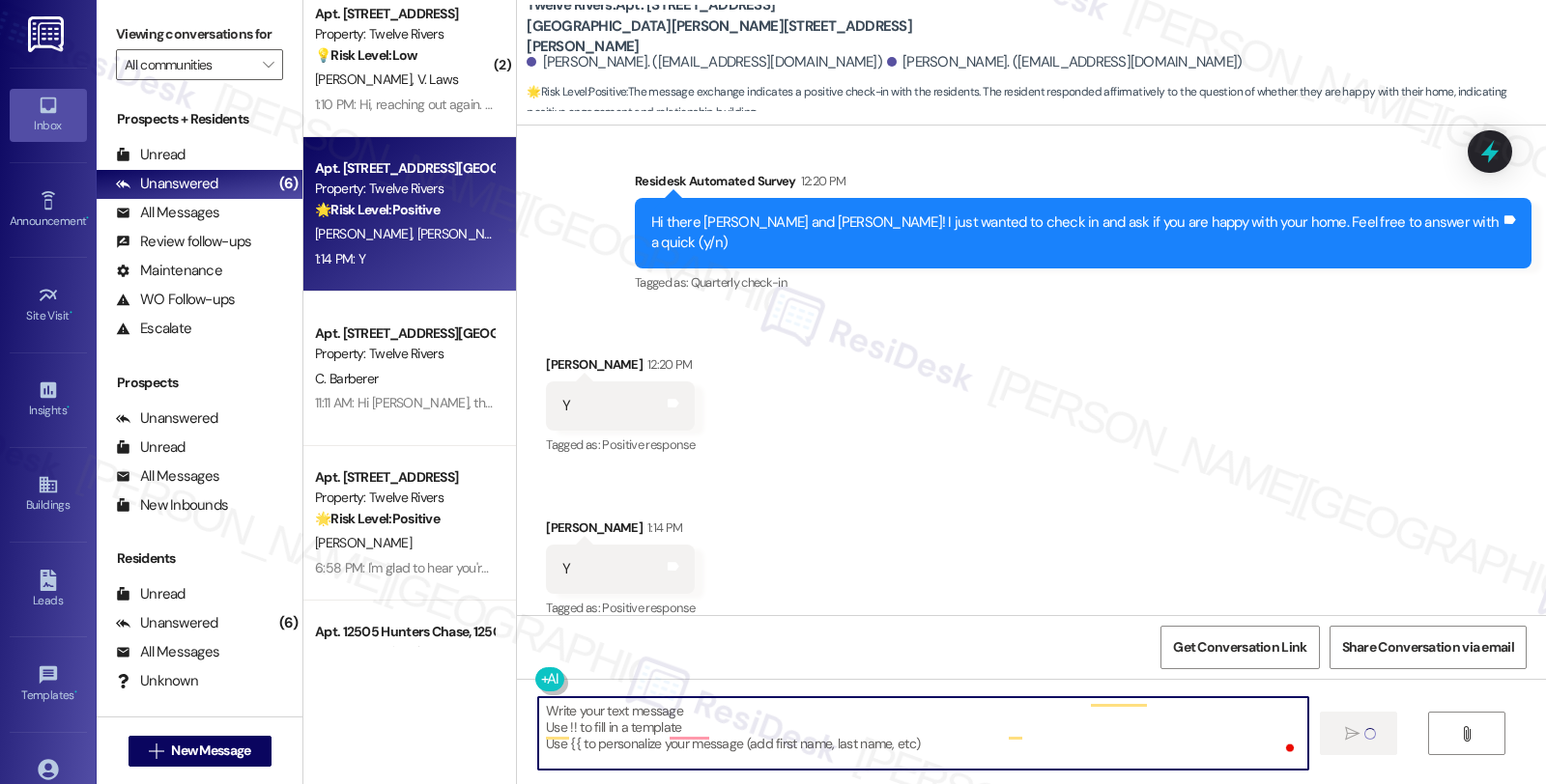
scroll to position [0, 0]
